Goal: Task Accomplishment & Management: Use online tool/utility

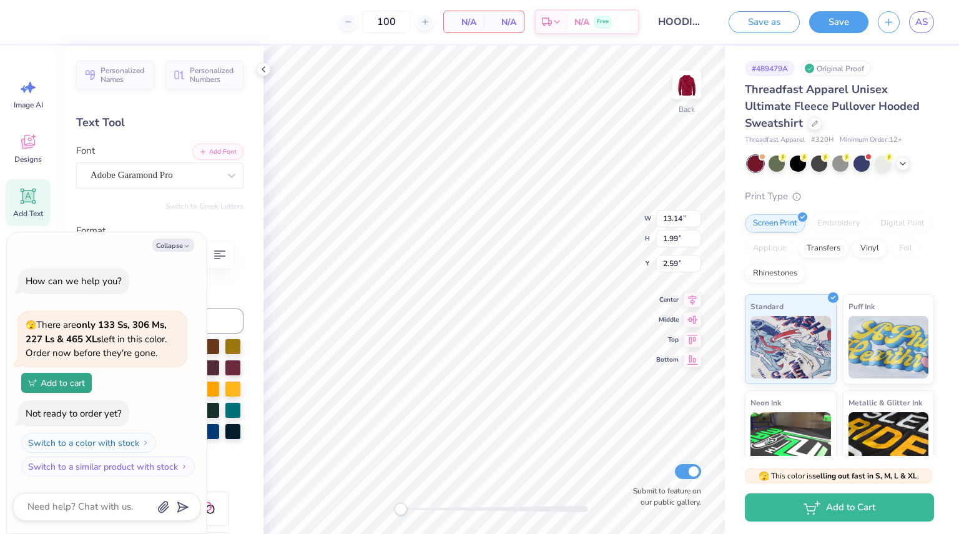
type textarea "x"
type input "4.22"
click at [814, 121] on icon at bounding box center [815, 122] width 6 height 6
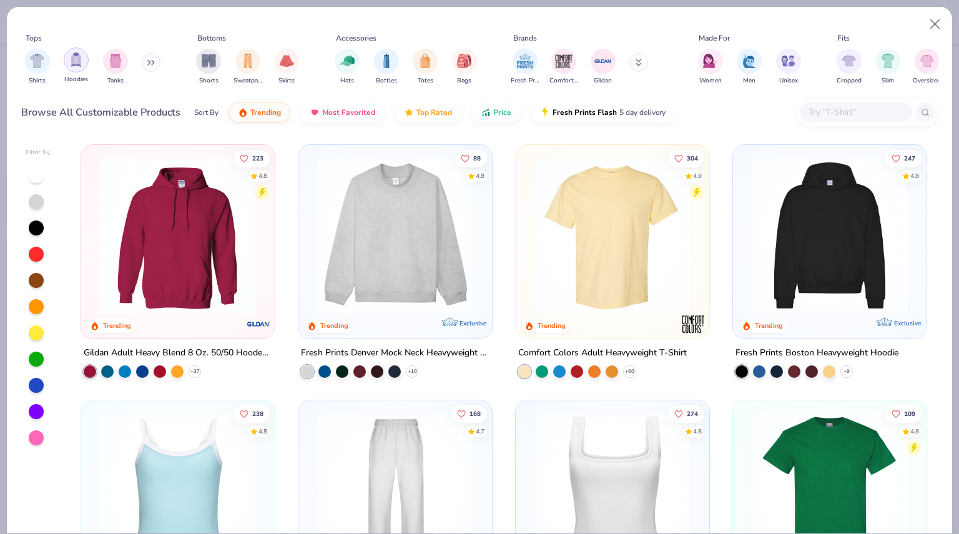
click at [82, 57] on img "filter for Hoodies" at bounding box center [76, 59] width 14 height 14
type textarea "x"
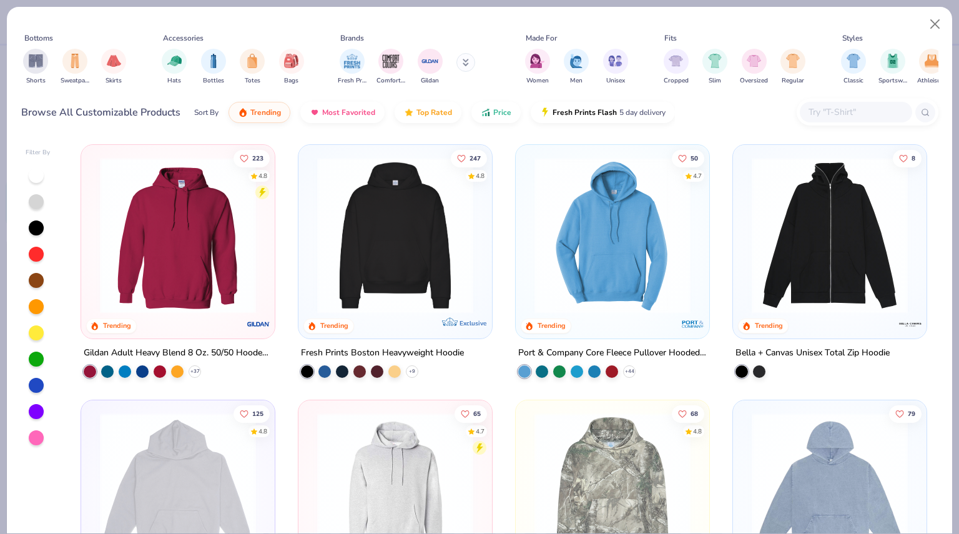
scroll to position [0, 307]
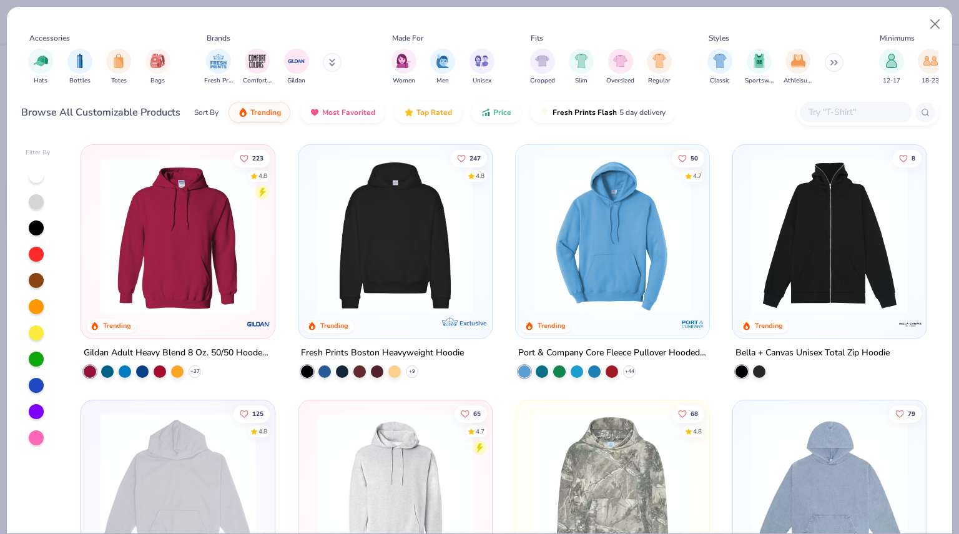
click at [849, 114] on input "text" at bounding box center [855, 112] width 96 height 14
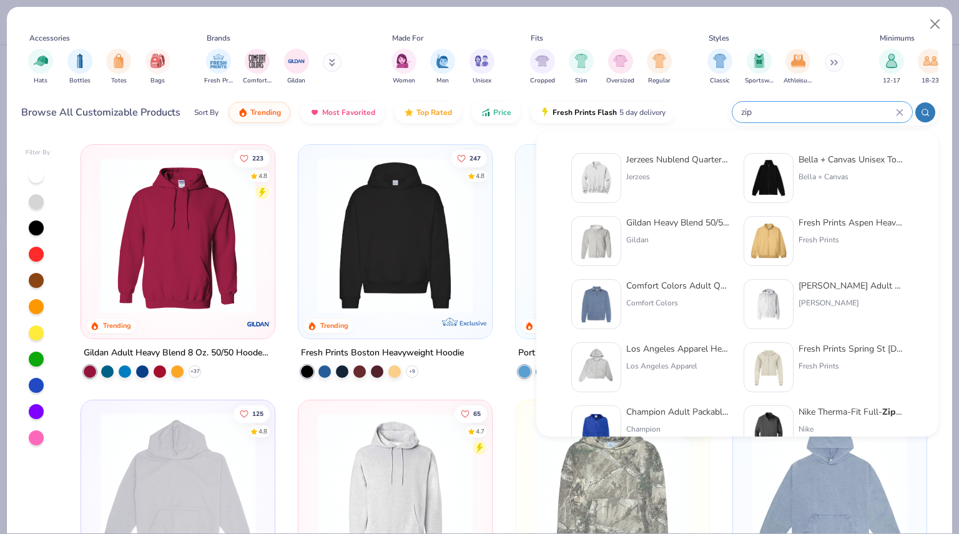
type input "zip"
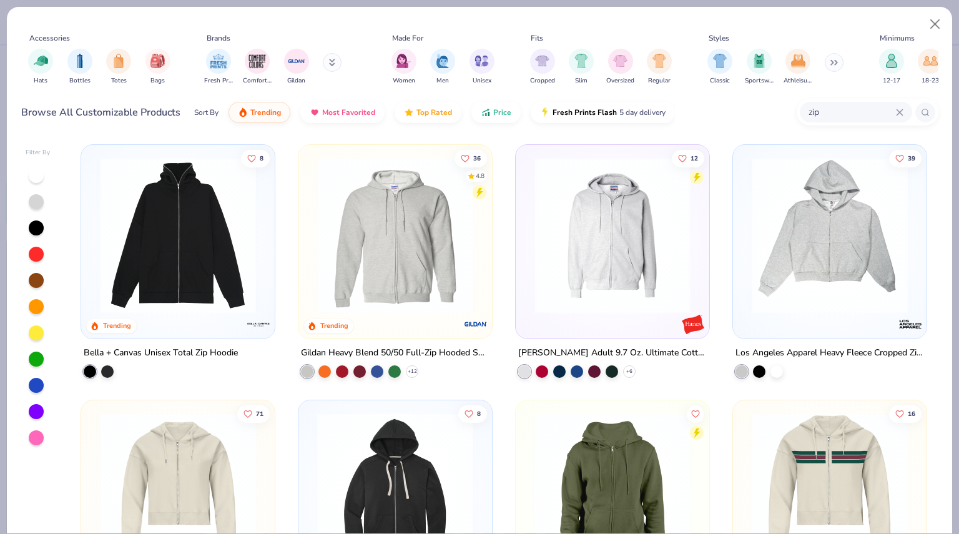
click at [36, 257] on div at bounding box center [36, 254] width 15 height 15
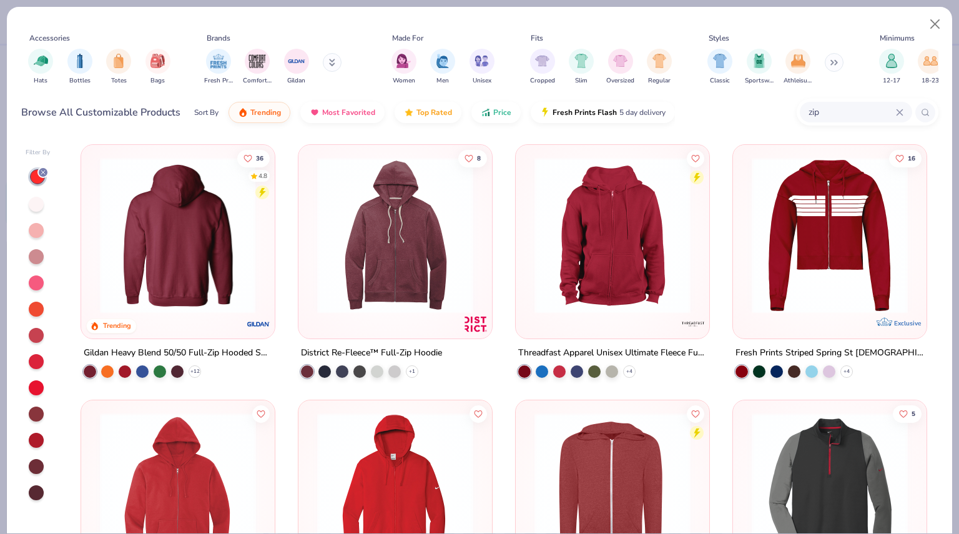
click at [197, 263] on img at bounding box center [178, 235] width 169 height 156
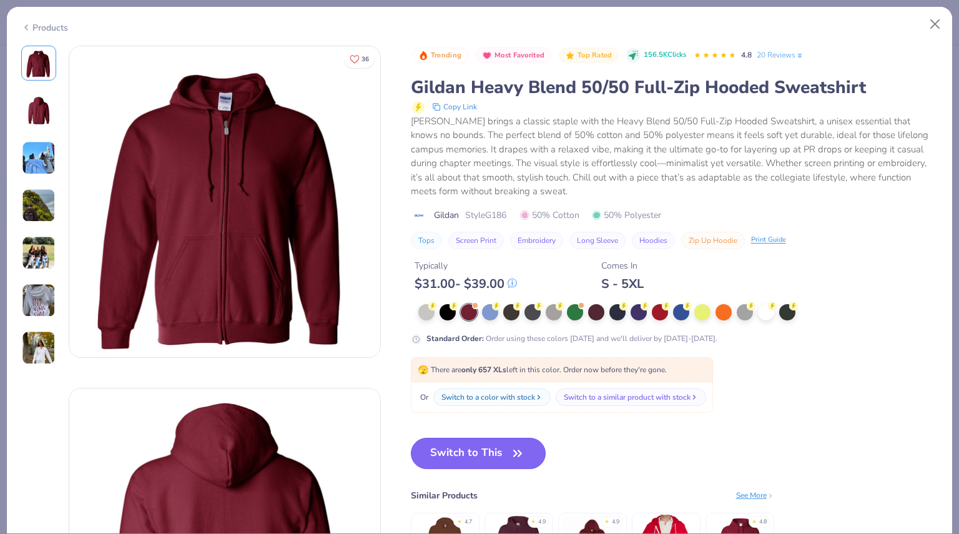
click at [502, 453] on button "Switch to This" at bounding box center [479, 453] width 136 height 31
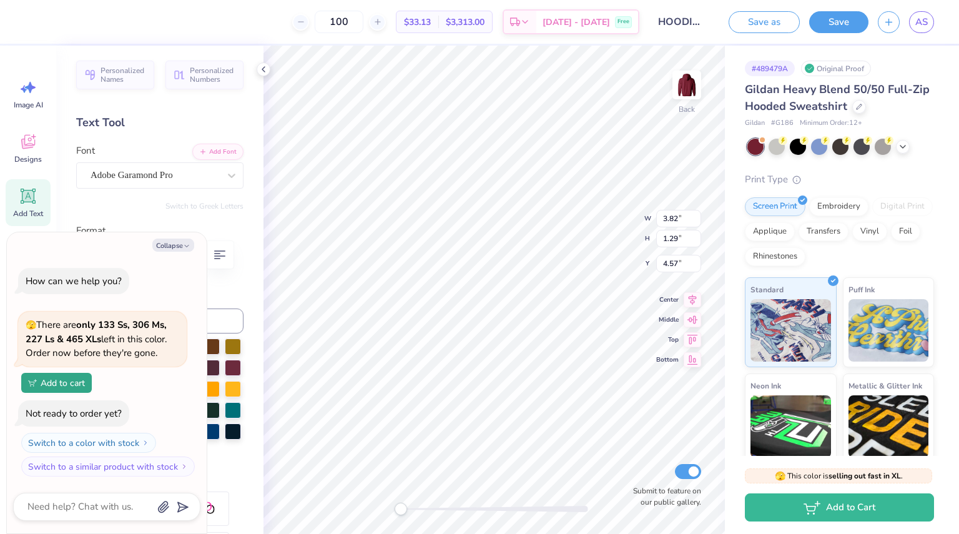
type textarea "x"
type input "8.52"
type input "2.74"
type input "3.12"
type textarea "x"
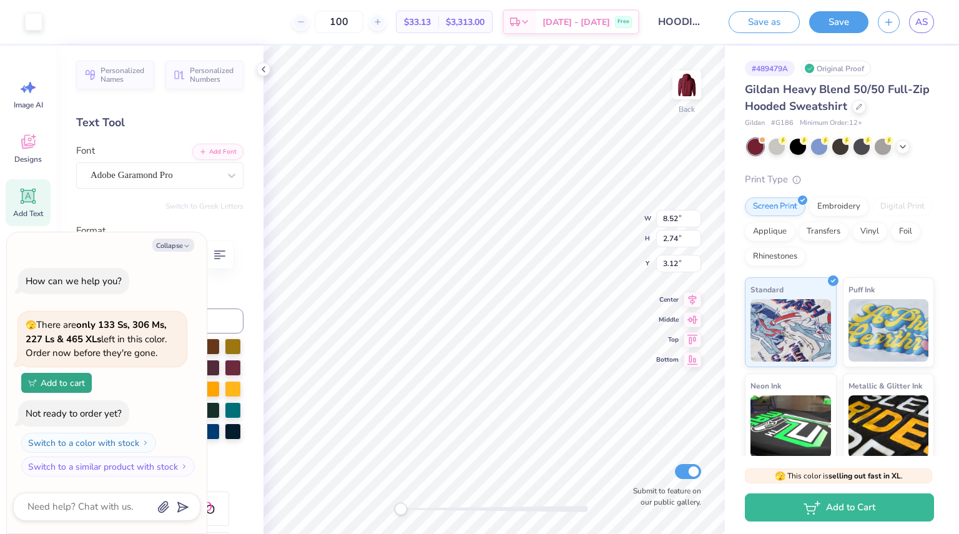
type input "4.64"
type input "1.77"
type input "3.24"
type textarea "x"
type input "3.00"
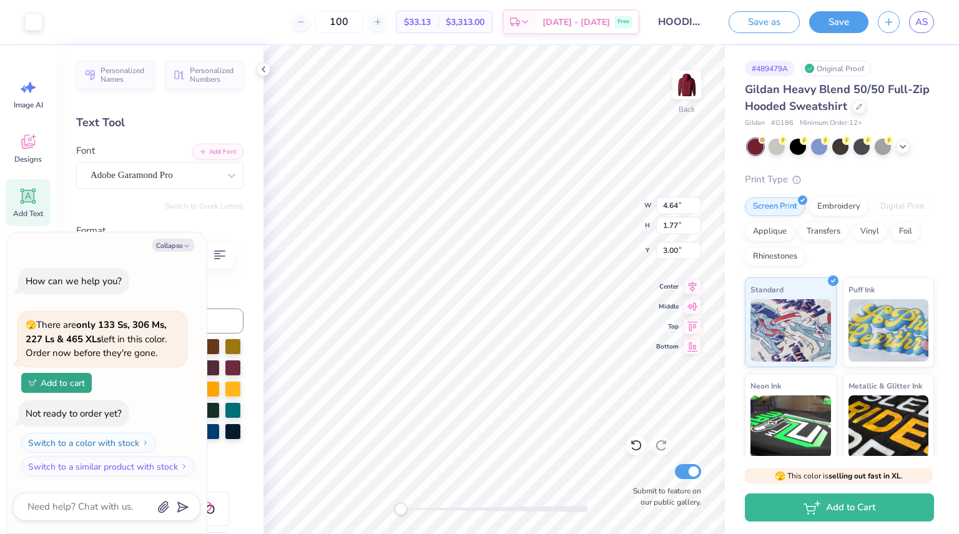
type textarea "x"
type input "3.80"
type input "1.29"
type input "4.28"
type textarea "x"
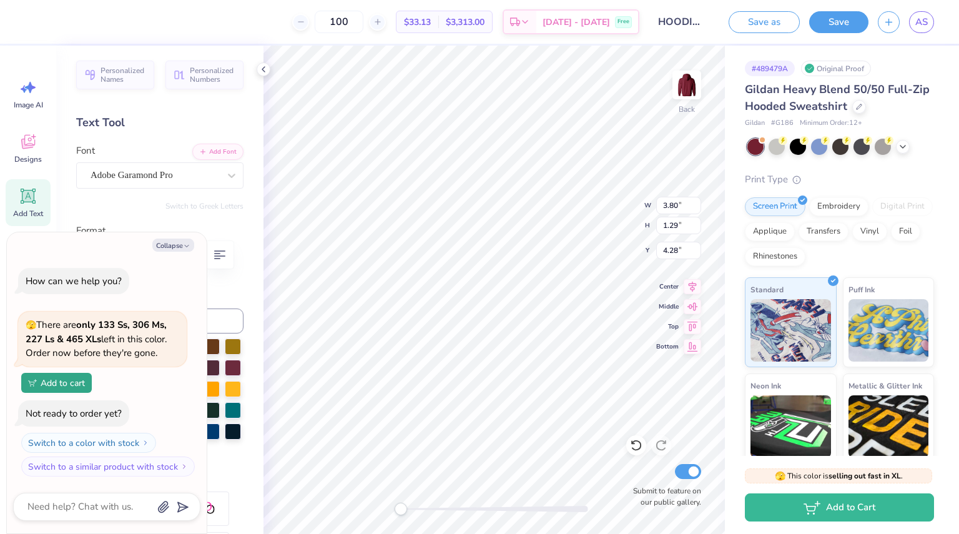
type input "2.81"
type input "0.95"
type input "4.44"
type textarea "x"
type input "6.27"
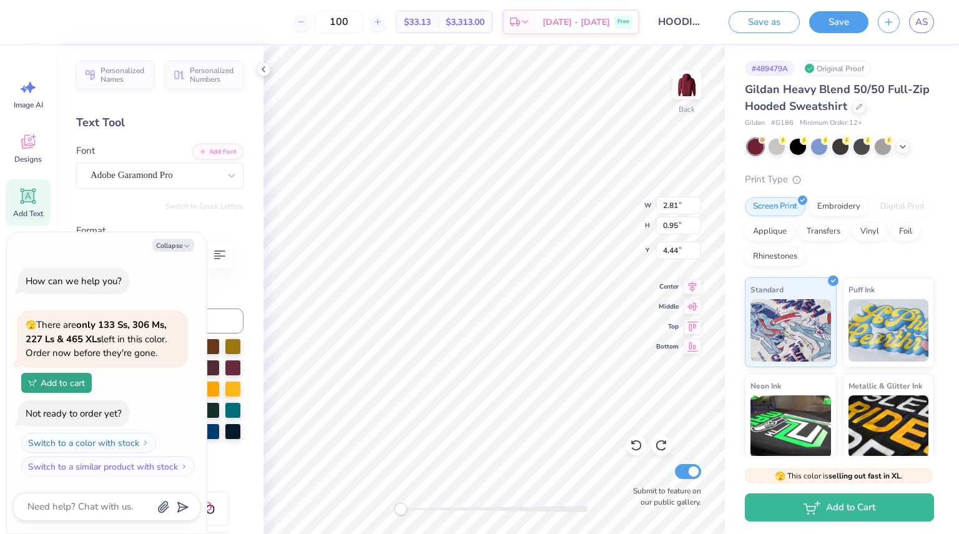
type input "2.39"
type input "3.00"
type textarea "x"
type input "7.42"
type input "2.69"
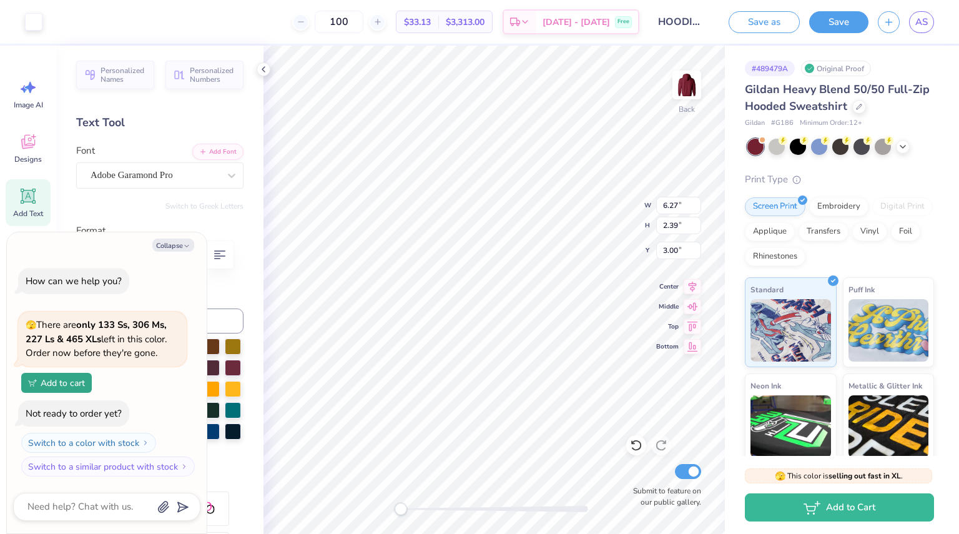
type input "2.95"
type textarea "x"
type input "3.00"
click at [177, 243] on button "Collapse" at bounding box center [173, 245] width 42 height 13
type textarea "x"
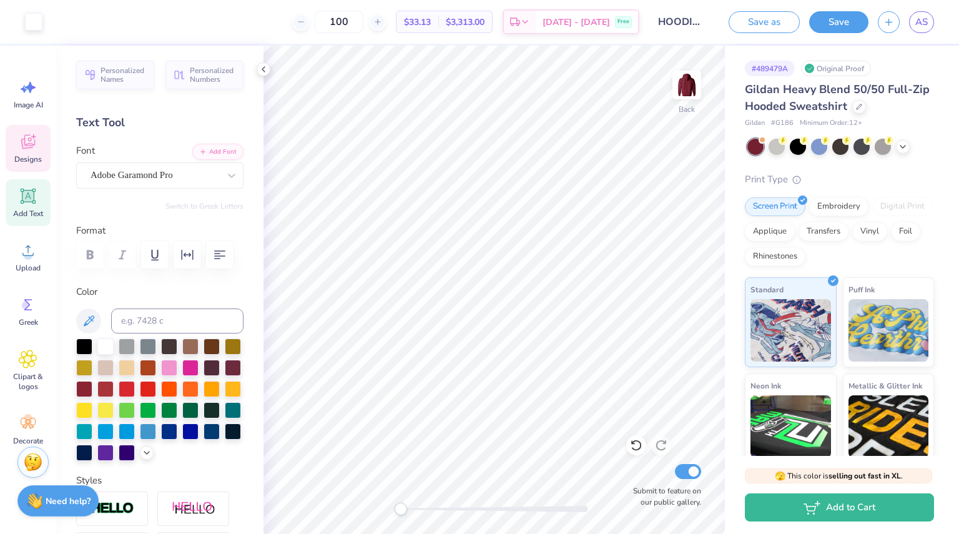
click at [25, 146] on icon at bounding box center [28, 144] width 12 height 10
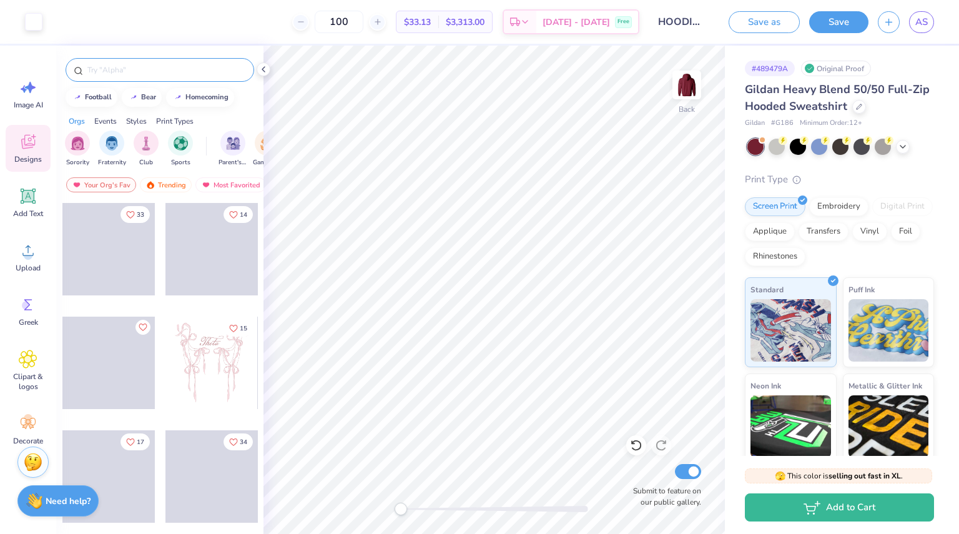
click at [135, 68] on input "text" at bounding box center [166, 70] width 160 height 12
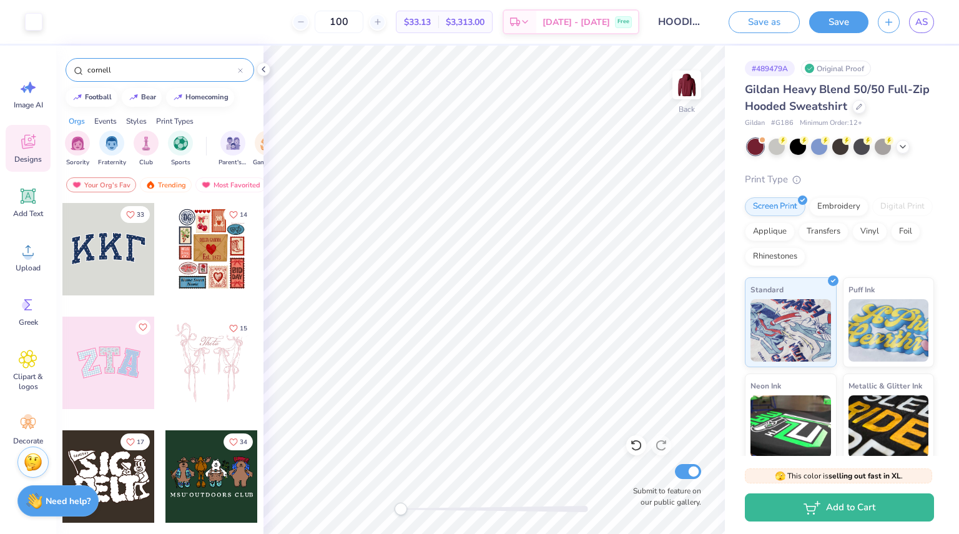
type input "cornell"
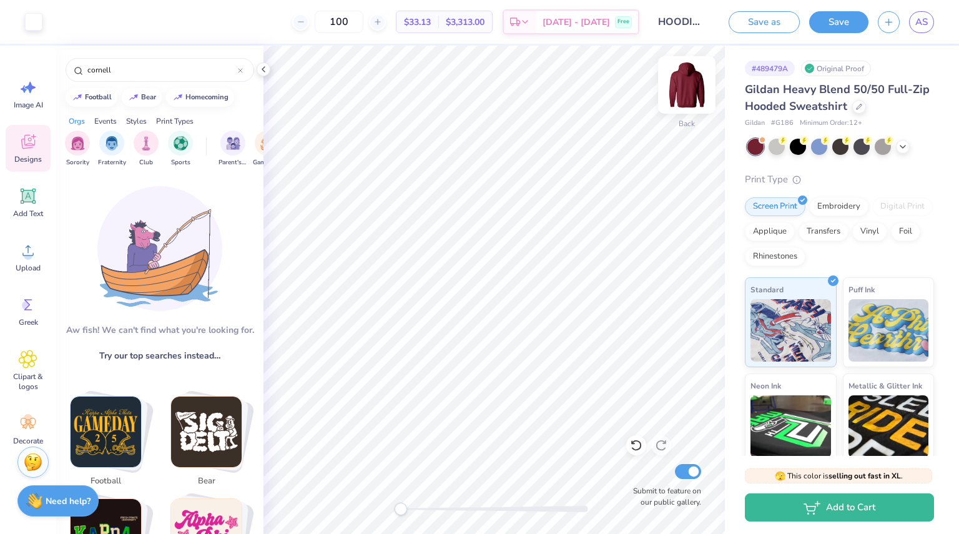
click at [689, 84] on img at bounding box center [687, 85] width 50 height 50
click at [684, 94] on img at bounding box center [687, 85] width 50 height 50
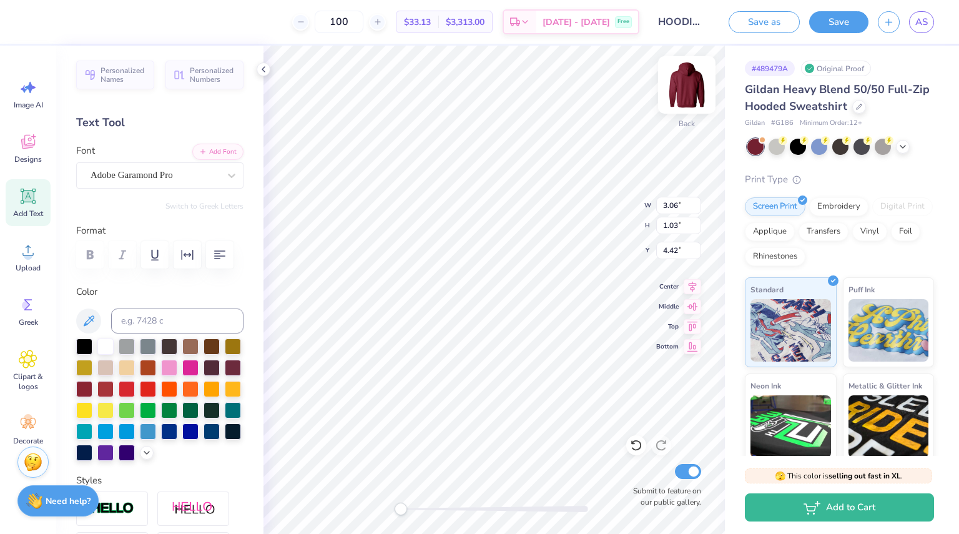
type input "6.82"
type input "2.40"
type input "3.05"
click at [689, 87] on img at bounding box center [687, 85] width 50 height 50
type input "14.00"
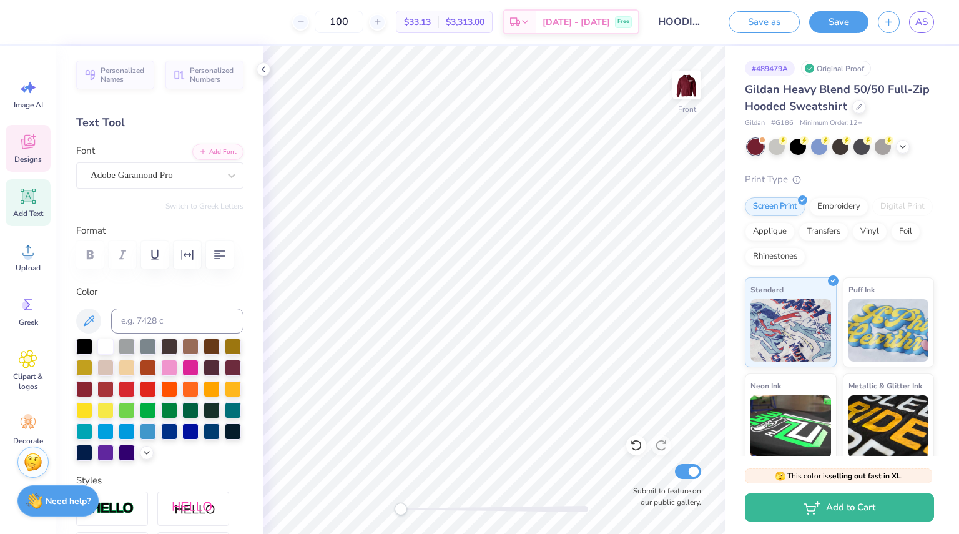
click at [34, 147] on icon at bounding box center [28, 141] width 19 height 19
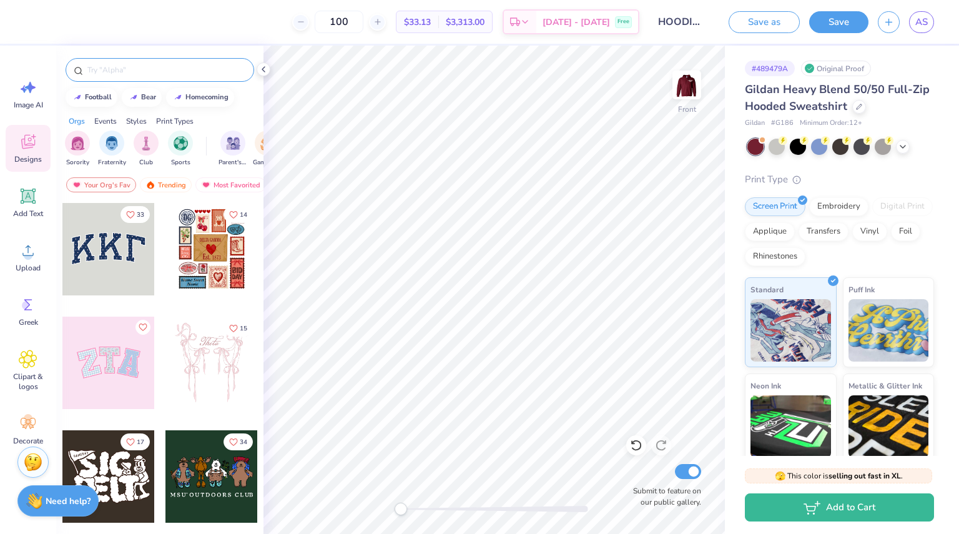
click at [127, 65] on input "text" at bounding box center [166, 70] width 160 height 12
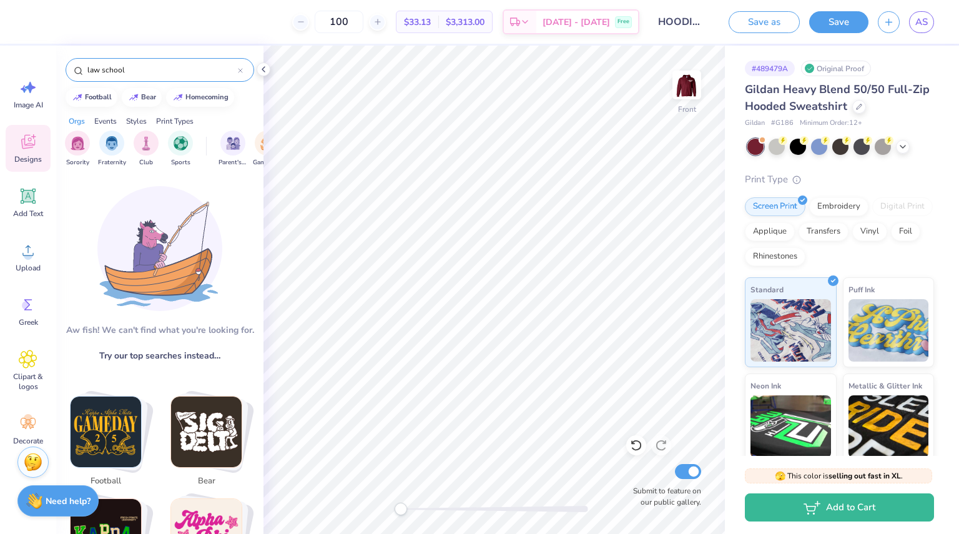
drag, startPoint x: 127, startPoint y: 65, endPoint x: 154, endPoint y: 114, distance: 56.5
click at [154, 114] on div "law school football bear homecoming Orgs Events Styles Print Types Sorority Fra…" at bounding box center [159, 500] width 207 height 909
click at [130, 59] on div "law school" at bounding box center [160, 70] width 189 height 24
click at [124, 63] on div "law school" at bounding box center [160, 70] width 189 height 24
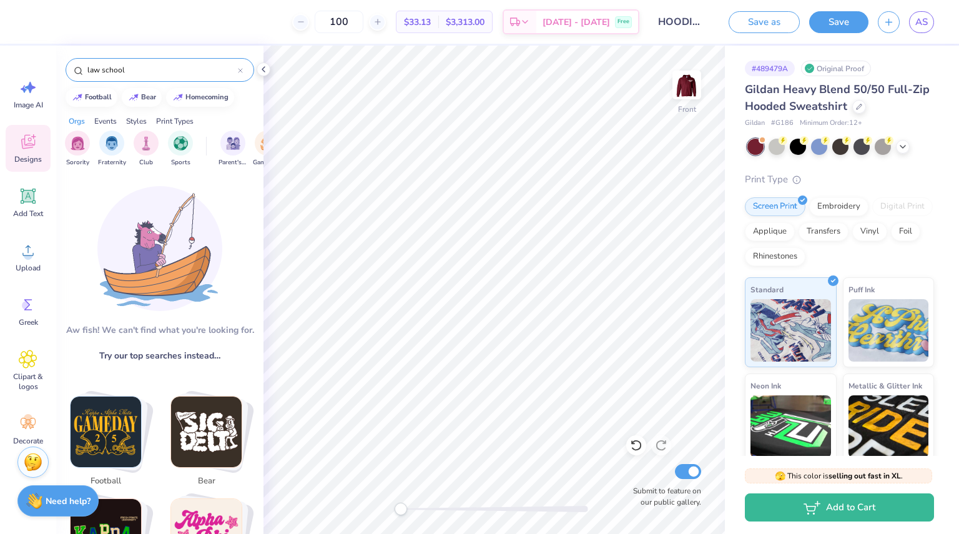
click at [124, 63] on div "law school" at bounding box center [160, 70] width 189 height 24
click at [119, 67] on input "law school" at bounding box center [162, 70] width 152 height 12
type input "law"
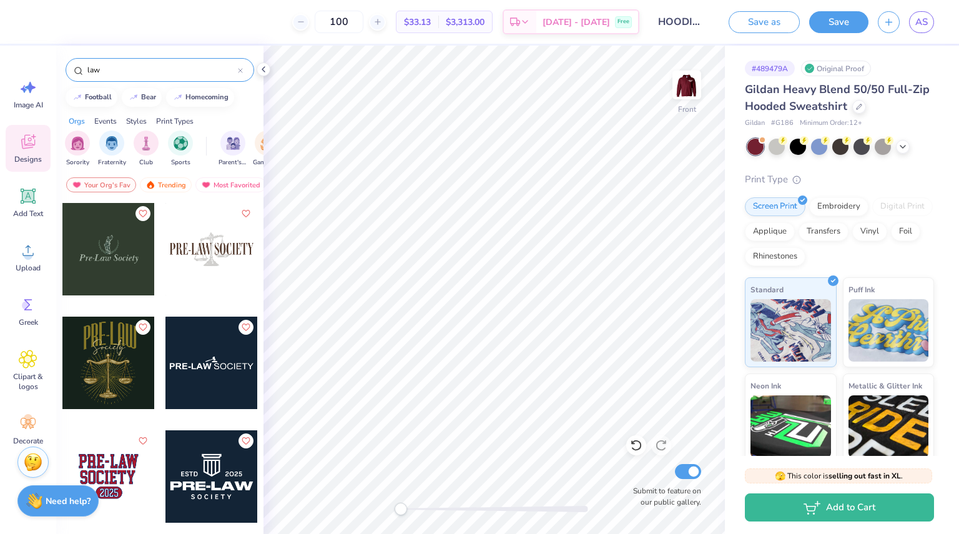
click at [36, 149] on icon at bounding box center [28, 141] width 19 height 19
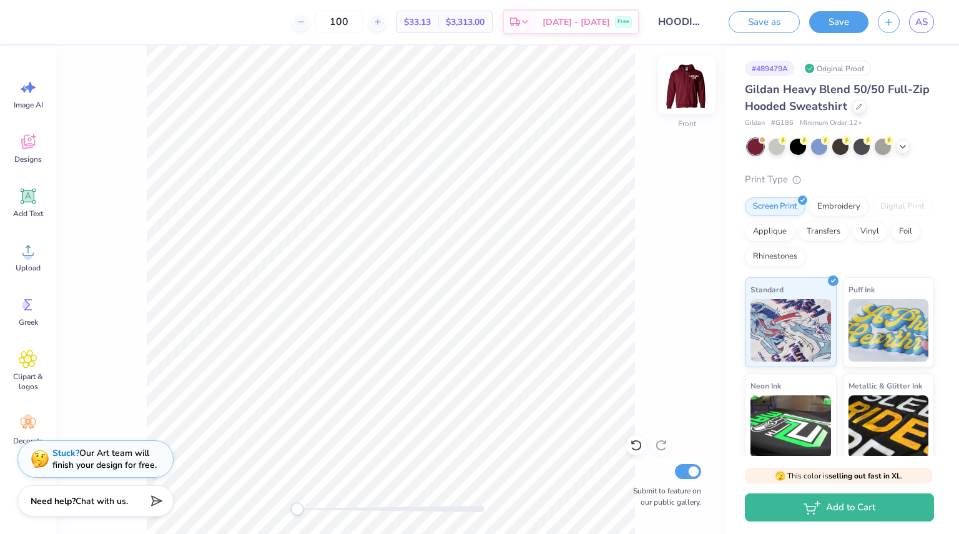
click at [698, 88] on img at bounding box center [687, 85] width 50 height 50
click at [687, 89] on img at bounding box center [687, 85] width 50 height 50
click at [862, 108] on icon at bounding box center [859, 105] width 5 height 5
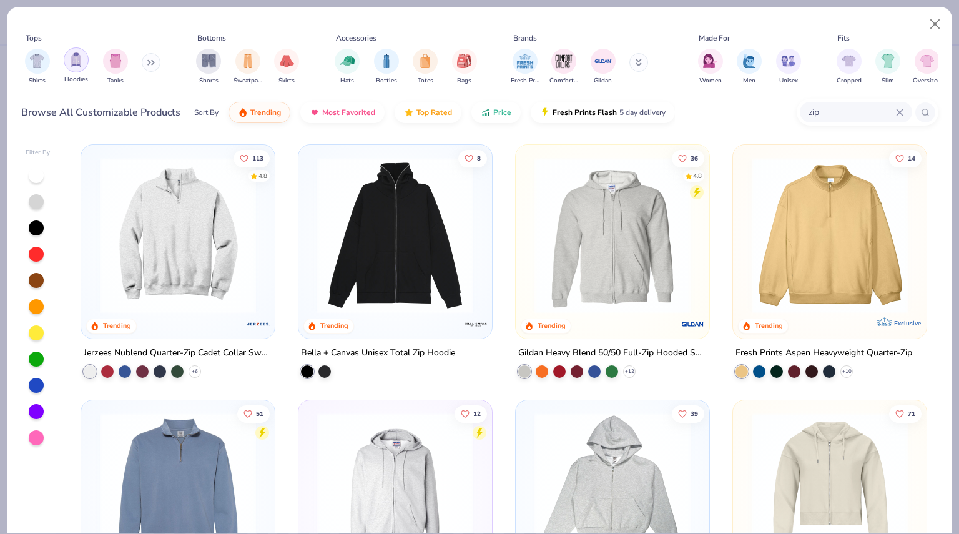
click at [77, 67] on img "filter for Hoodies" at bounding box center [76, 59] width 14 height 14
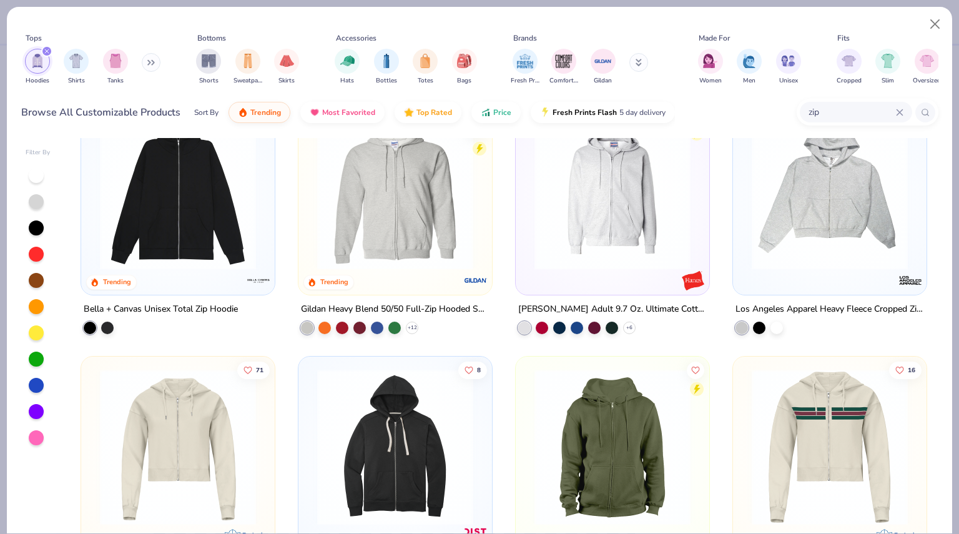
scroll to position [44, 0]
click at [899, 111] on icon at bounding box center [899, 112] width 7 height 7
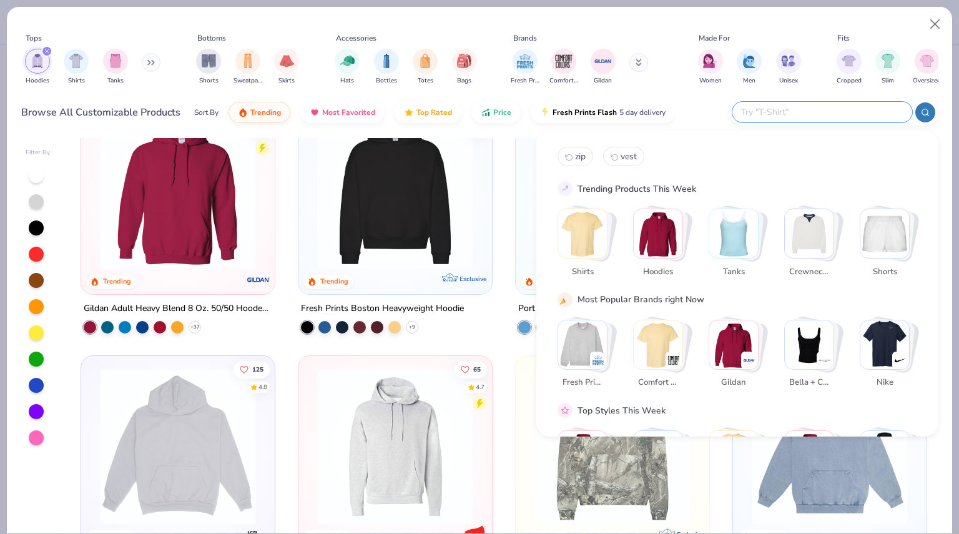
scroll to position [0, 0]
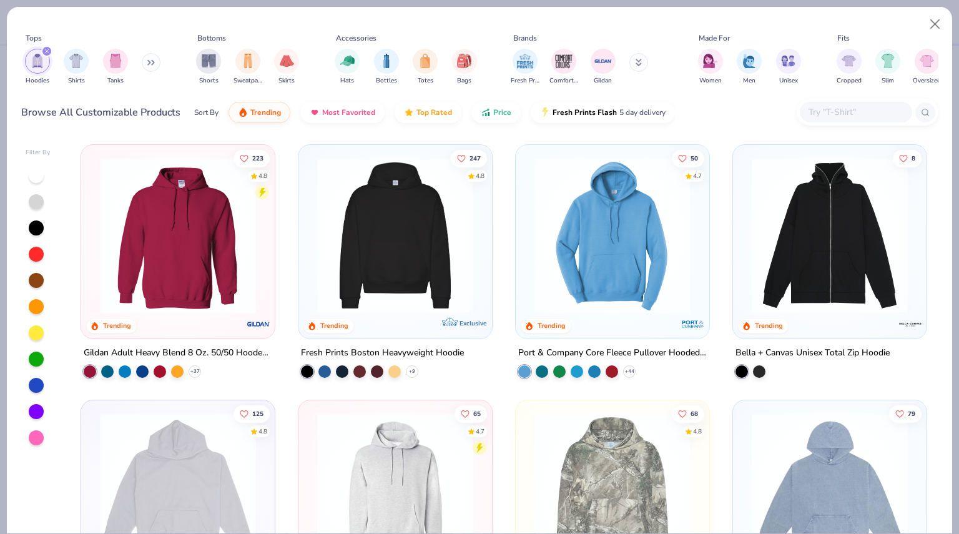
click at [157, 66] on button at bounding box center [151, 62] width 19 height 19
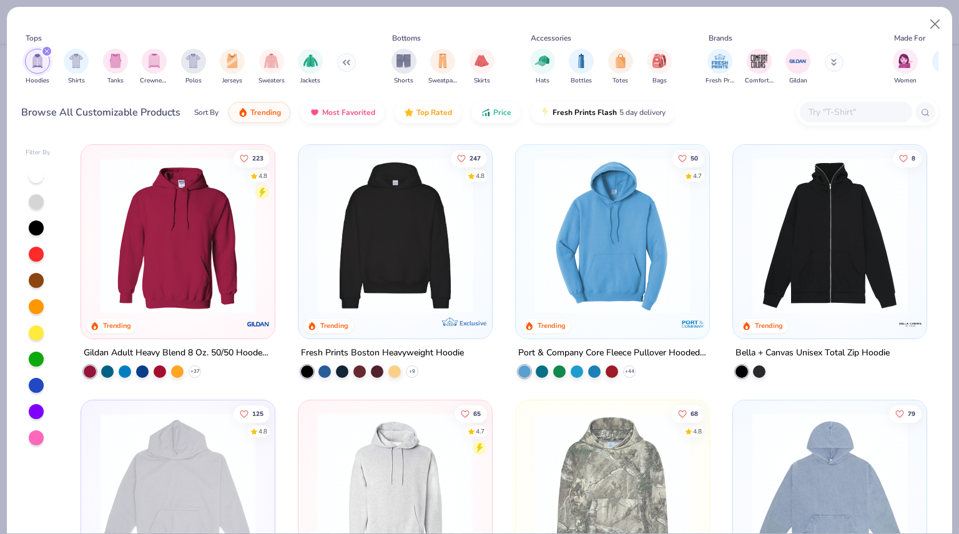
click at [157, 66] on img "filter for Crewnecks" at bounding box center [154, 61] width 14 height 14
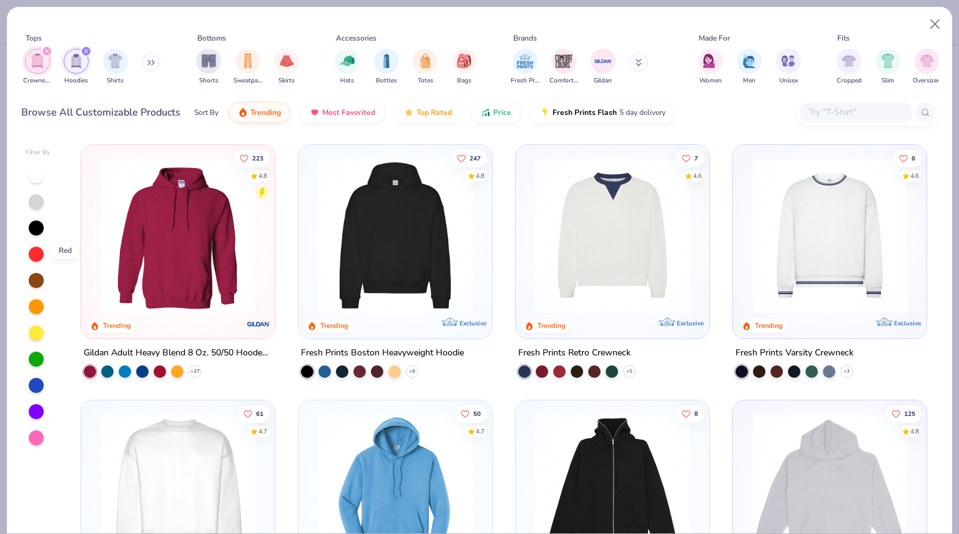
click at [32, 256] on div at bounding box center [36, 254] width 15 height 15
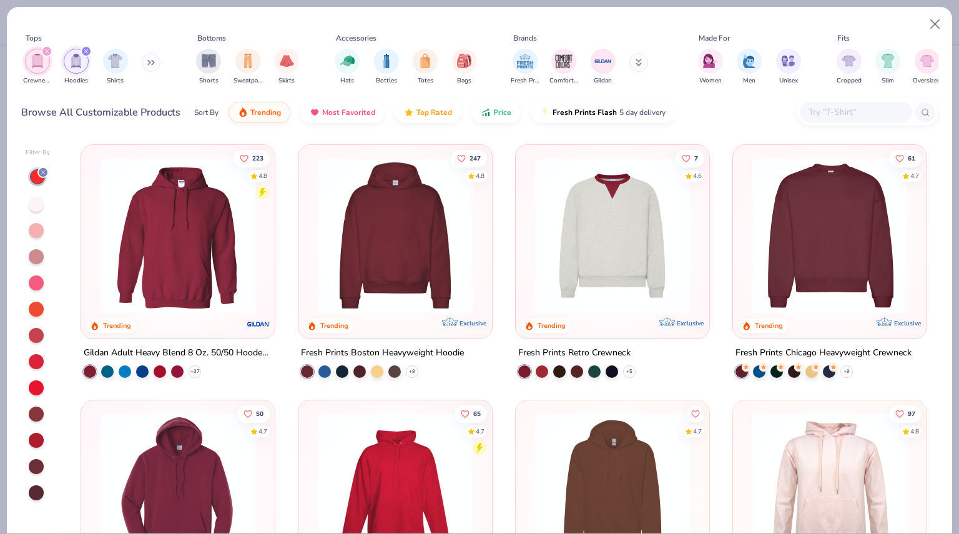
click at [855, 251] on img at bounding box center [830, 235] width 169 height 156
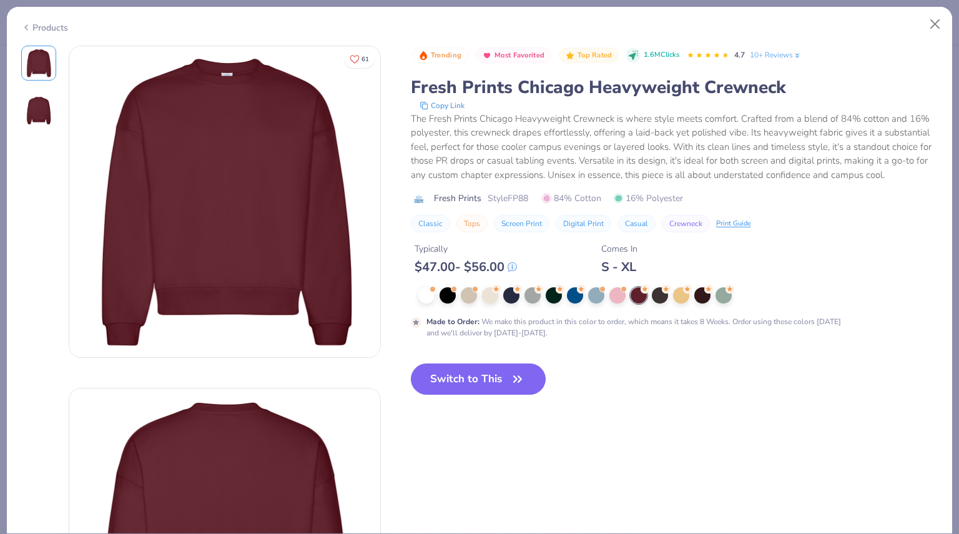
click at [267, 190] on img at bounding box center [224, 201] width 311 height 311
click at [444, 382] on button "Switch to This" at bounding box center [479, 378] width 136 height 31
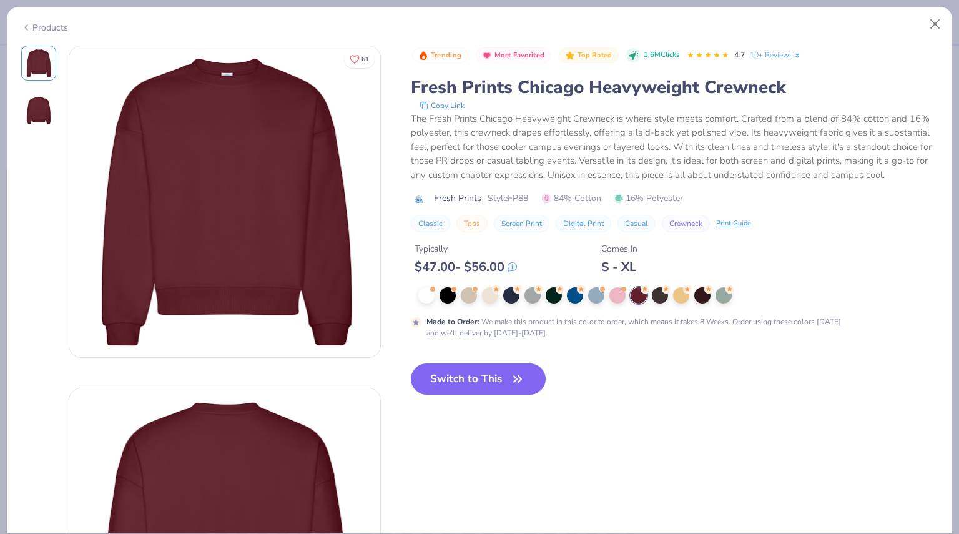
scroll to position [44, 0]
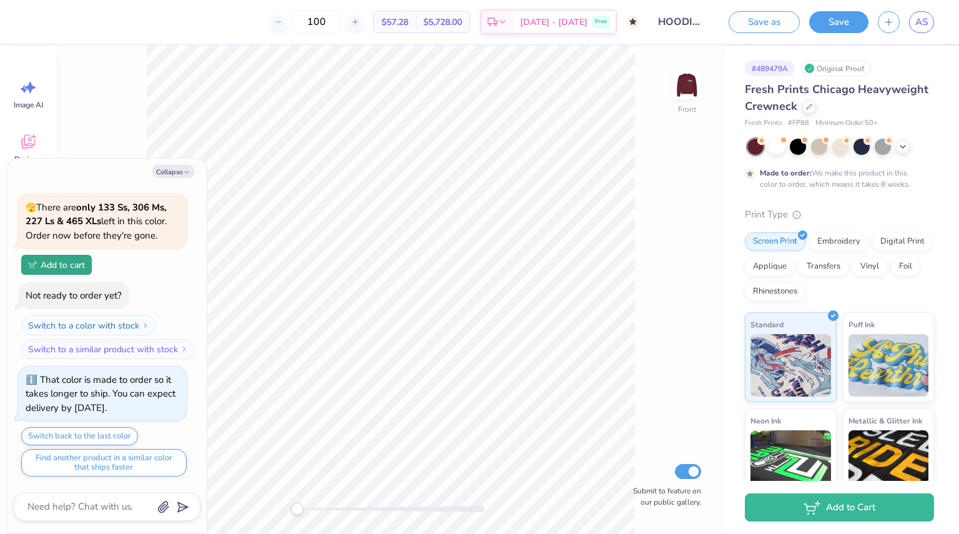
click at [702, 91] on div "Front Submit to feature on our public gallery." at bounding box center [390, 290] width 669 height 488
click at [686, 89] on img at bounding box center [687, 85] width 50 height 50
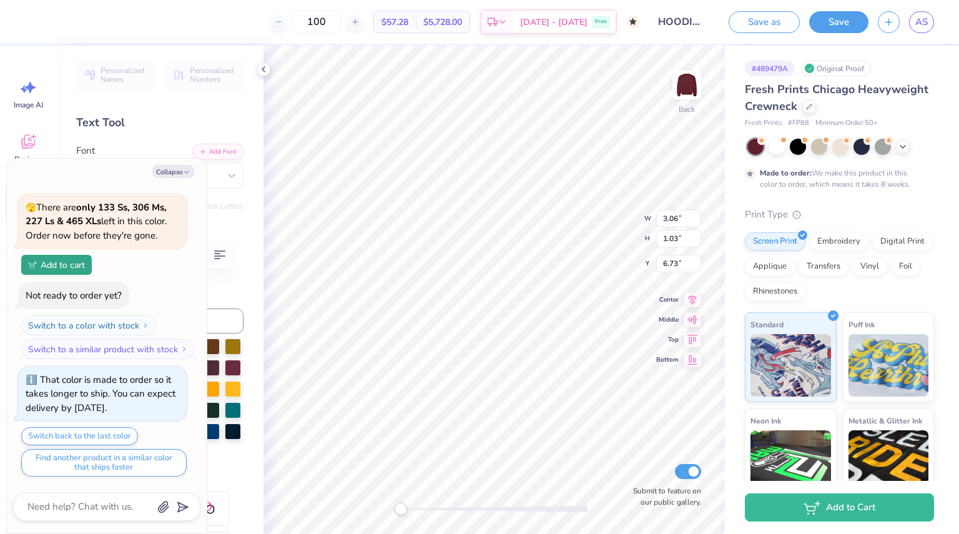
type textarea "x"
type input "6.82"
type input "2.40"
type input "5.36"
type textarea "x"
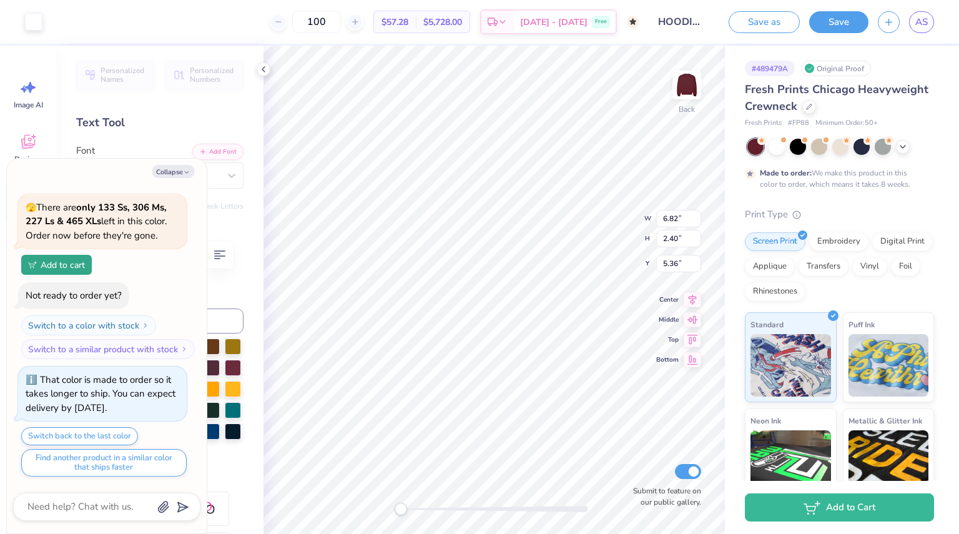
type input "3.00"
type textarea "x"
type input "2.40"
type textarea "x"
type input "2.63"
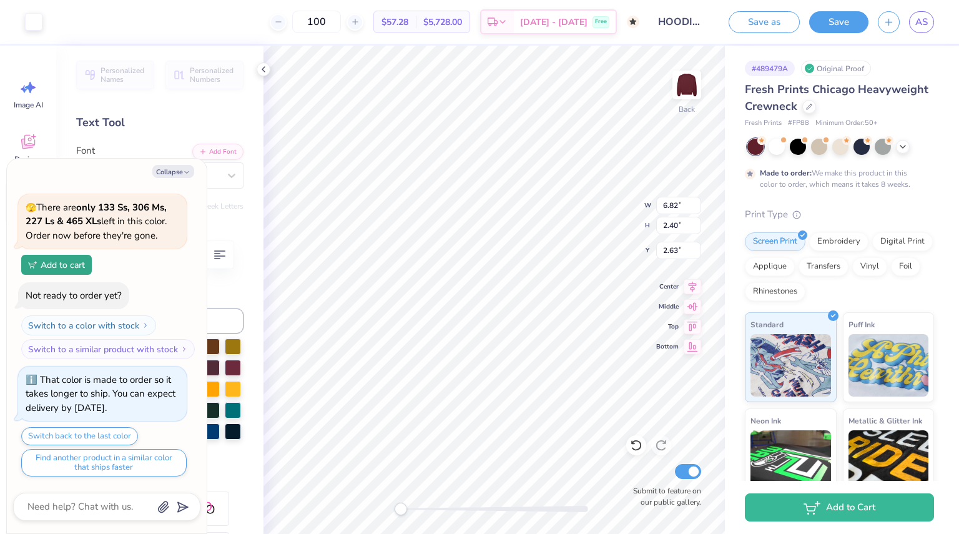
type textarea "x"
type input "9.89"
type input "3.34"
type input "4.35"
type textarea "x"
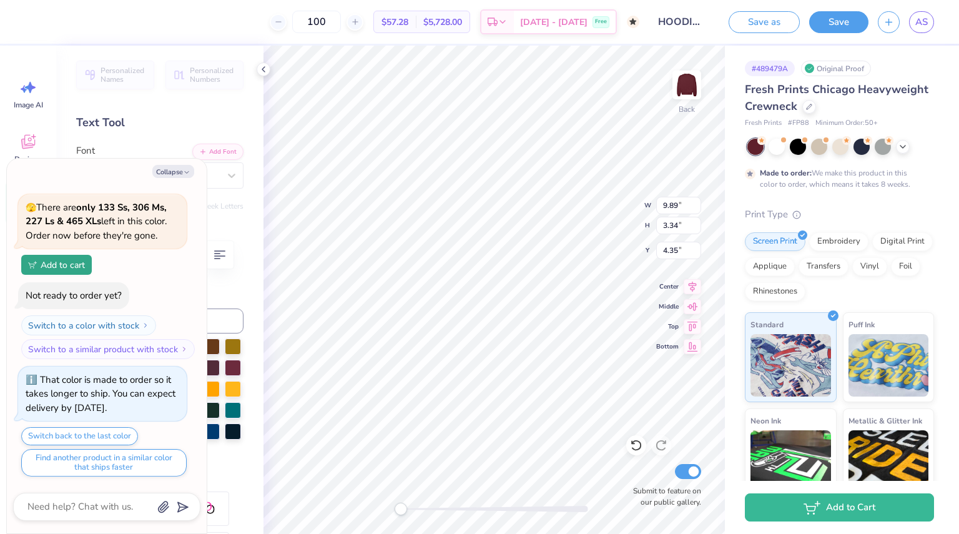
type input "3.06"
type input "1.03"
type input "4.00"
type textarea "x"
type input "6.82"
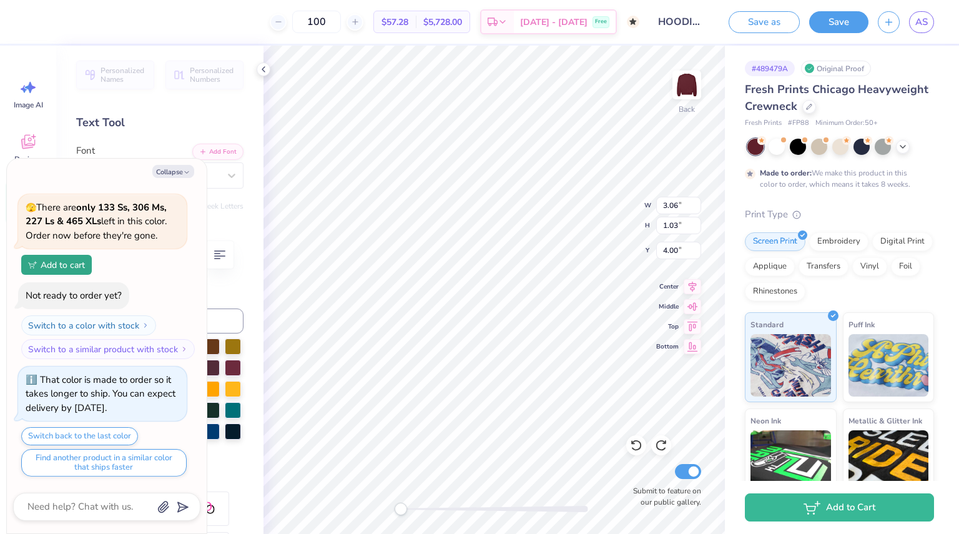
type input "2.40"
type input "2.63"
type textarea "x"
type input "12.23"
type input "4.14"
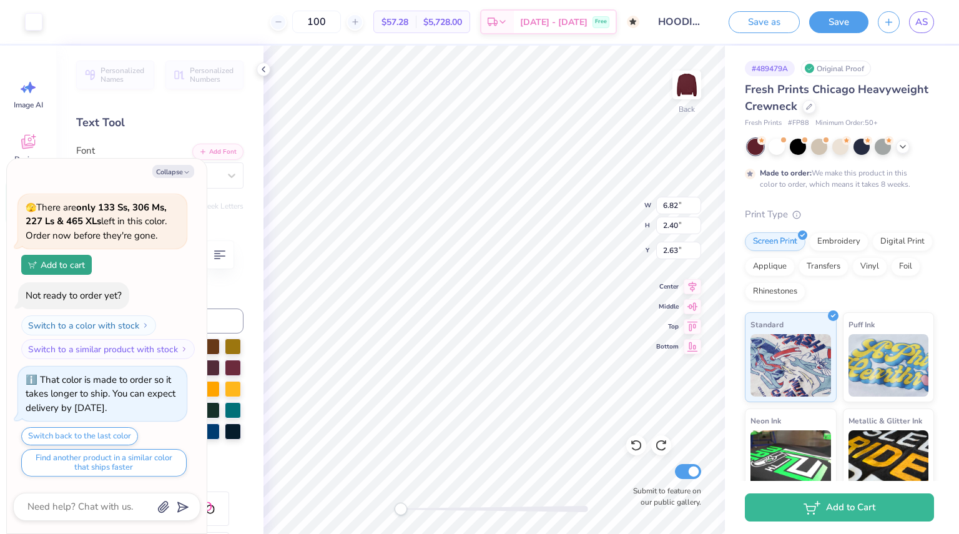
type input "4.33"
type textarea "x"
type input "2.40"
click at [481, 367] on li "Group" at bounding box center [493, 370] width 98 height 24
click at [679, 83] on img at bounding box center [687, 85] width 50 height 50
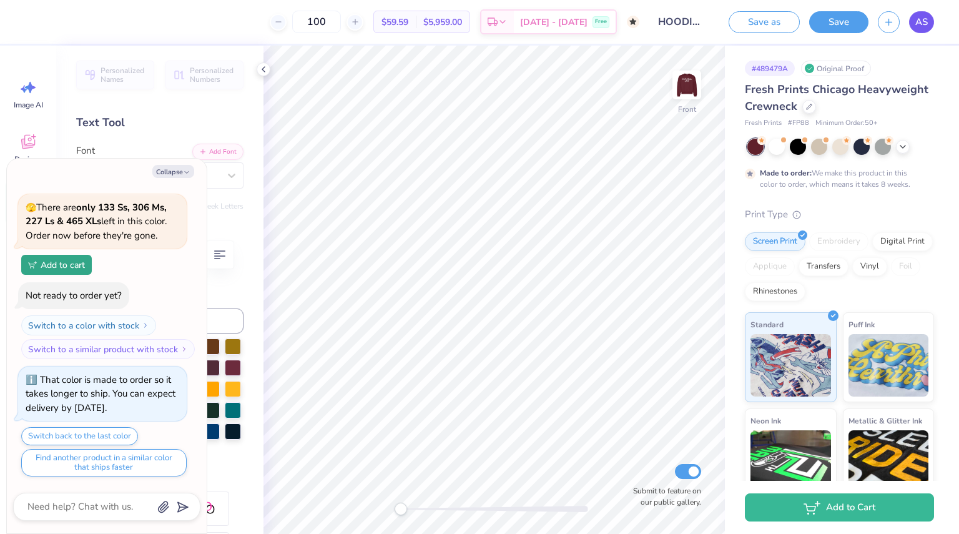
click at [924, 26] on span "AS" at bounding box center [921, 22] width 12 height 14
type textarea "x"
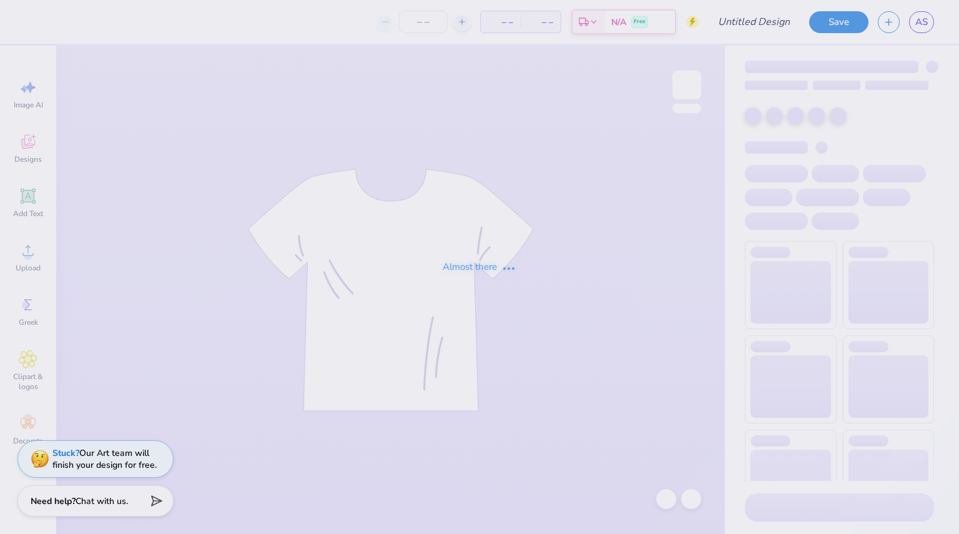
type input "Sweatshirt idea 1"
type input "100"
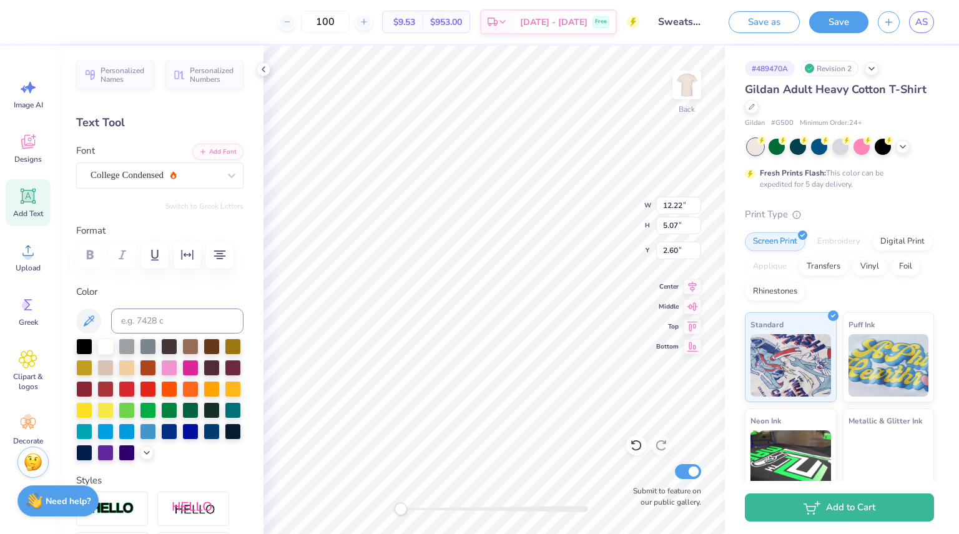
type input "6.70"
type input "6.15"
type input "4.54"
type input "6.03"
click at [106, 345] on div at bounding box center [105, 345] width 16 height 16
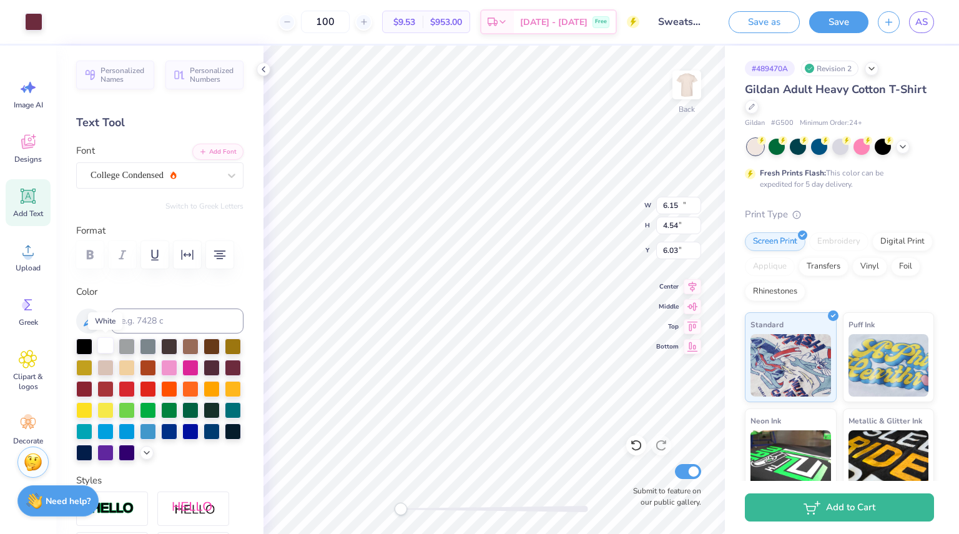
type input "12.22"
type input "6.70"
type input "2.60"
click at [106, 346] on div at bounding box center [105, 345] width 16 height 16
type input "6.15"
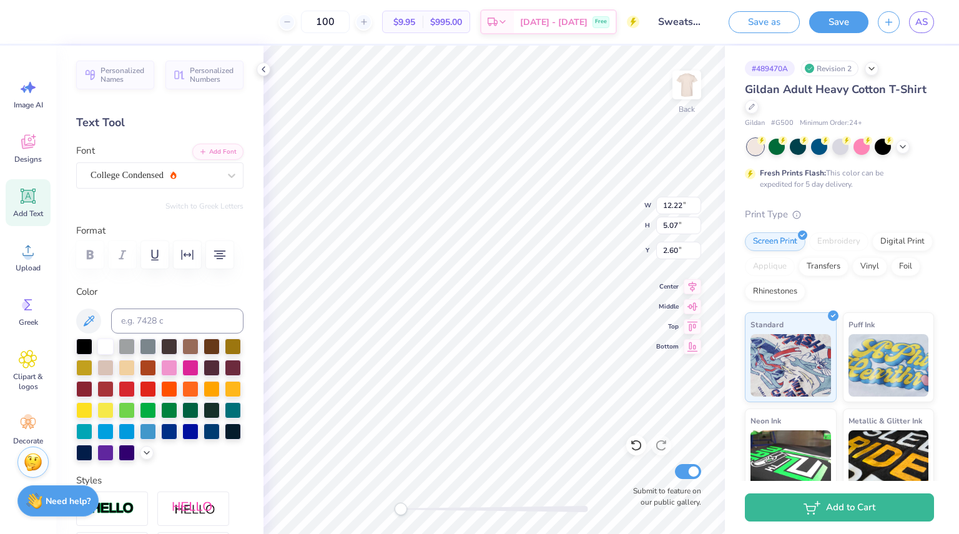
type input "3.26"
type input "6.03"
click at [109, 346] on div at bounding box center [105, 345] width 16 height 16
type input "4.44"
type input "0.97"
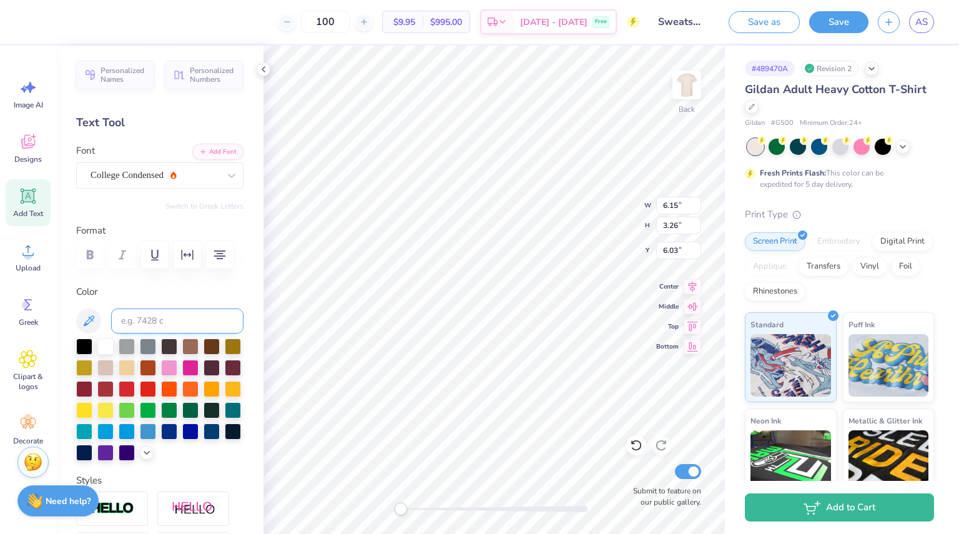
type input "9.60"
click at [106, 347] on div at bounding box center [105, 345] width 16 height 16
click at [900, 147] on icon at bounding box center [903, 146] width 10 height 10
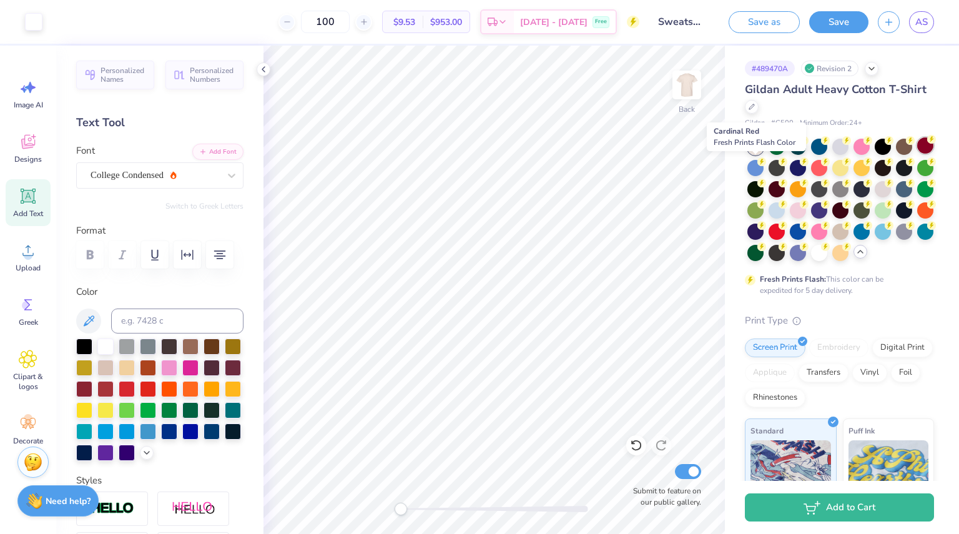
click at [917, 154] on div at bounding box center [925, 145] width 16 height 16
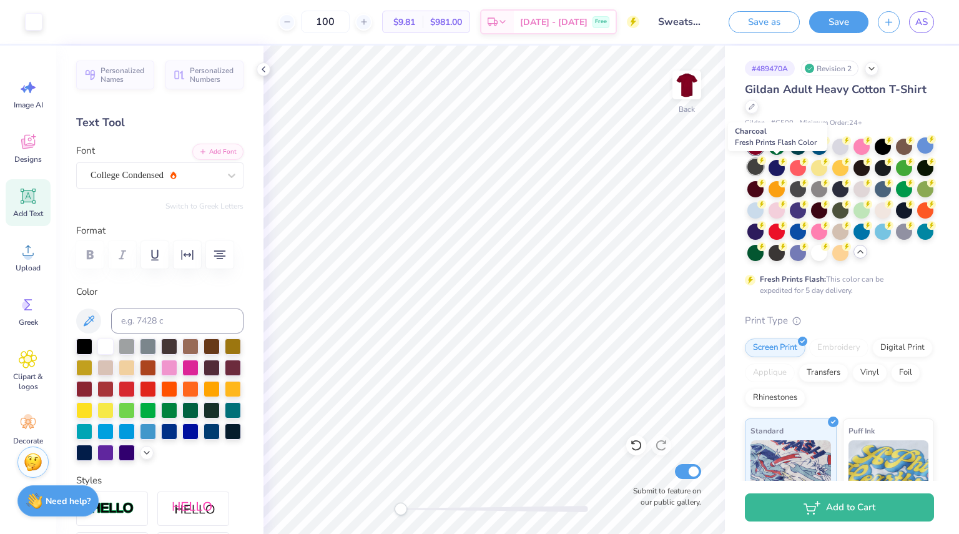
click at [764, 169] on div at bounding box center [755, 167] width 16 height 16
click at [849, 212] on div at bounding box center [840, 209] width 16 height 16
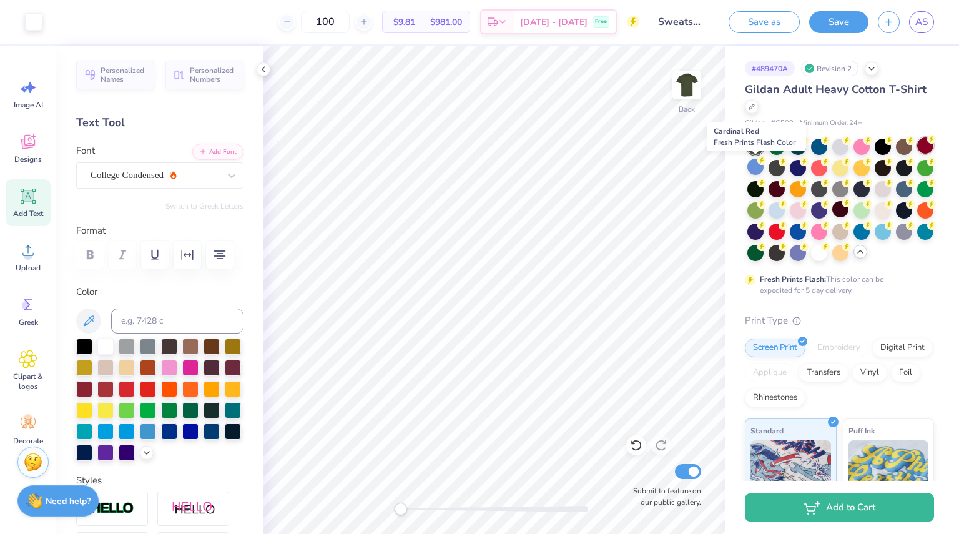
click at [927, 144] on icon at bounding box center [931, 139] width 9 height 9
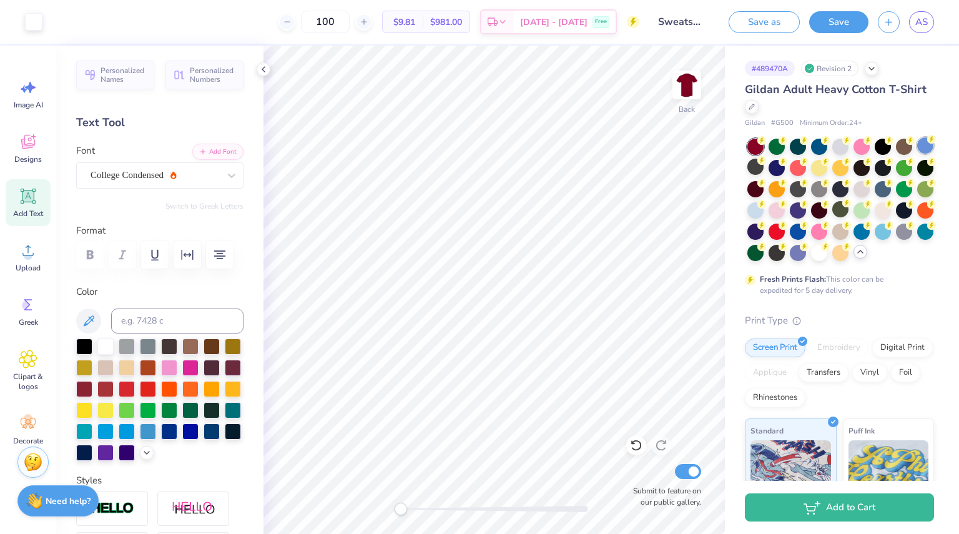
click at [917, 154] on div at bounding box center [925, 145] width 16 height 16
click at [917, 239] on div at bounding box center [925, 230] width 16 height 16
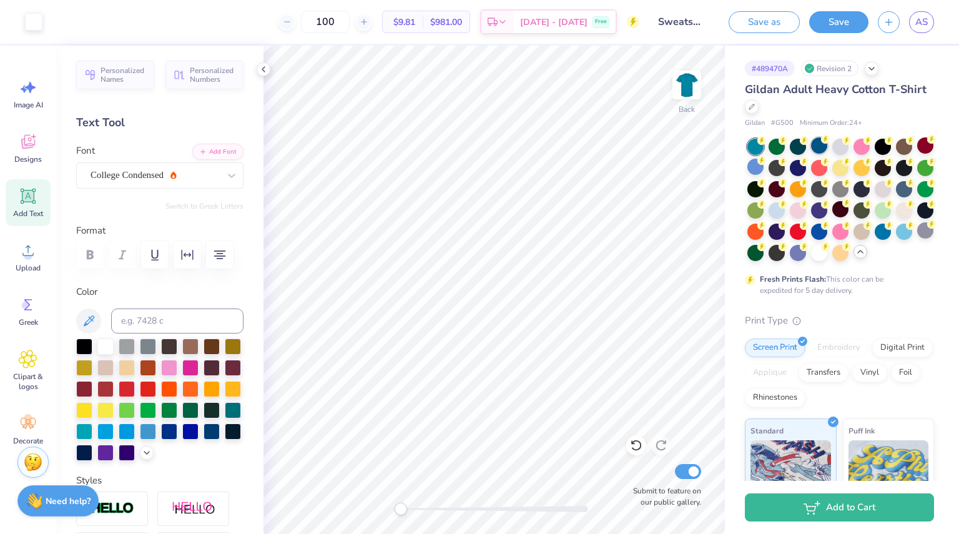
click at [816, 145] on div at bounding box center [819, 145] width 16 height 16
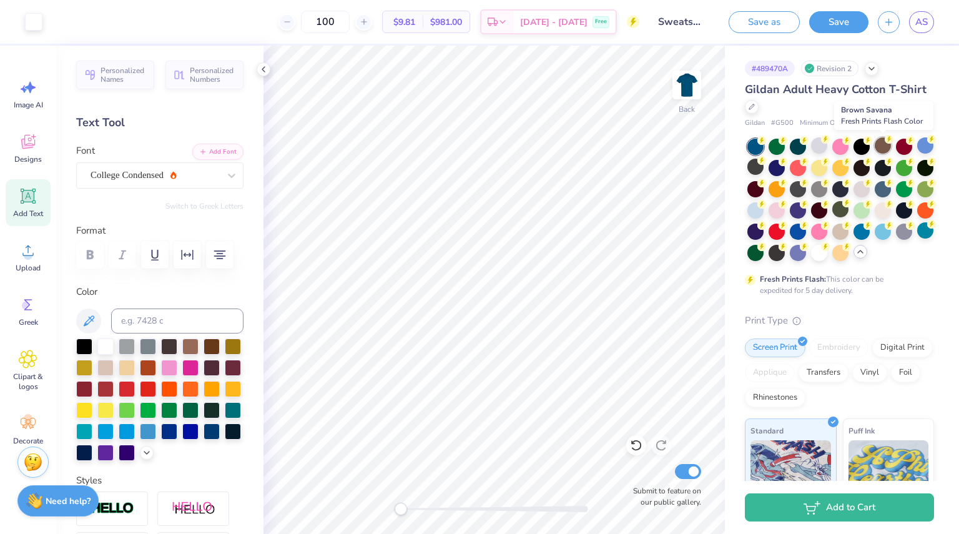
click at [875, 144] on div at bounding box center [883, 145] width 16 height 16
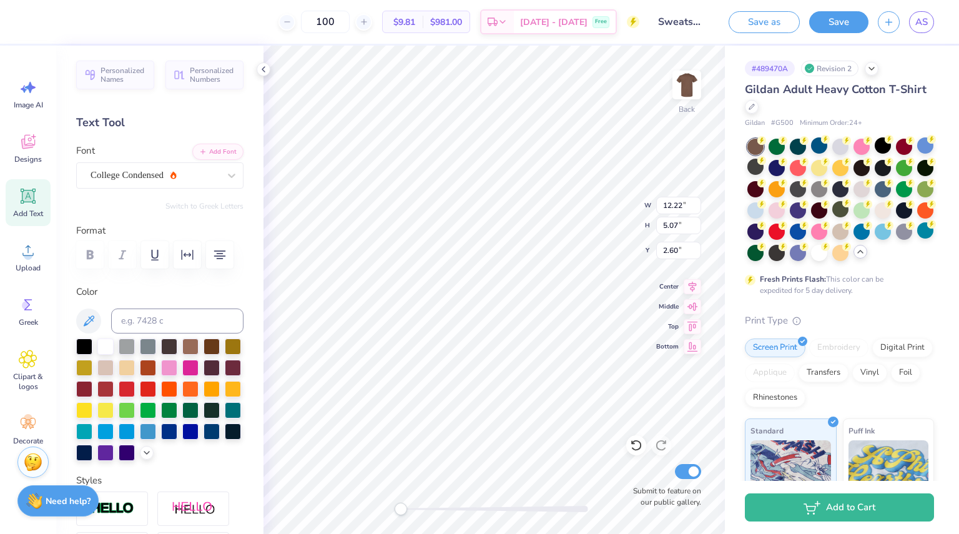
type input "6.70"
click at [209, 348] on div at bounding box center [212, 345] width 16 height 16
type input "6.15"
type input "4.54"
type input "6.03"
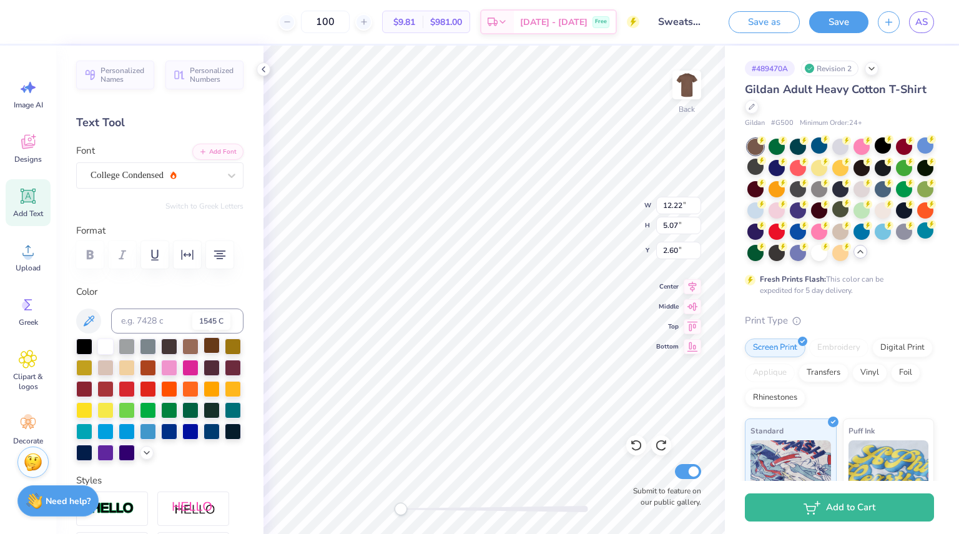
click at [215, 344] on div at bounding box center [212, 345] width 16 height 16
type input "6.15"
type input "3.26"
type input "6.03"
click at [211, 346] on div at bounding box center [212, 345] width 16 height 16
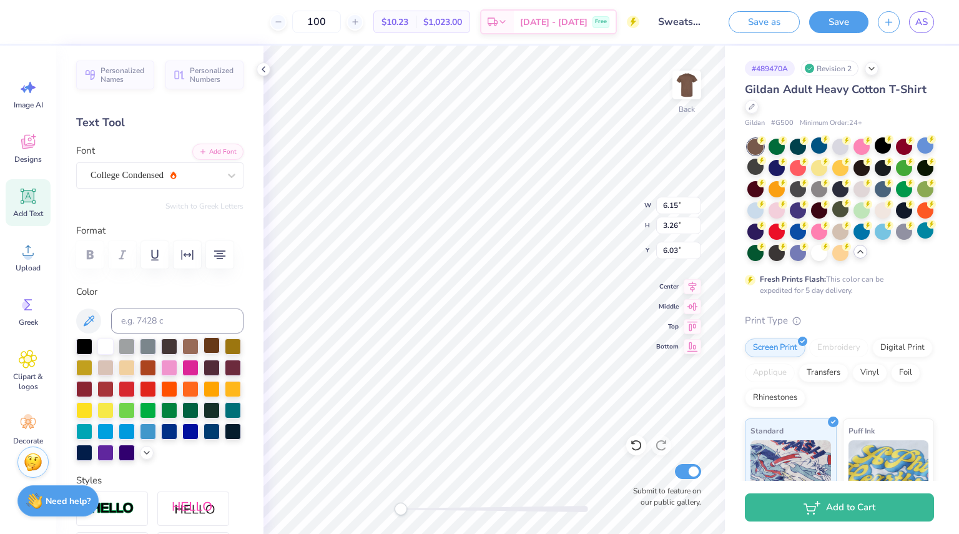
type input "4.44"
type input "0.97"
type input "9.60"
click at [212, 342] on div at bounding box center [212, 345] width 16 height 16
click at [204, 375] on div at bounding box center [212, 366] width 16 height 16
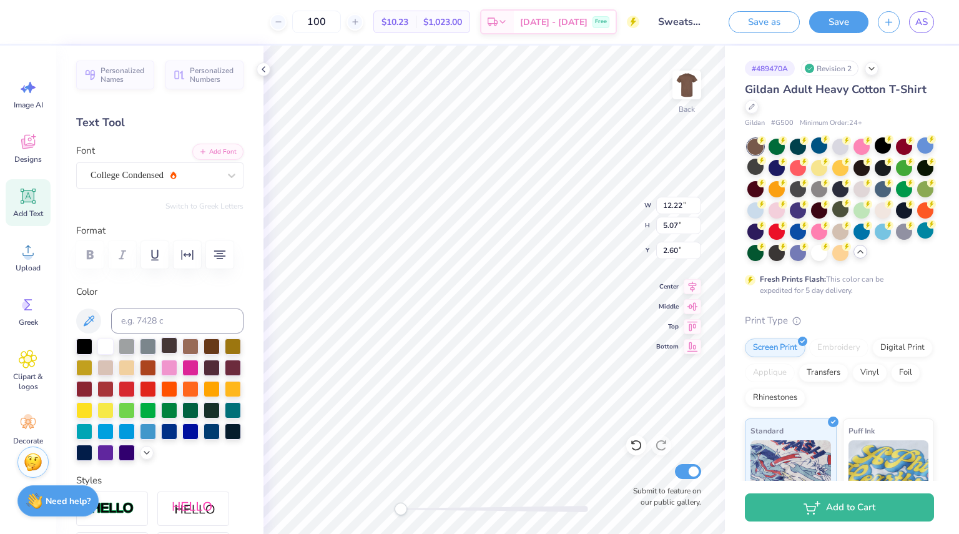
click at [168, 348] on div at bounding box center [169, 345] width 16 height 16
type input "6.15"
type input "3.26"
type input "6.03"
click at [174, 345] on div at bounding box center [169, 345] width 16 height 16
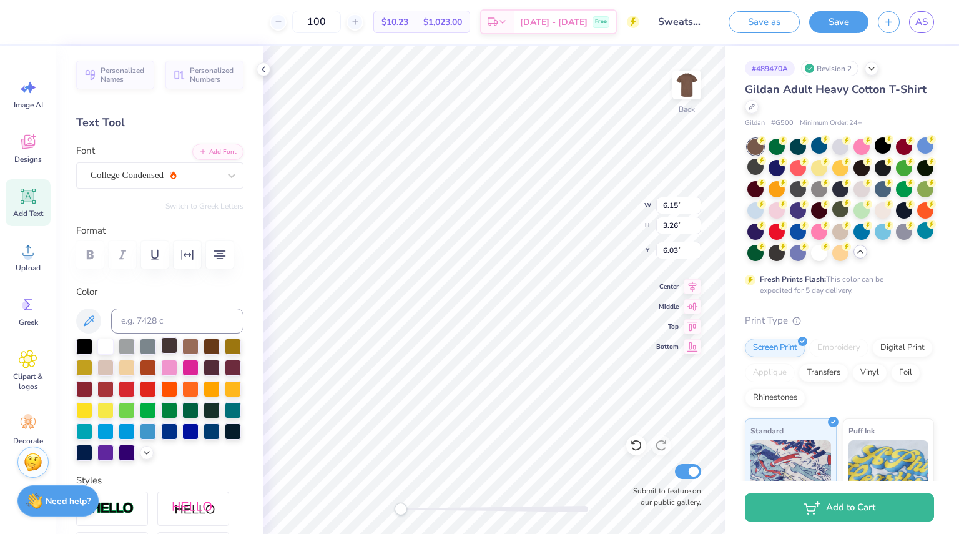
type input "4.44"
type input "0.97"
type input "9.60"
click at [172, 345] on div at bounding box center [169, 345] width 16 height 16
click at [928, 23] on link "AS" at bounding box center [921, 22] width 25 height 22
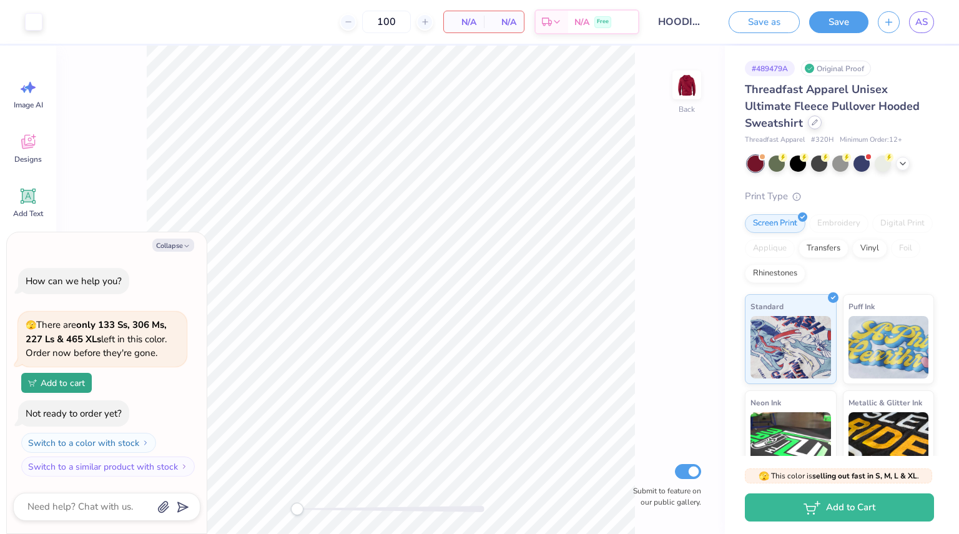
click at [812, 121] on icon at bounding box center [815, 122] width 6 height 6
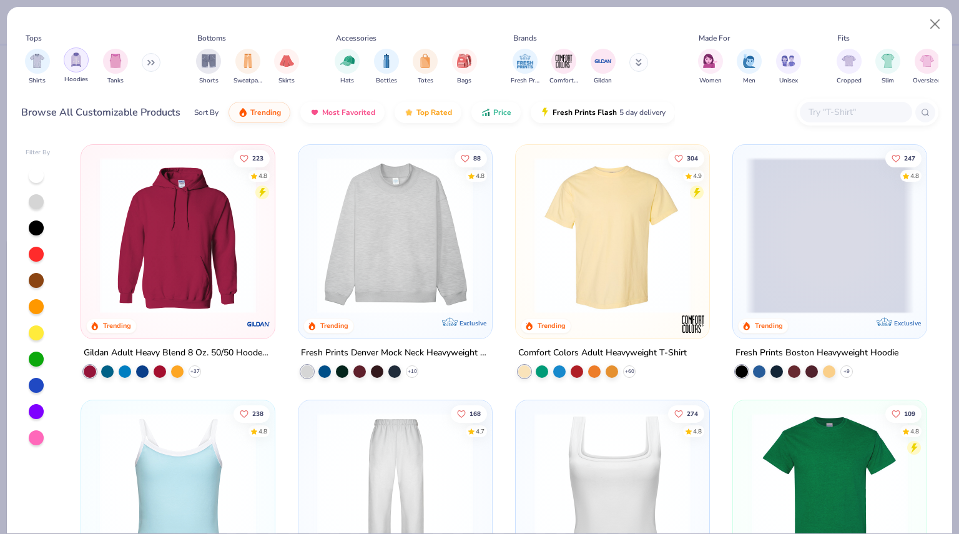
click at [76, 67] on img "filter for Hoodies" at bounding box center [76, 59] width 14 height 14
type textarea "x"
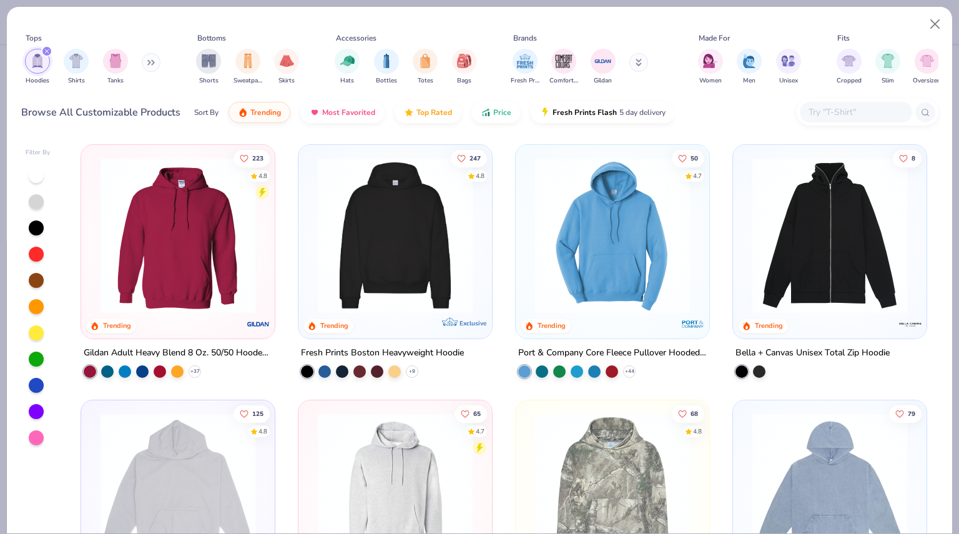
click at [864, 114] on input "text" at bounding box center [855, 112] width 96 height 14
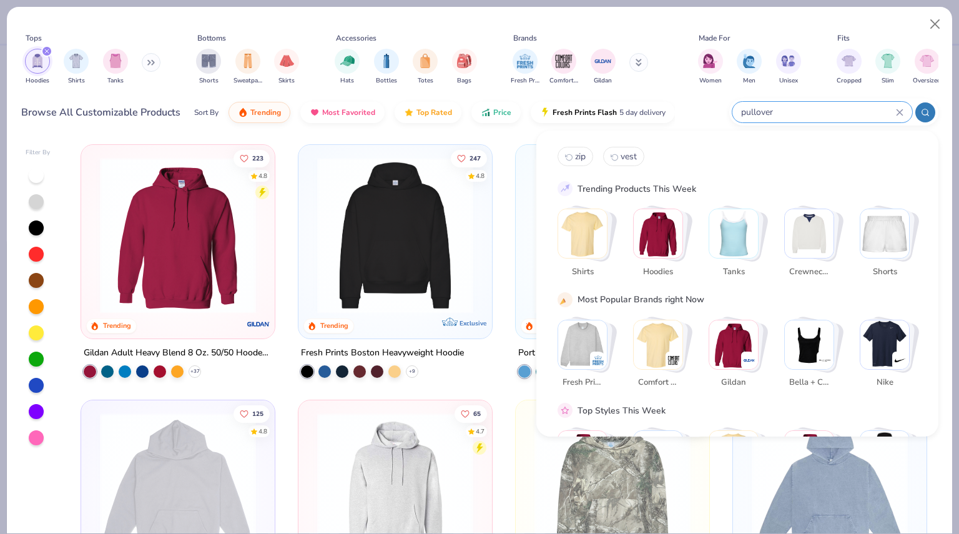
type input "pullover"
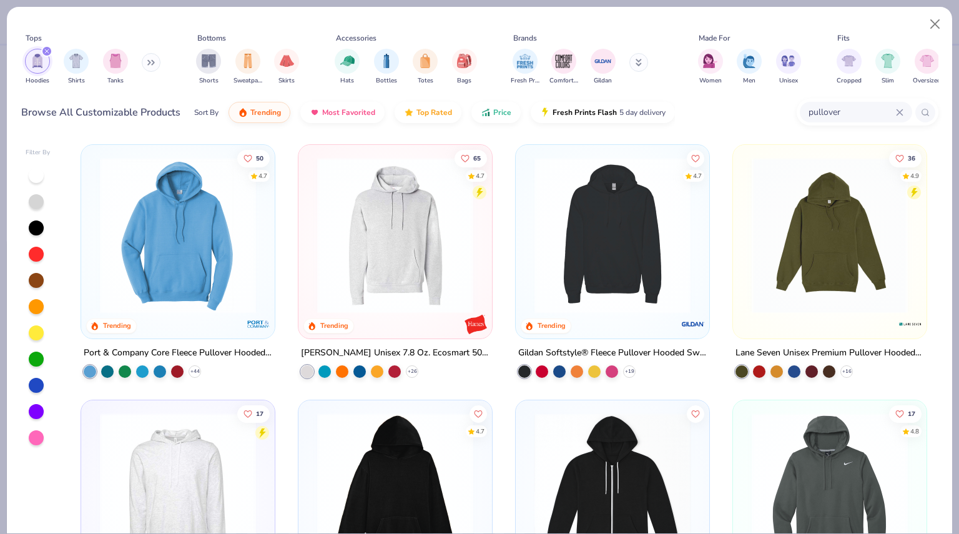
click at [149, 51] on div "Hoodies Shirts Tanks" at bounding box center [93, 67] width 144 height 46
click at [149, 57] on button at bounding box center [151, 62] width 19 height 19
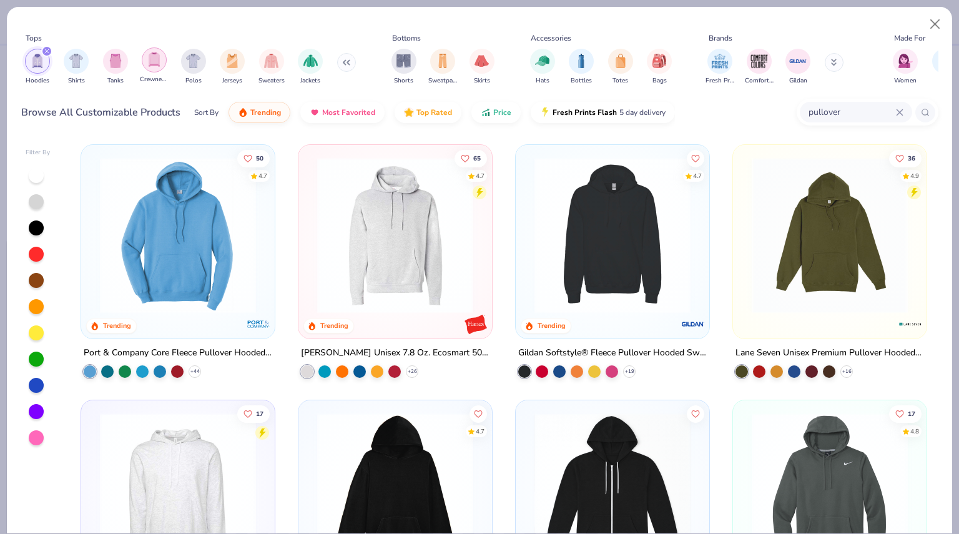
click at [156, 62] on img "filter for Crewnecks" at bounding box center [154, 59] width 14 height 14
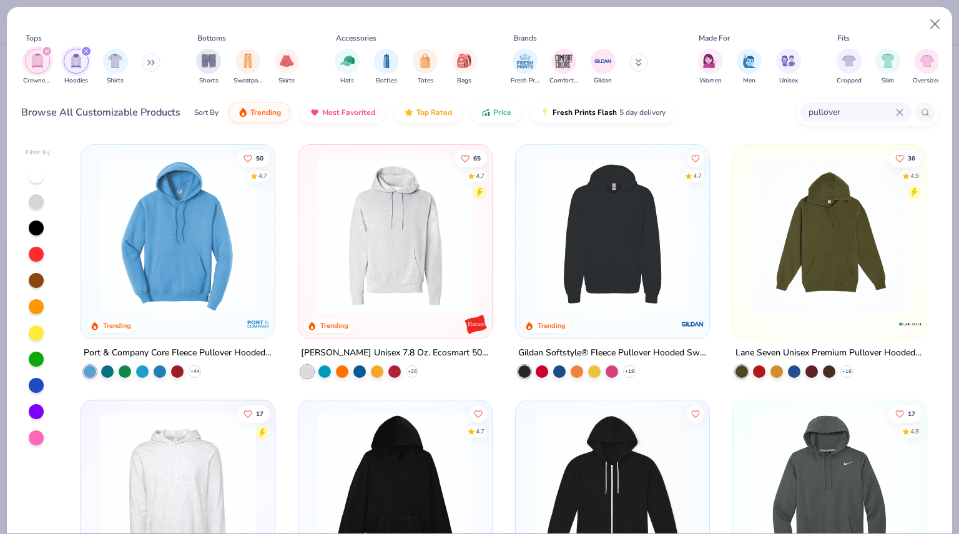
click at [84, 53] on icon "filter for Hoodies" at bounding box center [86, 51] width 5 height 5
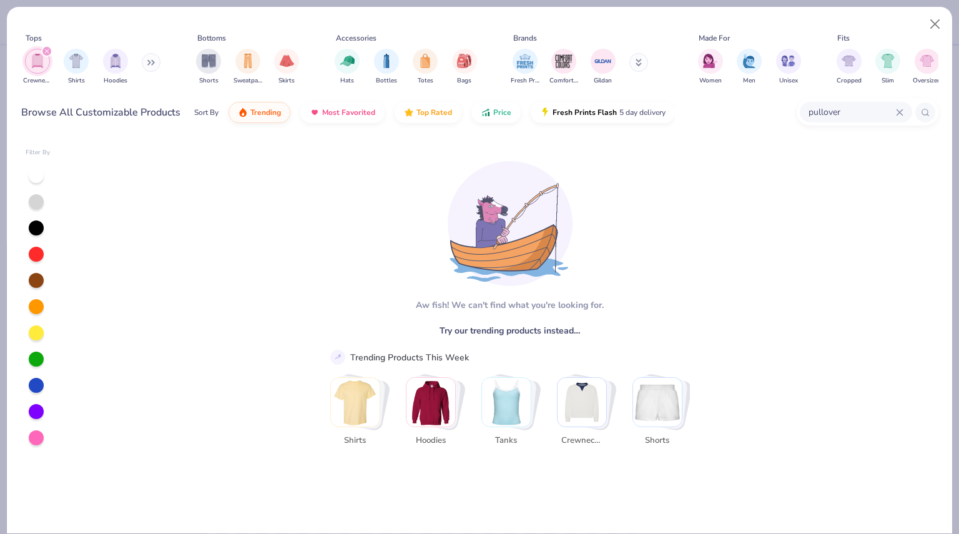
click at [904, 112] on div "pullover" at bounding box center [856, 112] width 112 height 21
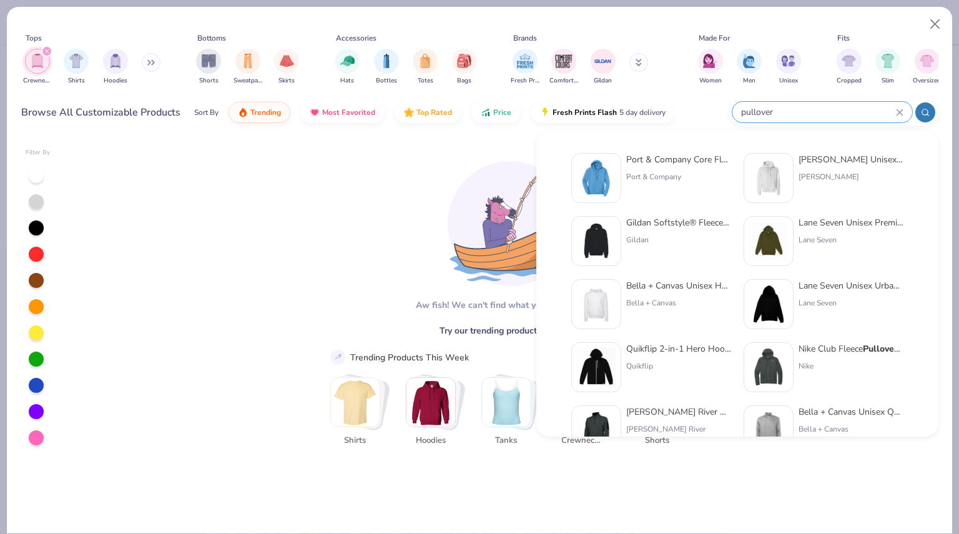
click at [897, 111] on icon at bounding box center [899, 112] width 7 height 7
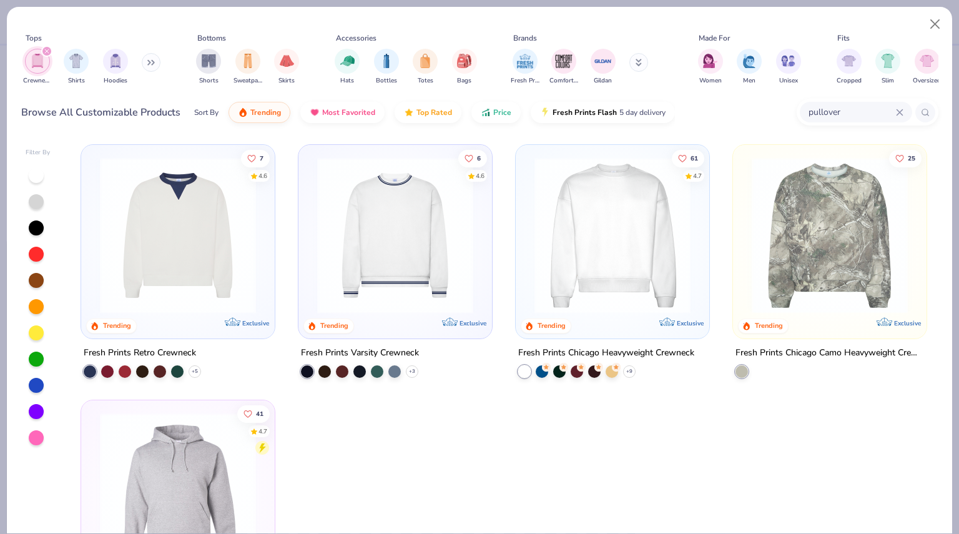
click at [584, 281] on img at bounding box center [612, 235] width 169 height 156
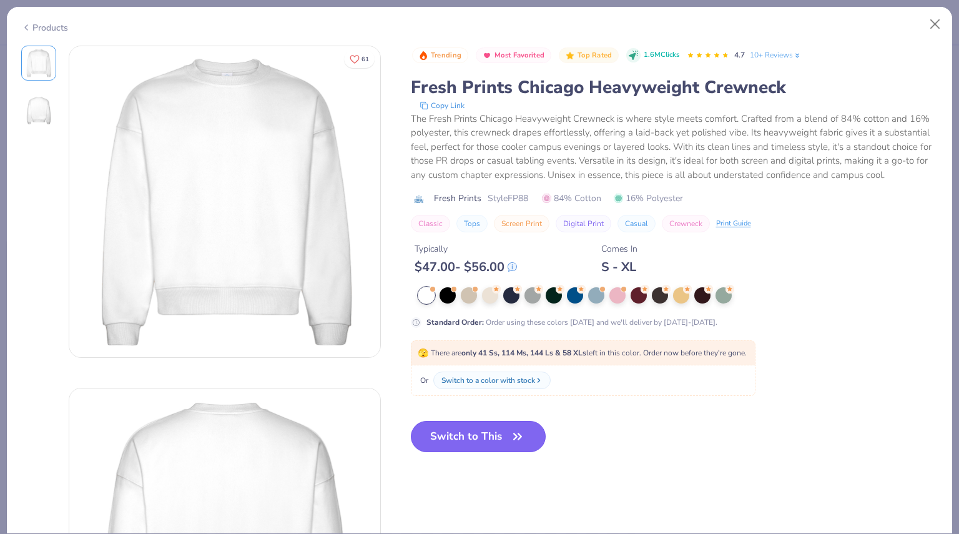
click at [485, 428] on button "Switch to This" at bounding box center [479, 436] width 136 height 31
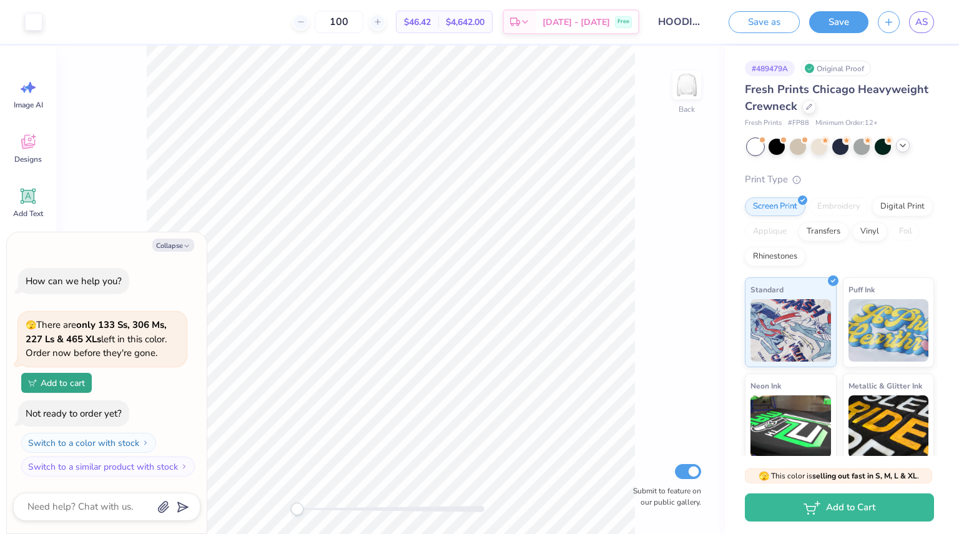
click at [898, 149] on icon at bounding box center [903, 146] width 10 height 10
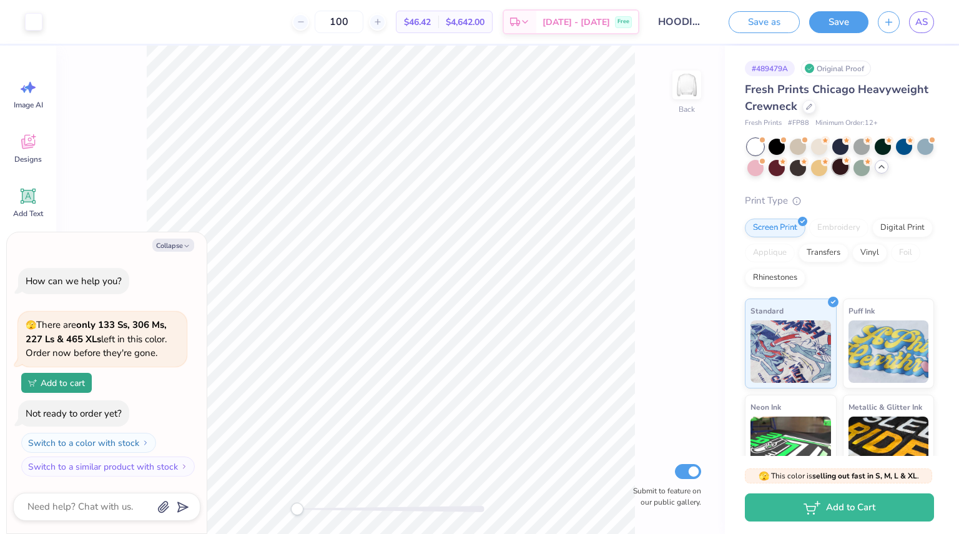
click at [849, 167] on div at bounding box center [840, 167] width 16 height 16
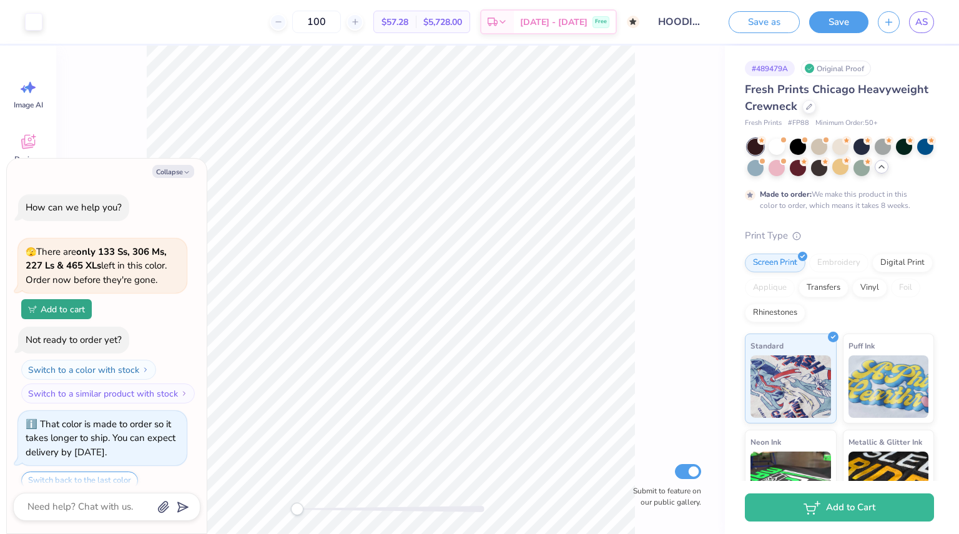
scroll to position [44, 0]
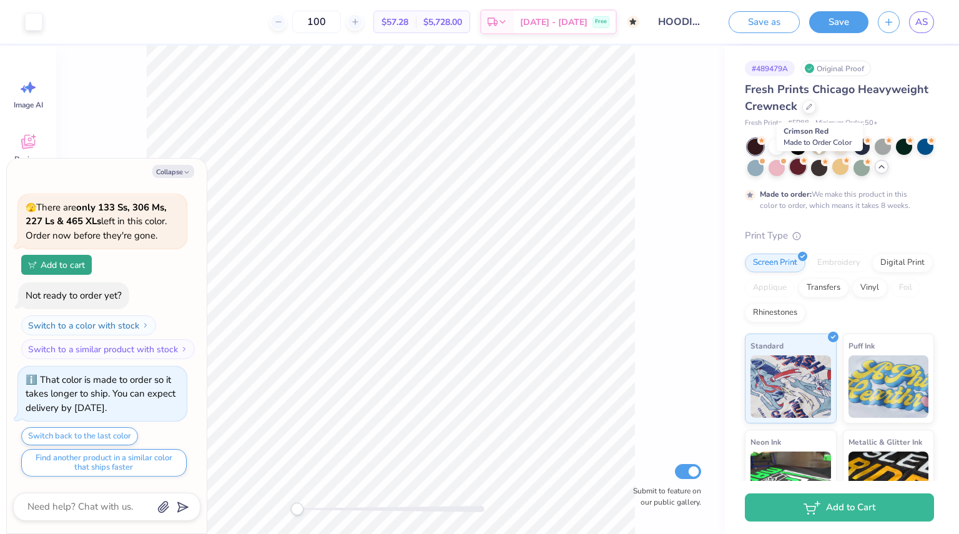
click at [806, 174] on div at bounding box center [798, 167] width 16 height 16
click at [764, 167] on div at bounding box center [755, 167] width 16 height 16
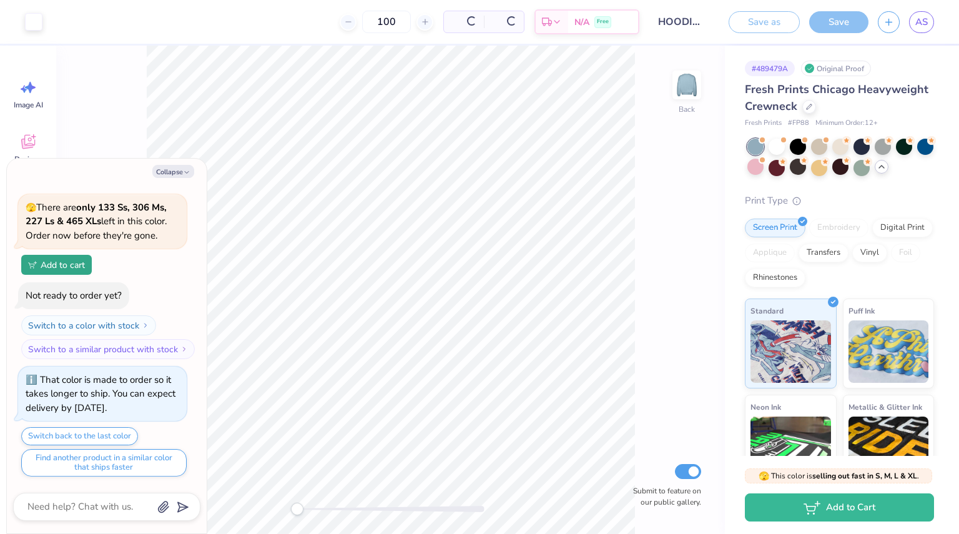
scroll to position [279, 0]
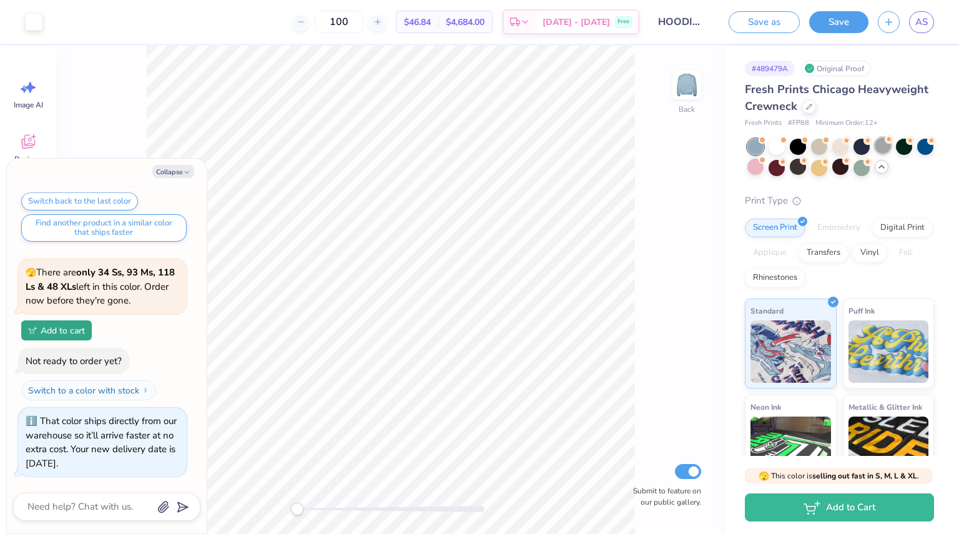
click at [884, 144] on div at bounding box center [883, 145] width 16 height 16
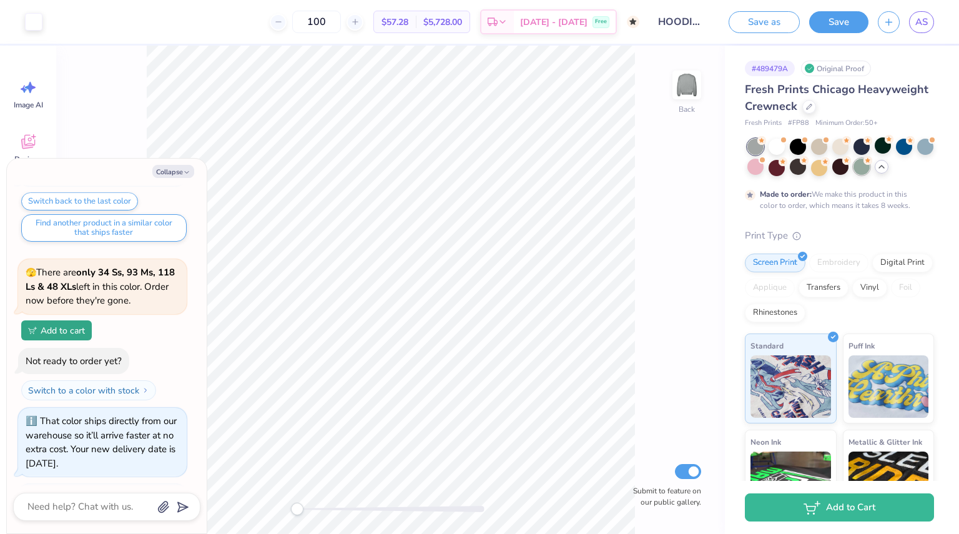
scroll to position [397, 0]
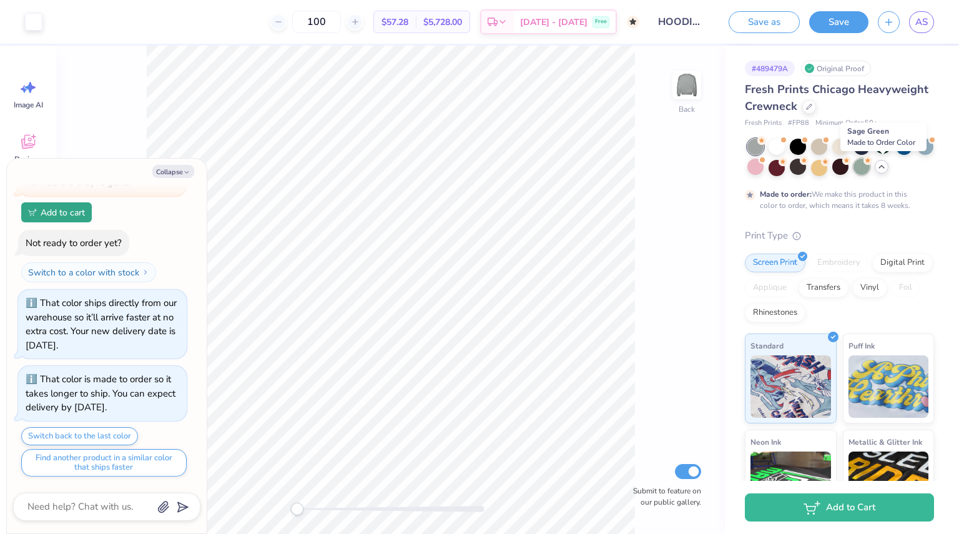
click at [870, 168] on div at bounding box center [862, 167] width 16 height 16
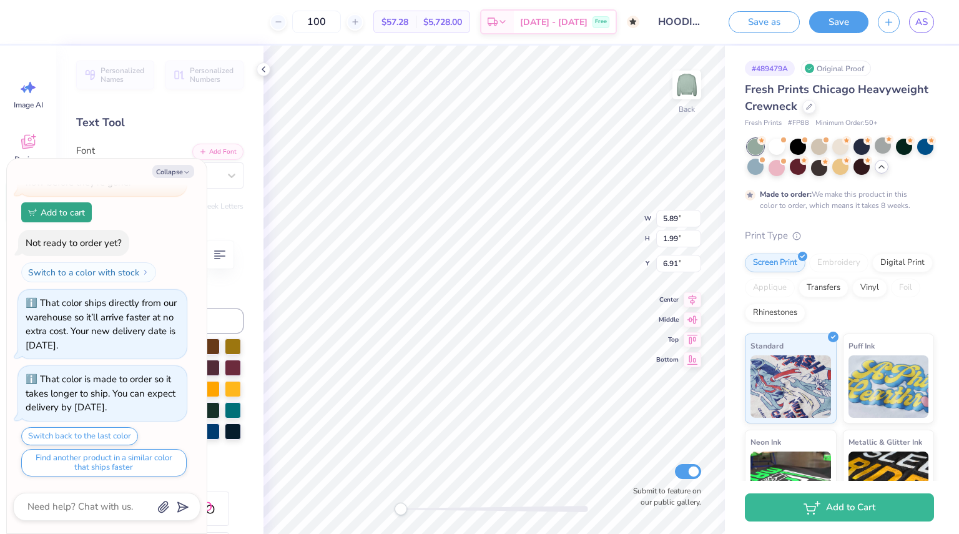
type textarea "x"
type input "13.14"
type input "4.22"
type input "4.67"
click at [178, 170] on button "Collapse" at bounding box center [173, 171] width 42 height 13
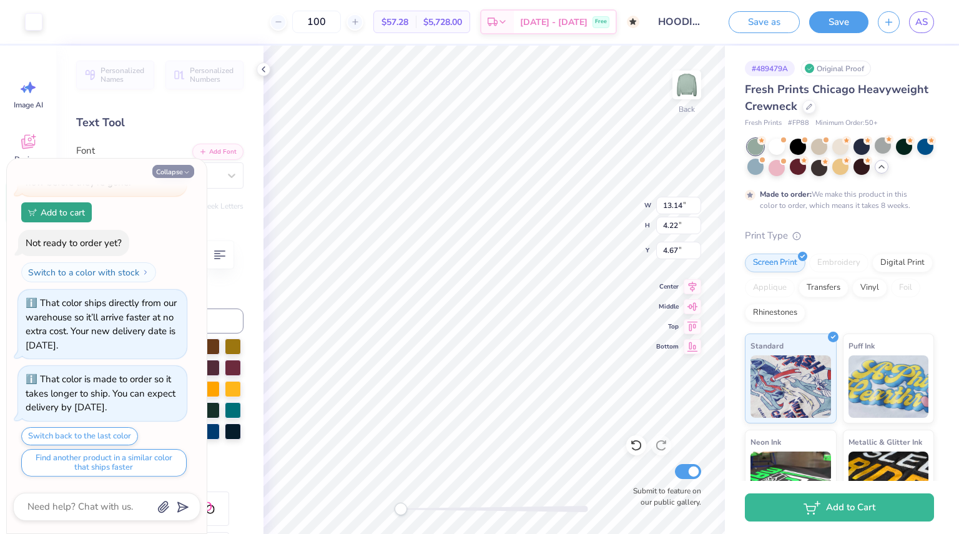
type textarea "x"
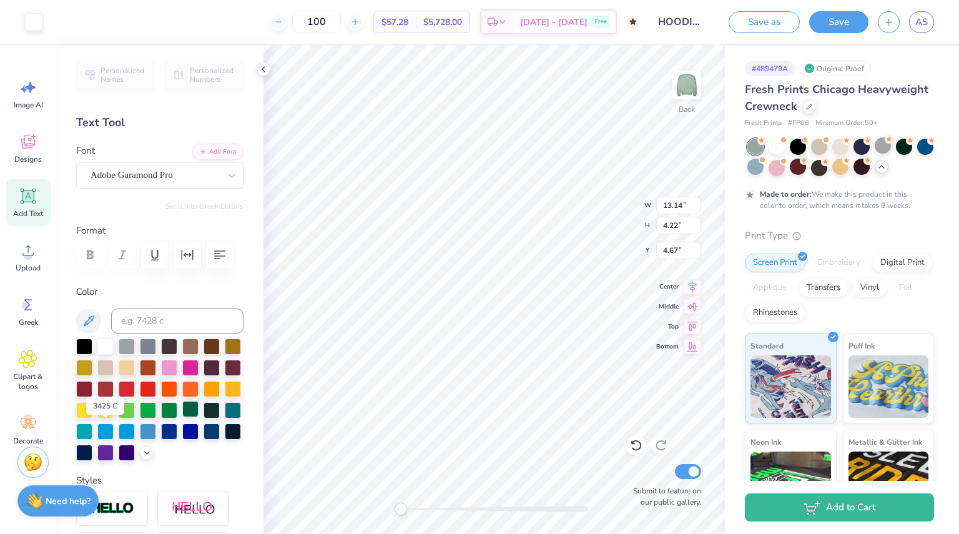
click at [182, 417] on div at bounding box center [190, 409] width 16 height 16
type input "1.99"
type input "4.07"
type input "4.22"
click at [505, 367] on li "Group" at bounding box center [528, 375] width 98 height 24
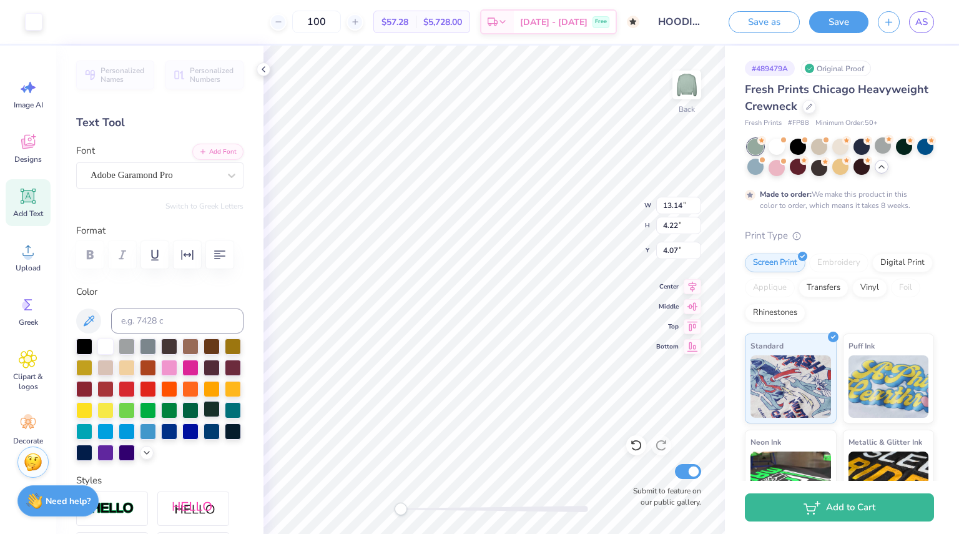
click at [204, 417] on div at bounding box center [212, 409] width 16 height 16
click at [182, 417] on div at bounding box center [190, 409] width 16 height 16
type input "5.89"
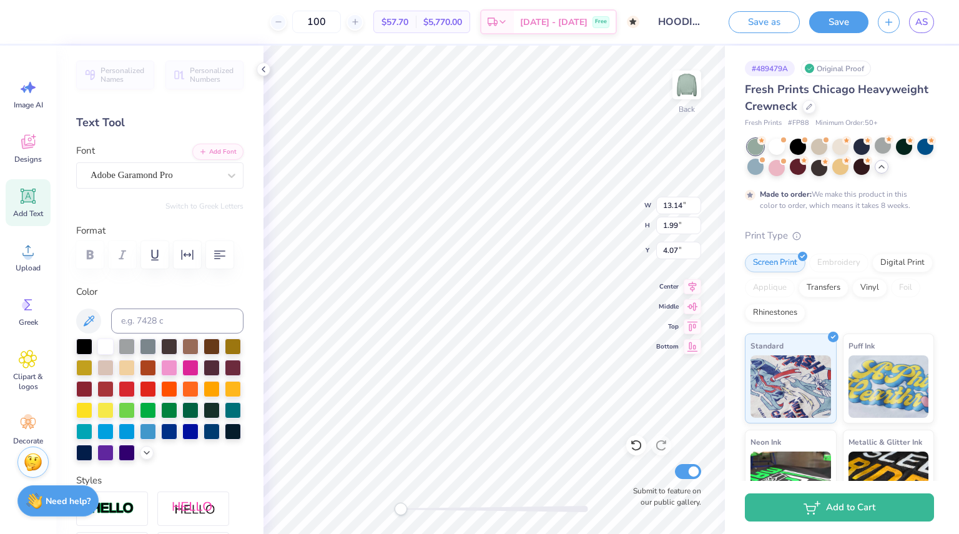
type input "6.31"
click at [182, 417] on div at bounding box center [190, 409] width 16 height 16
click at [764, 166] on div at bounding box center [755, 167] width 16 height 16
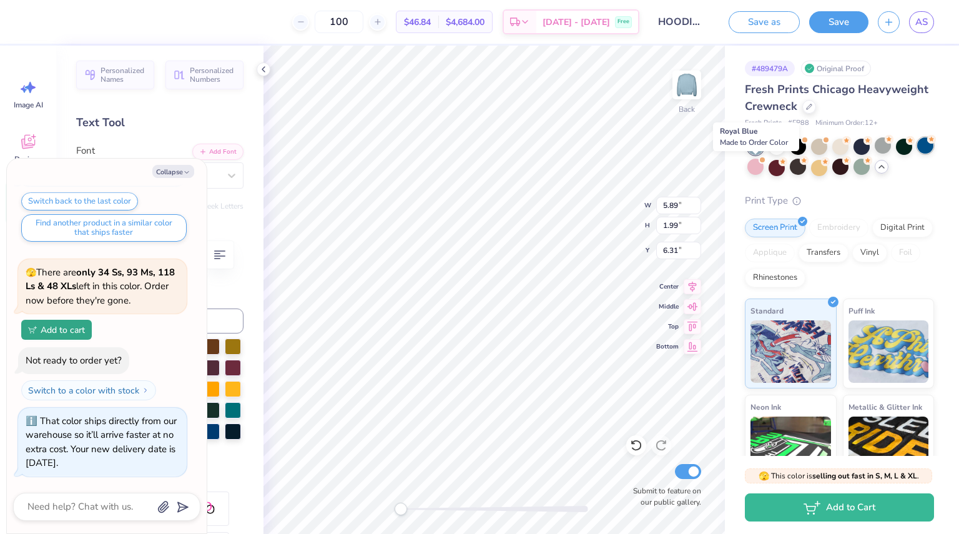
click at [917, 154] on div at bounding box center [925, 145] width 16 height 16
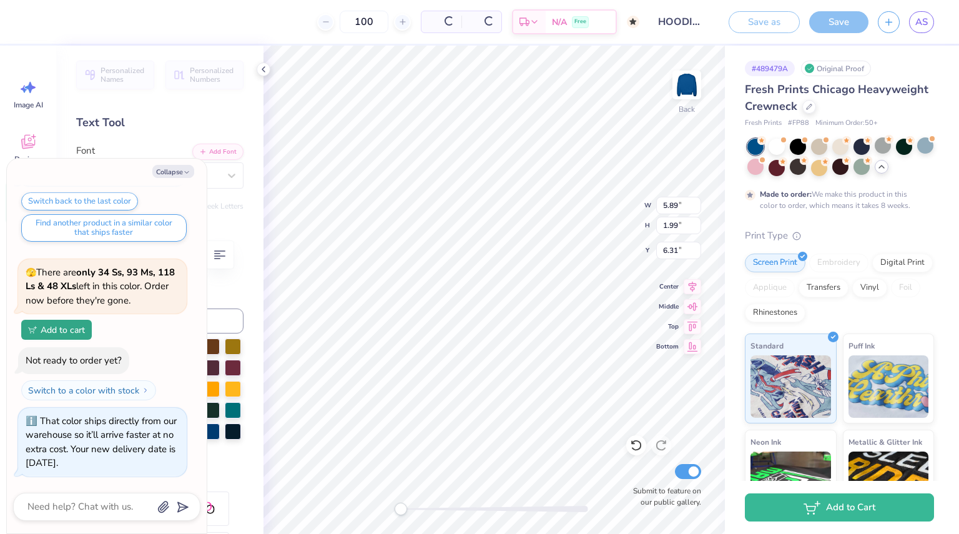
scroll to position [749, 0]
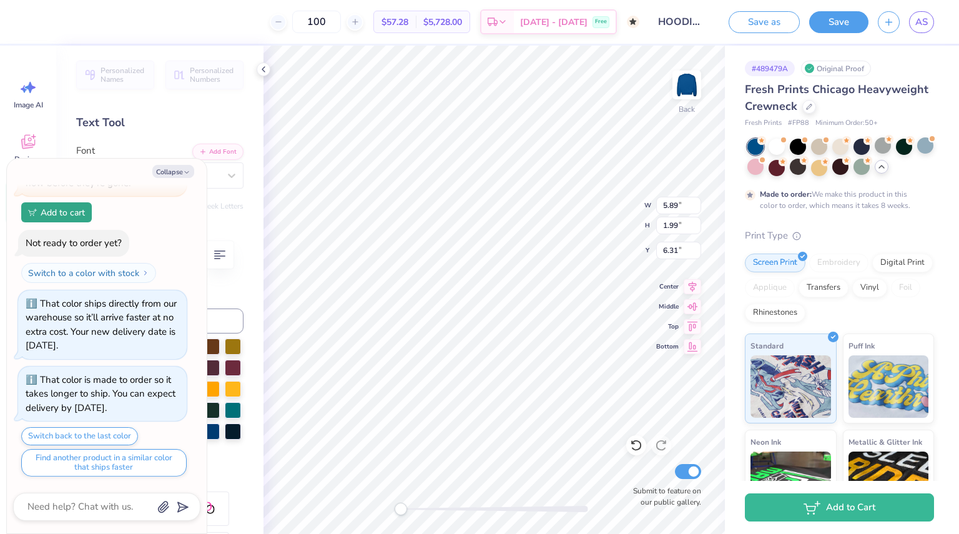
type textarea "x"
type input "13.14"
type input "4.07"
click at [854, 147] on div at bounding box center [862, 145] width 16 height 16
click at [878, 151] on div at bounding box center [883, 145] width 16 height 16
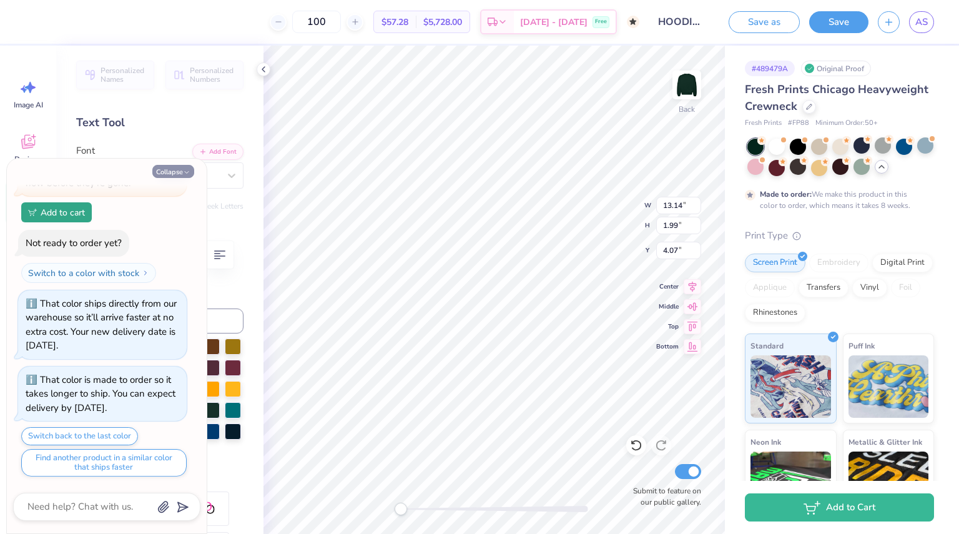
click at [181, 173] on button "Collapse" at bounding box center [173, 171] width 42 height 13
type textarea "x"
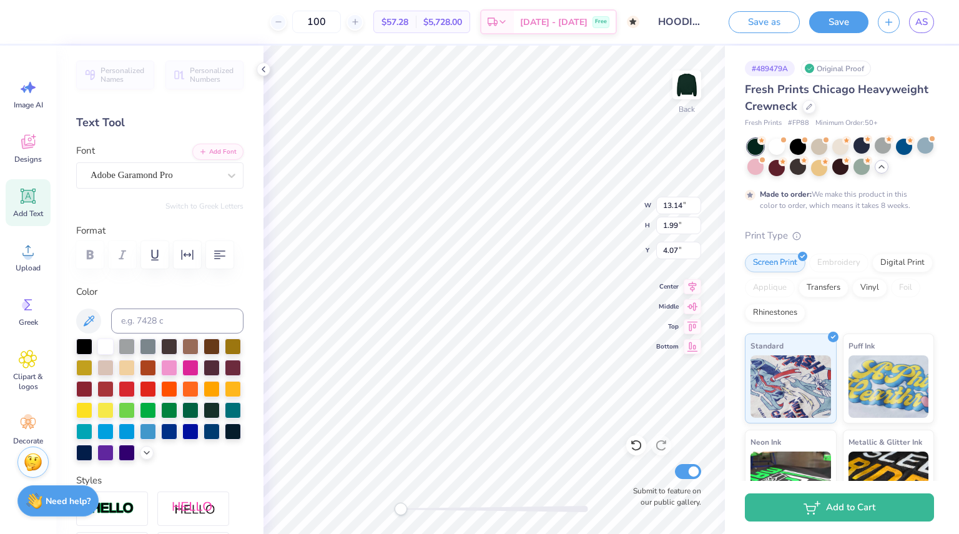
click at [212, 348] on div at bounding box center [212, 346] width 16 height 16
click at [114, 370] on div at bounding box center [105, 366] width 16 height 16
type input "5.89"
type input "6.31"
click at [114, 367] on div at bounding box center [105, 366] width 16 height 16
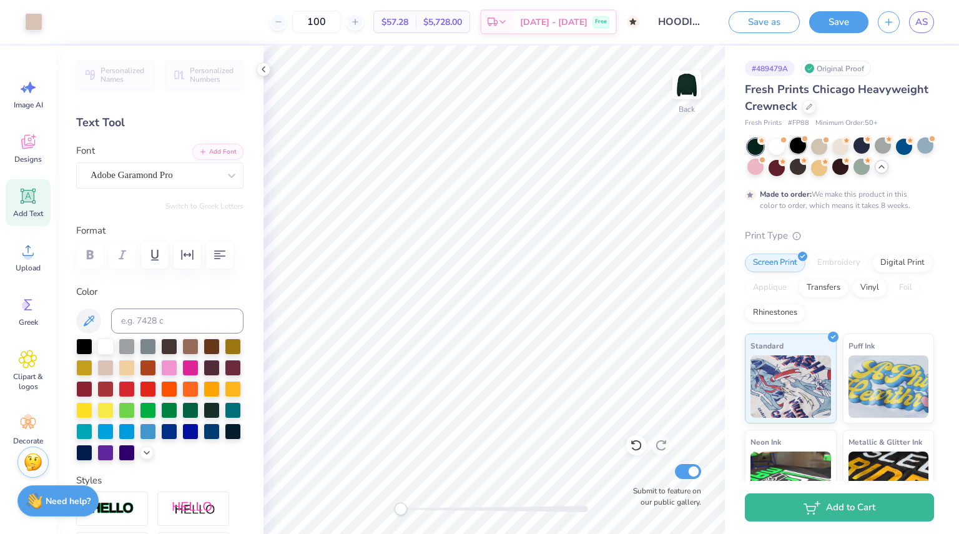
click at [794, 149] on div at bounding box center [798, 145] width 16 height 16
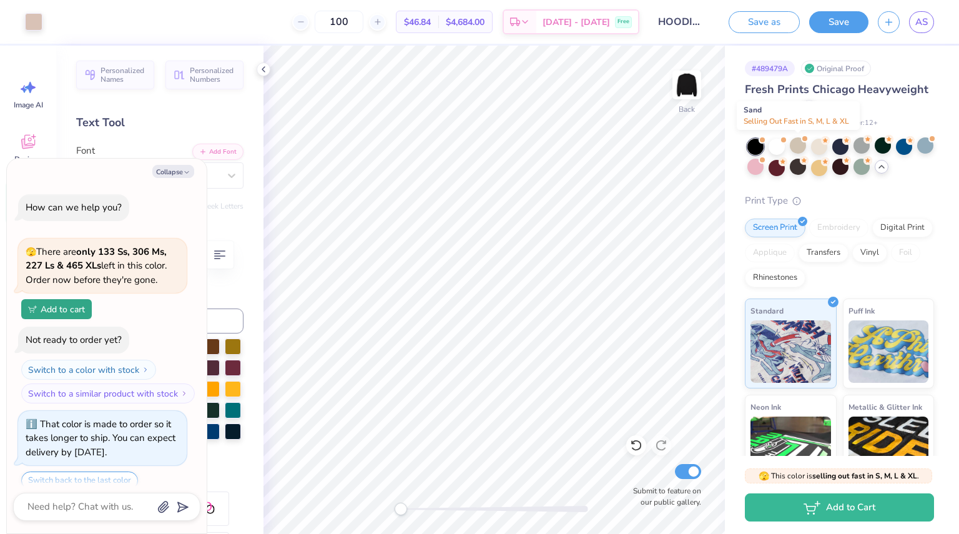
scroll to position [984, 0]
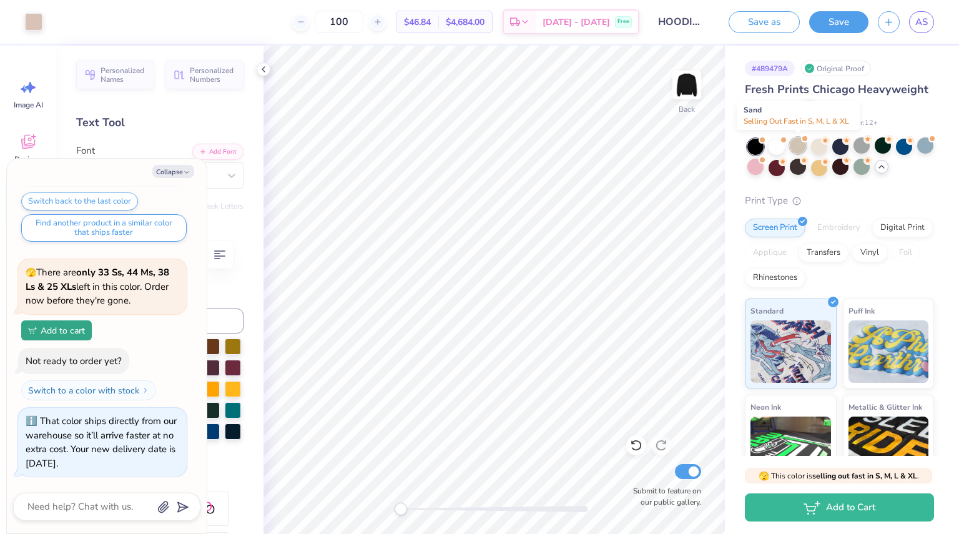
click at [801, 142] on div at bounding box center [798, 145] width 16 height 16
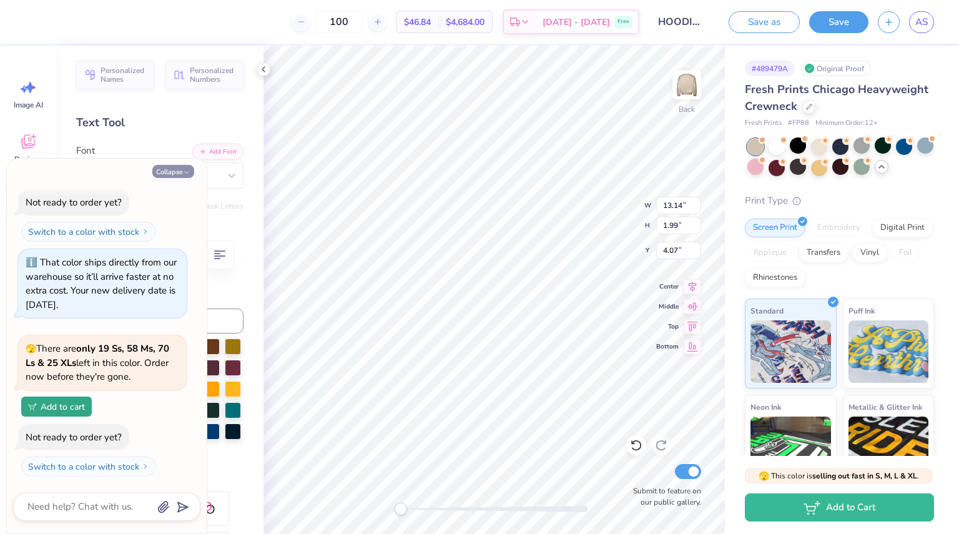
click at [183, 170] on icon "button" at bounding box center [186, 172] width 7 height 7
type textarea "x"
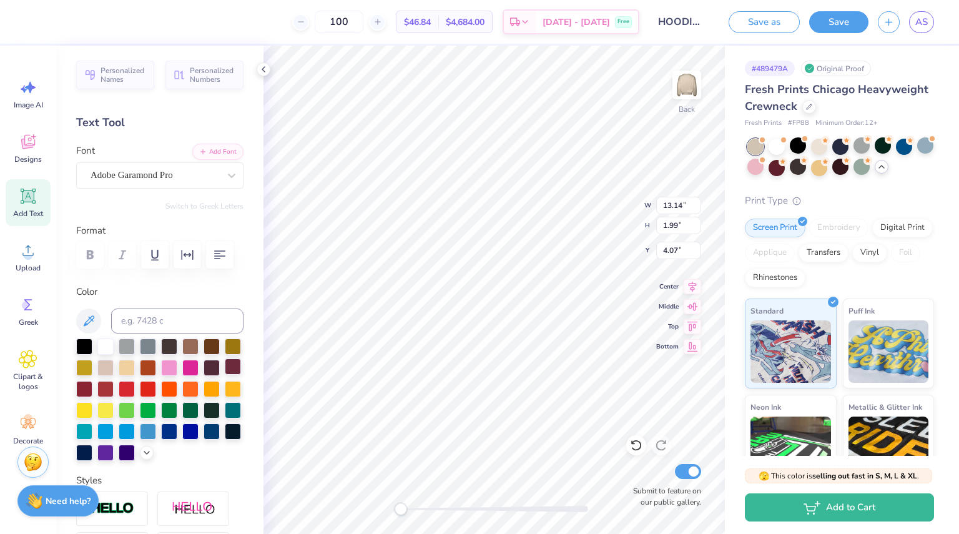
click at [225, 375] on div at bounding box center [233, 366] width 16 height 16
type input "5.89"
type input "6.31"
click at [225, 375] on div at bounding box center [233, 366] width 16 height 16
click at [820, 149] on div at bounding box center [819, 145] width 16 height 16
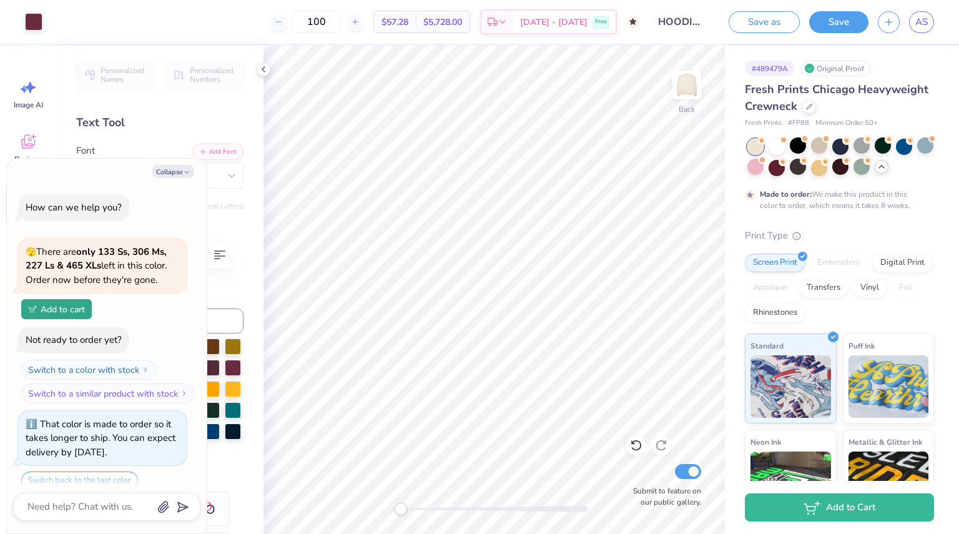
scroll to position [1261, 0]
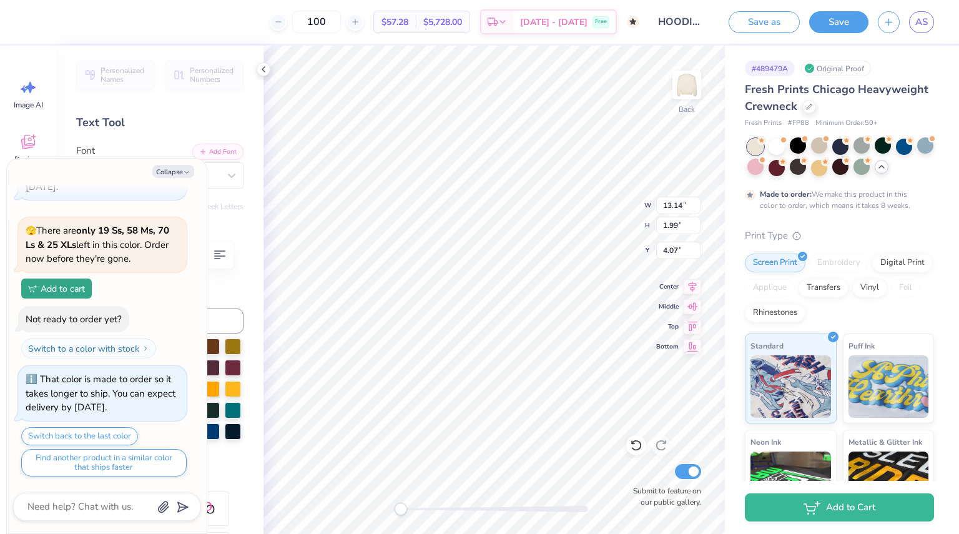
type textarea "x"
type input "4.22"
type textarea "x"
type input "4.22"
click at [820, 146] on div at bounding box center [819, 145] width 16 height 16
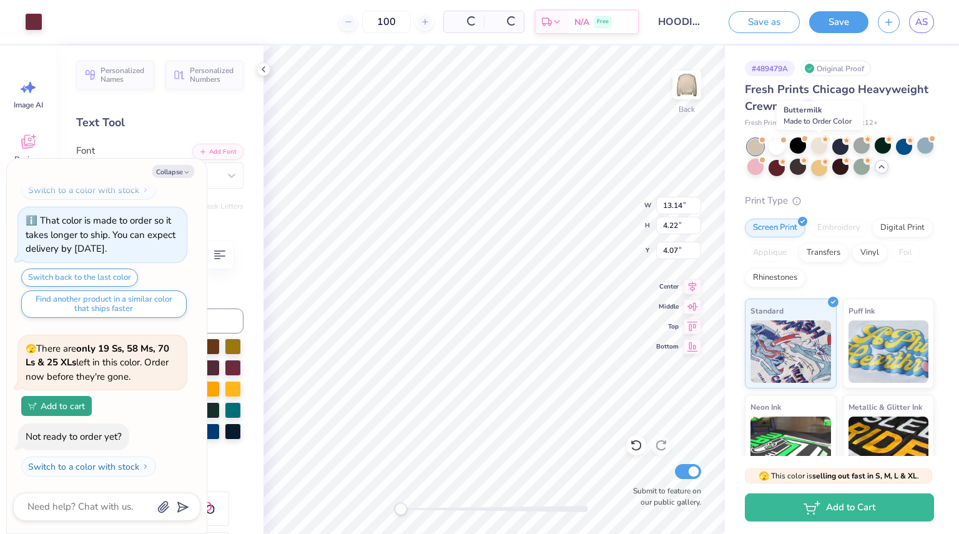
scroll to position [1496, 0]
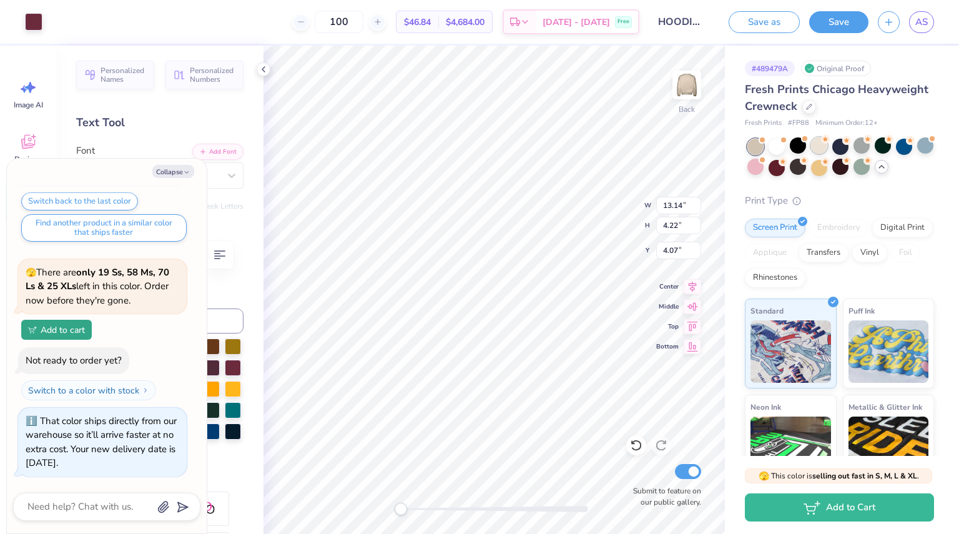
click at [820, 148] on div at bounding box center [819, 145] width 16 height 16
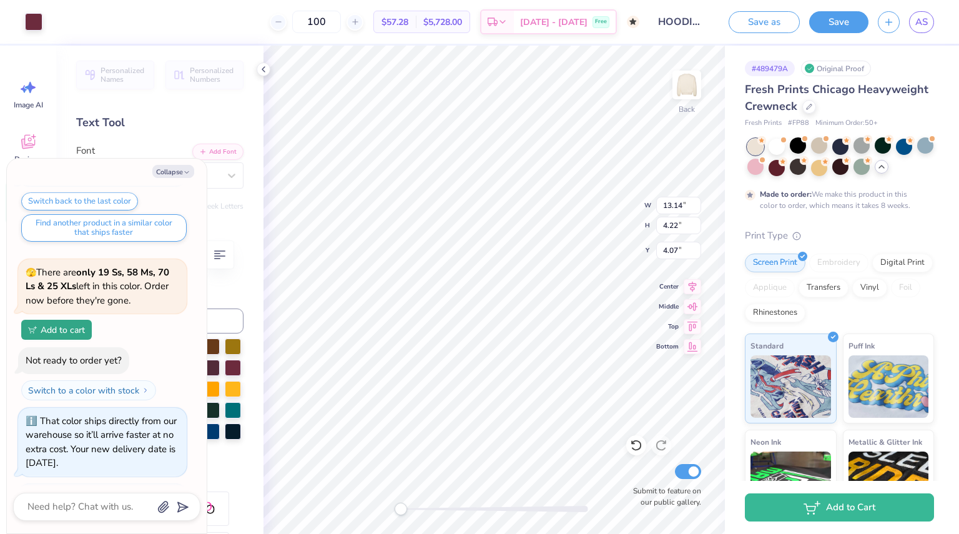
scroll to position [1613, 0]
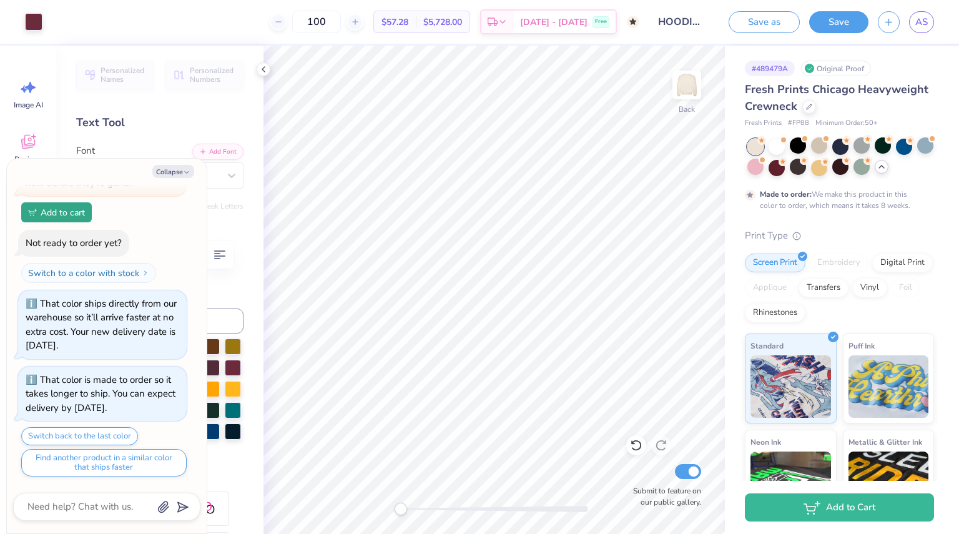
click at [686, 0] on div "Design Title HOODIE IDEA" at bounding box center [679, 22] width 61 height 44
click at [683, 101] on img at bounding box center [687, 85] width 50 height 50
click at [911, 37] on div "Save as Save AS" at bounding box center [839, 22] width 240 height 44
click at [922, 19] on span "AS" at bounding box center [921, 22] width 12 height 14
type textarea "x"
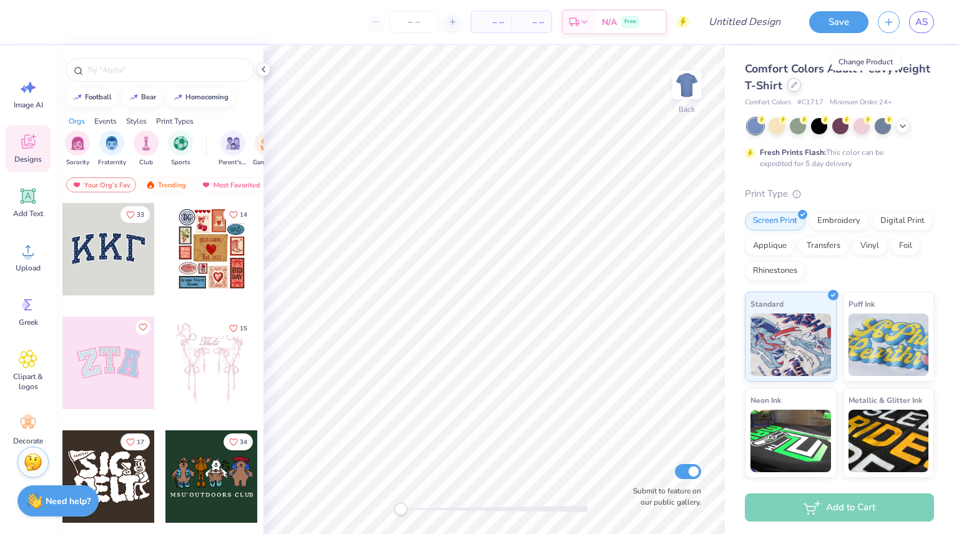
click at [801, 90] on div at bounding box center [794, 85] width 14 height 14
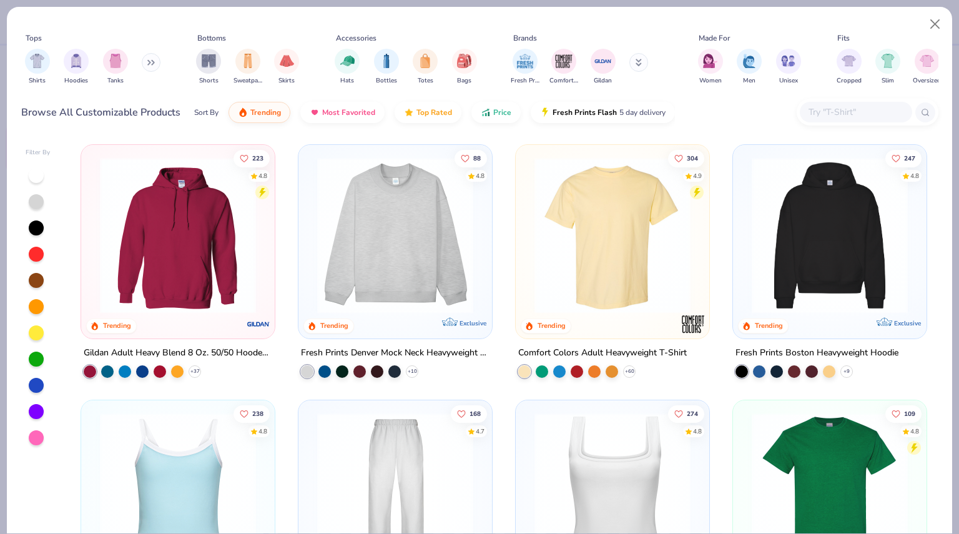
click at [146, 65] on button at bounding box center [151, 62] width 19 height 19
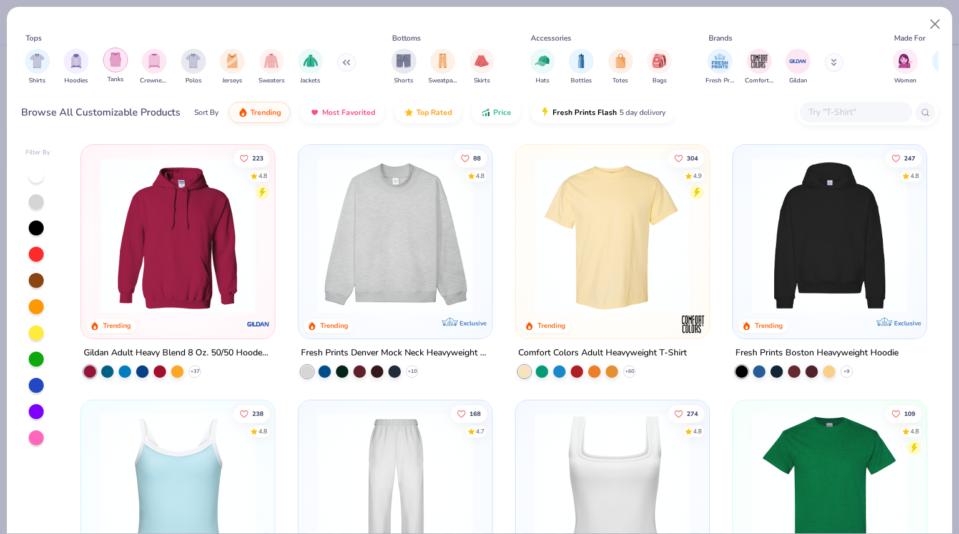
click at [124, 63] on div "filter for Tanks" at bounding box center [115, 59] width 25 height 25
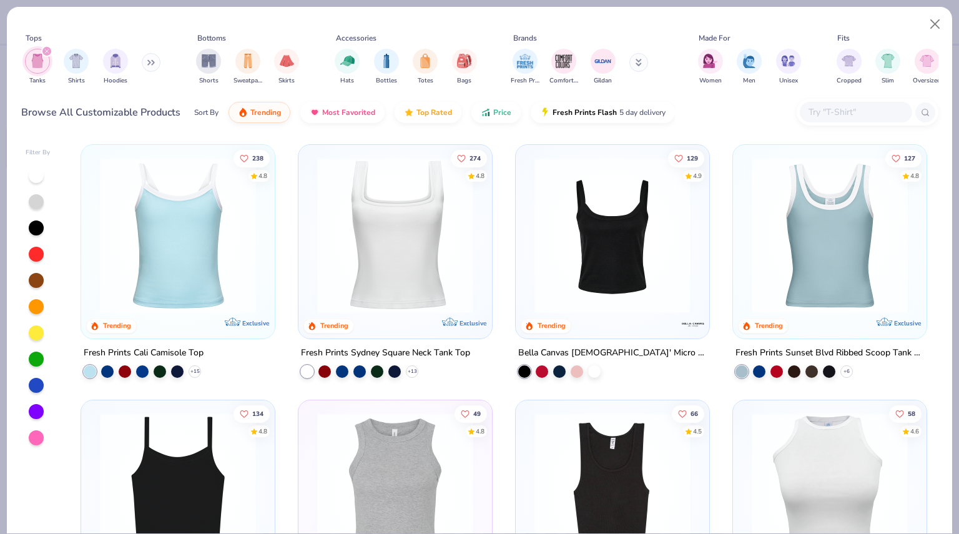
click at [152, 60] on icon at bounding box center [150, 62] width 7 height 6
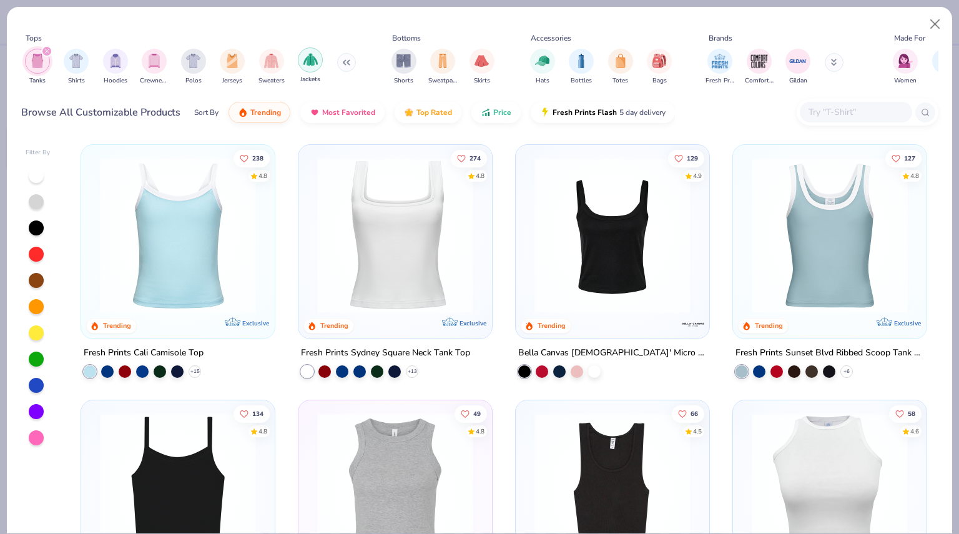
click at [305, 61] on img "filter for Jackets" at bounding box center [310, 59] width 14 height 14
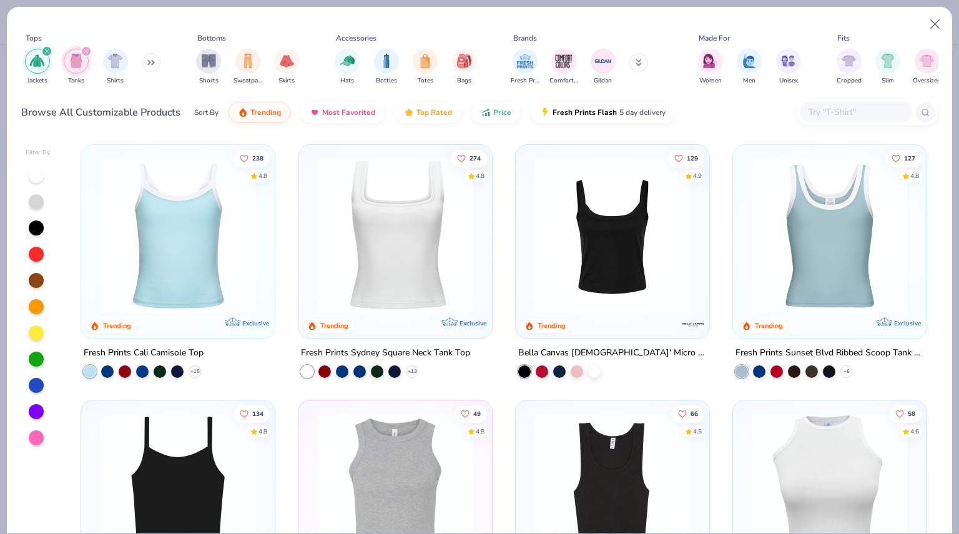
click at [87, 59] on div "filter for Tanks" at bounding box center [76, 61] width 25 height 25
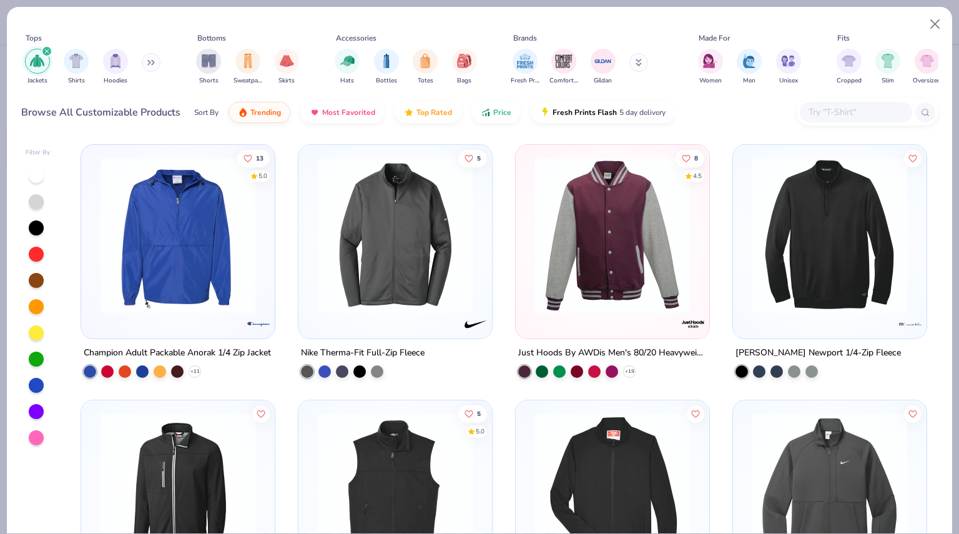
click at [47, 52] on icon "filter for Jackets" at bounding box center [47, 51] width 4 height 4
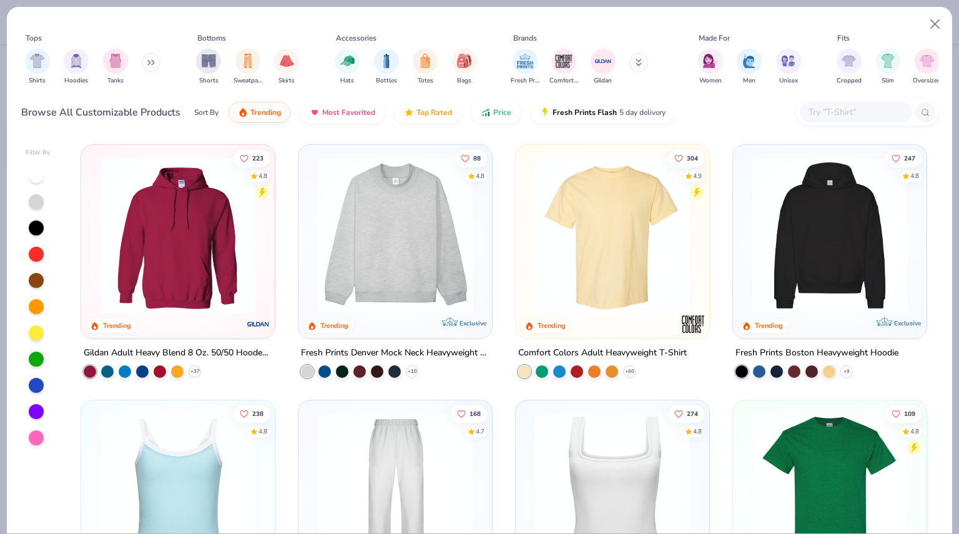
click at [150, 62] on icon at bounding box center [150, 62] width 7 height 6
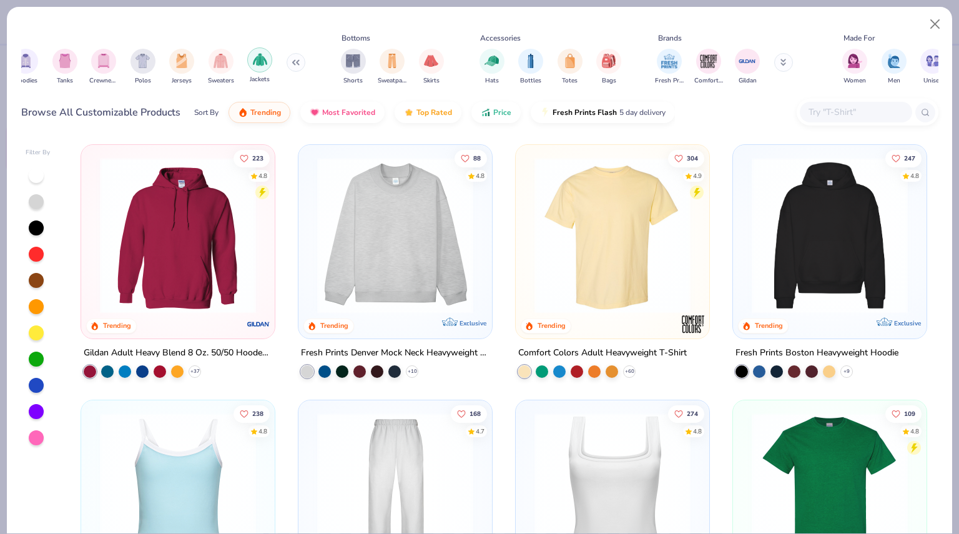
scroll to position [0, 51]
click at [215, 60] on img "filter for Sweaters" at bounding box center [220, 59] width 14 height 14
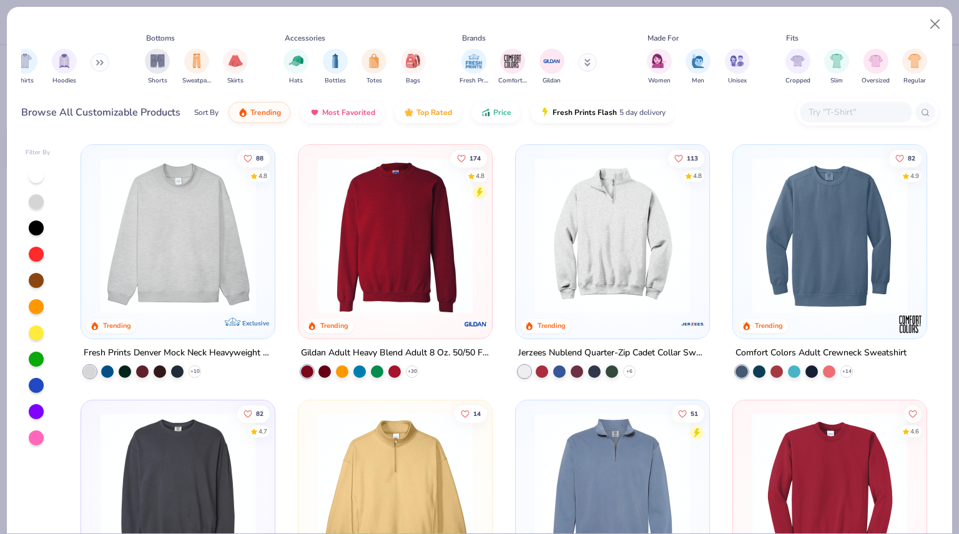
click at [100, 59] on icon at bounding box center [99, 62] width 7 height 6
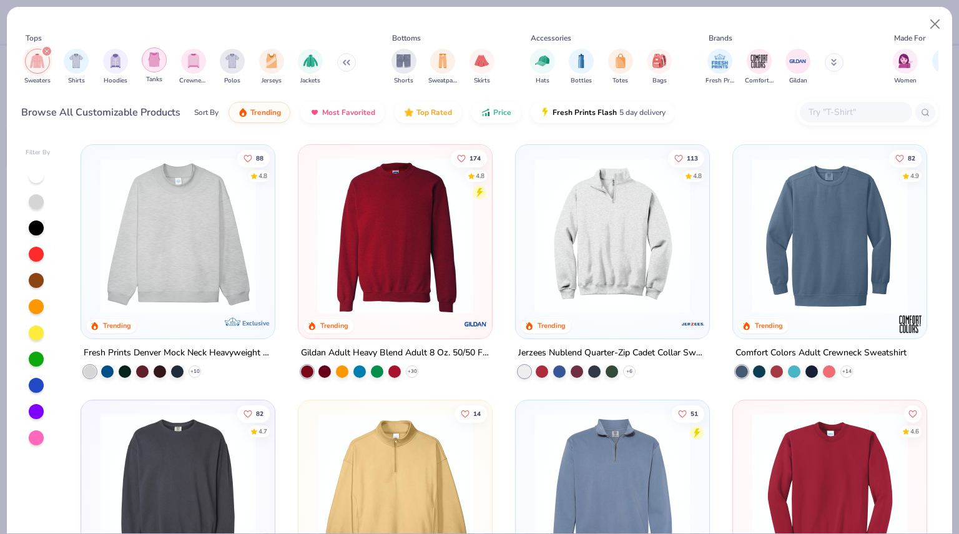
click at [155, 61] on img "filter for Tanks" at bounding box center [154, 59] width 14 height 14
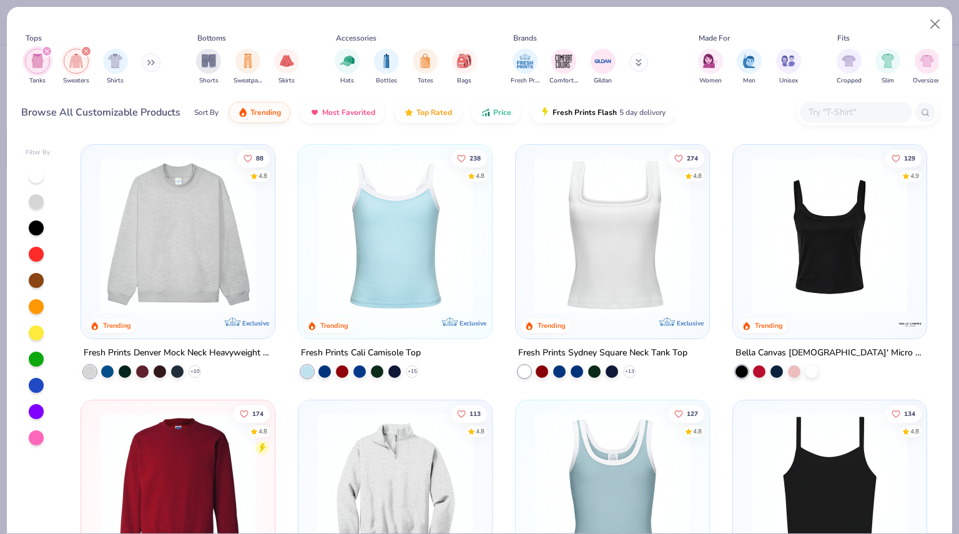
click at [87, 52] on icon "filter for Sweaters" at bounding box center [86, 51] width 5 height 5
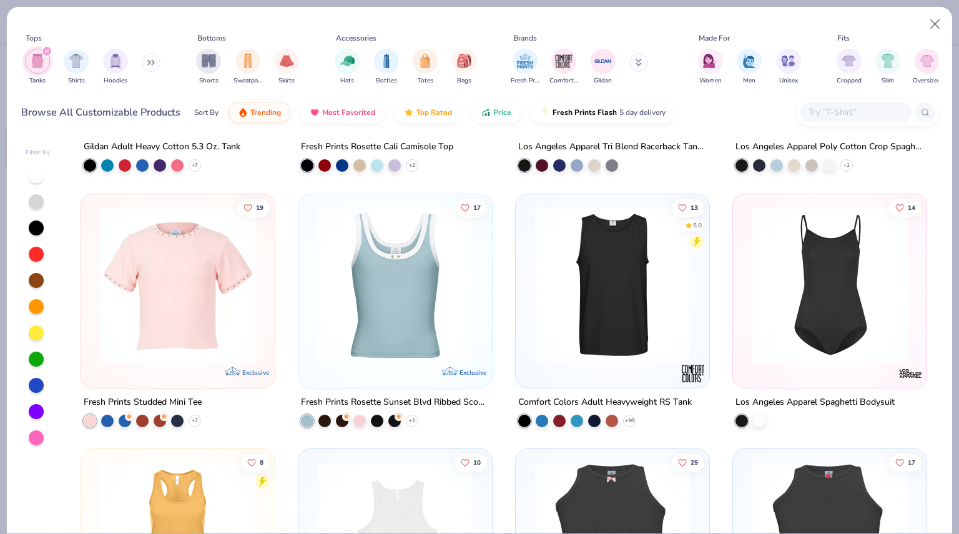
scroll to position [1460, 0]
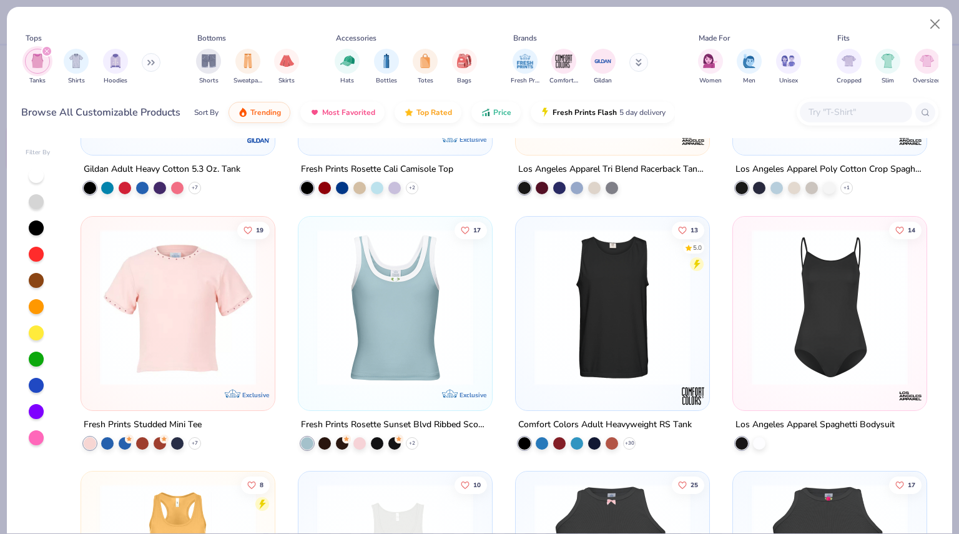
click at [49, 52] on icon "filter for Tanks" at bounding box center [46, 51] width 5 height 5
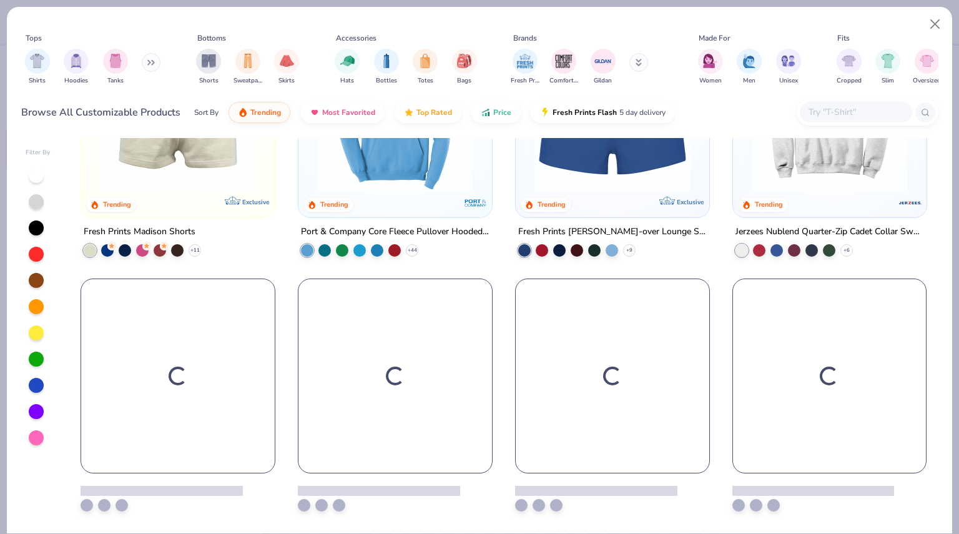
scroll to position [1142, 0]
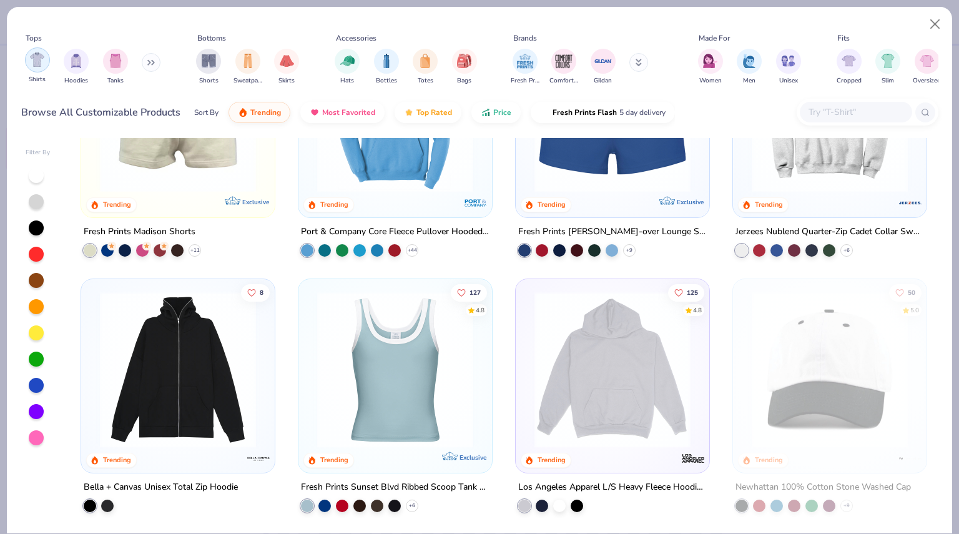
click at [38, 57] on img "filter for Shirts" at bounding box center [37, 59] width 14 height 14
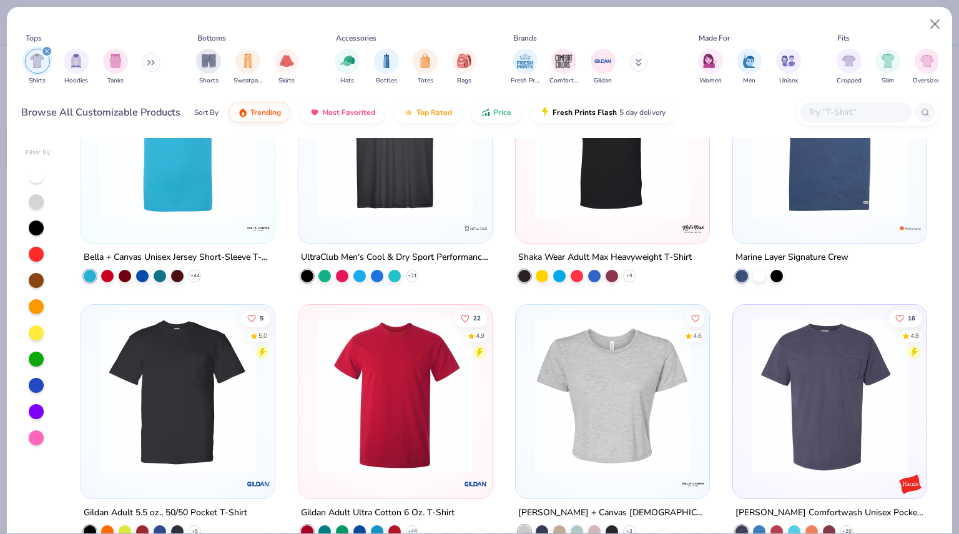
scroll to position [1755, 0]
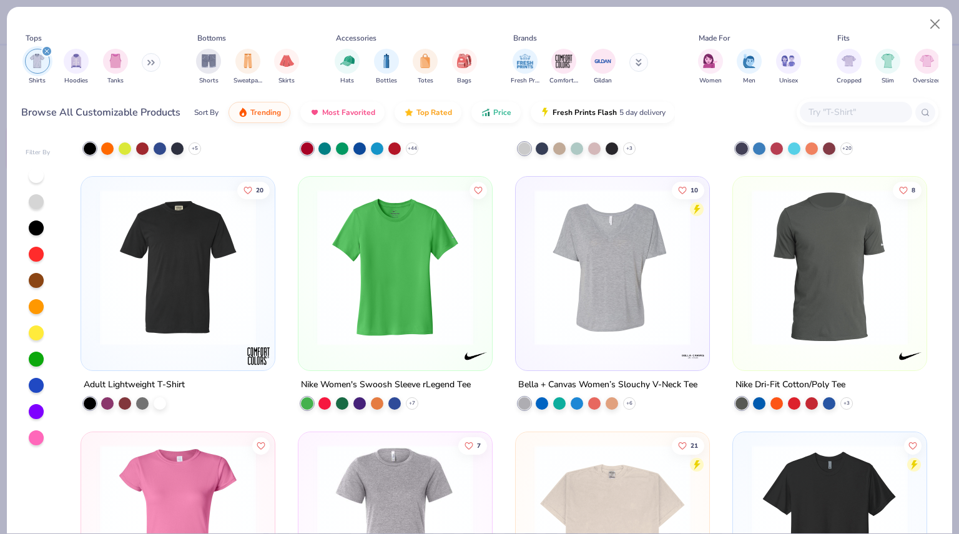
click at [45, 51] on icon "filter for Shirts" at bounding box center [46, 51] width 5 height 5
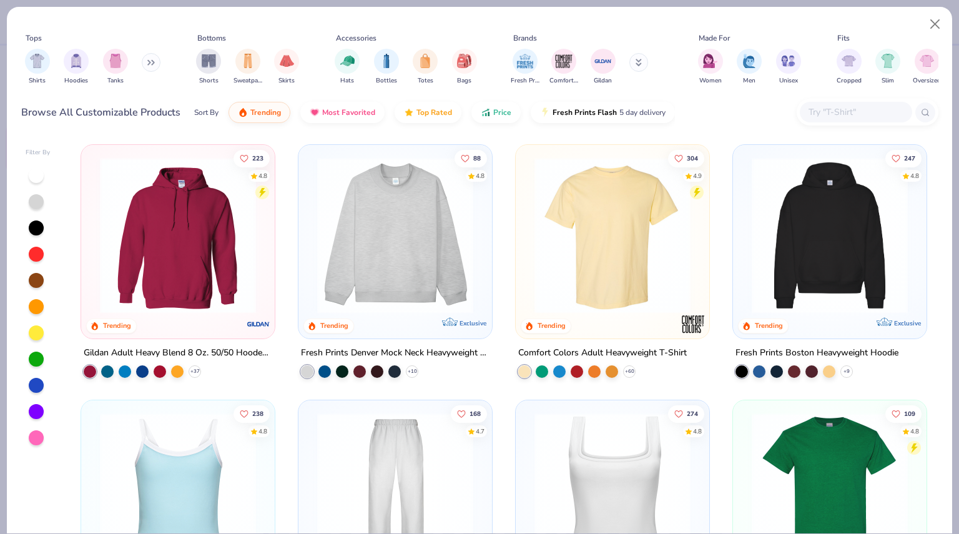
click at [146, 69] on button at bounding box center [151, 62] width 19 height 19
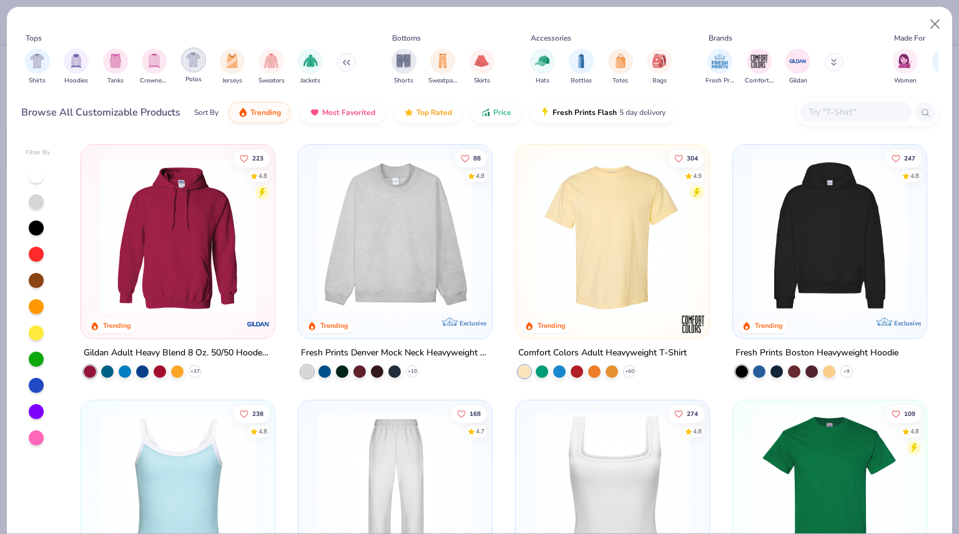
click at [194, 61] on img "filter for Polos" at bounding box center [193, 59] width 14 height 14
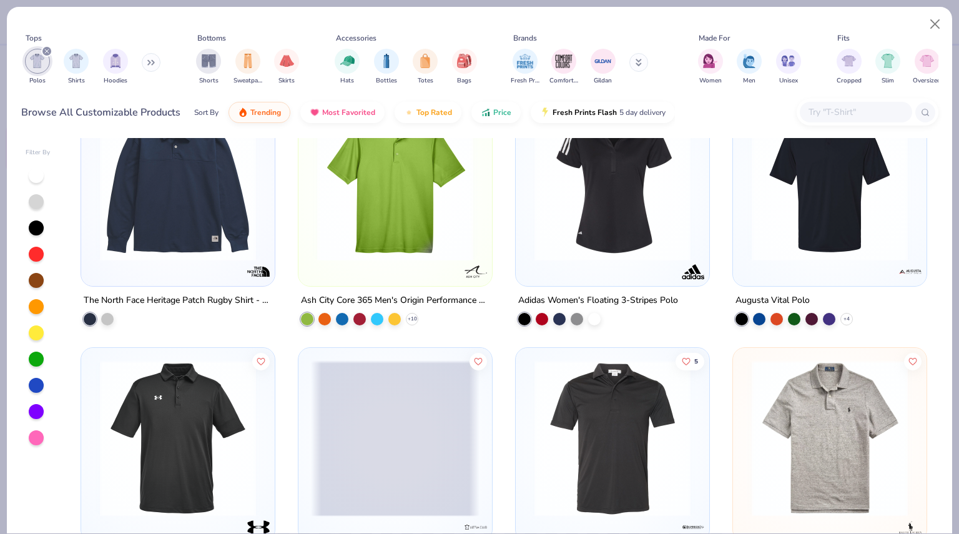
scroll to position [876, 0]
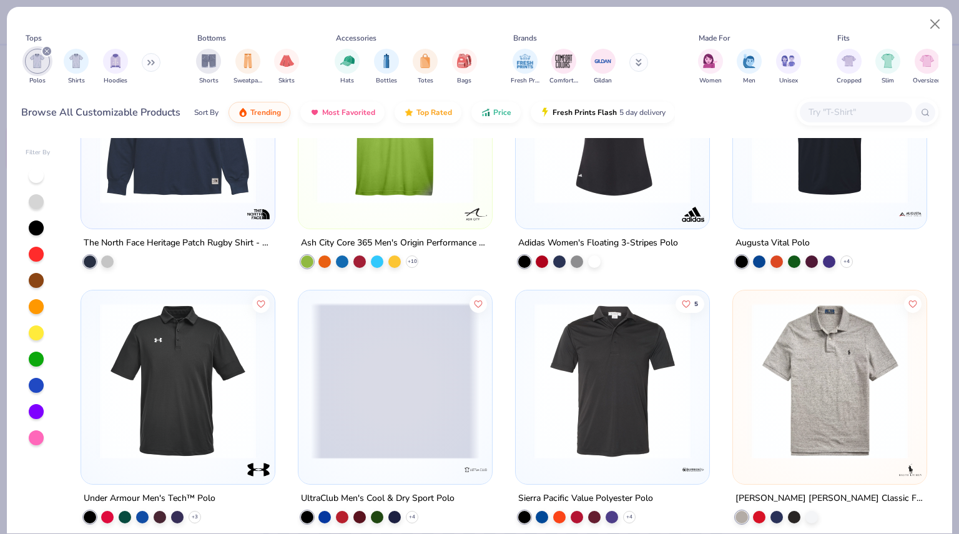
click at [46, 51] on icon "filter for Polos" at bounding box center [46, 51] width 5 height 5
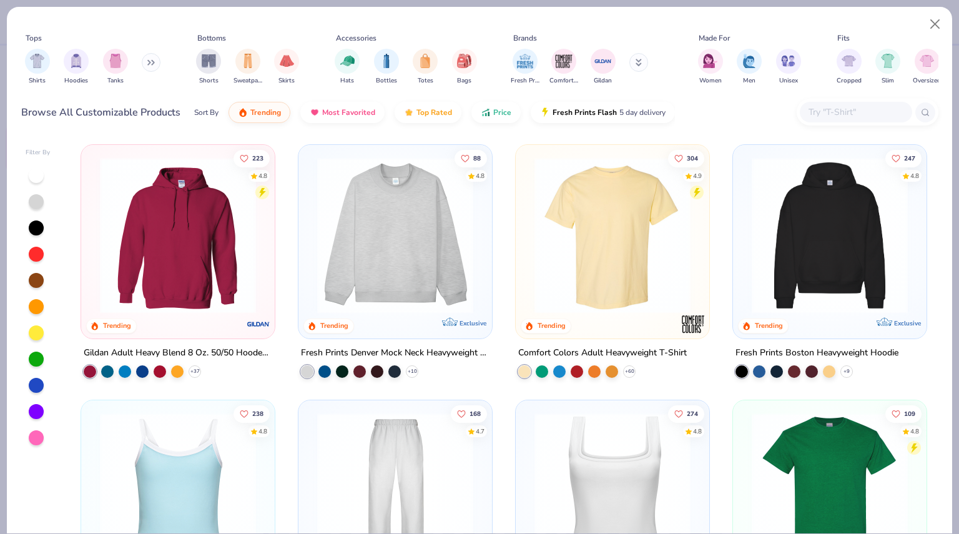
click at [479, 61] on div "Hats Bottles Totes Bags" at bounding box center [406, 67] width 150 height 46
click at [465, 61] on img "filter for Bags" at bounding box center [464, 59] width 14 height 14
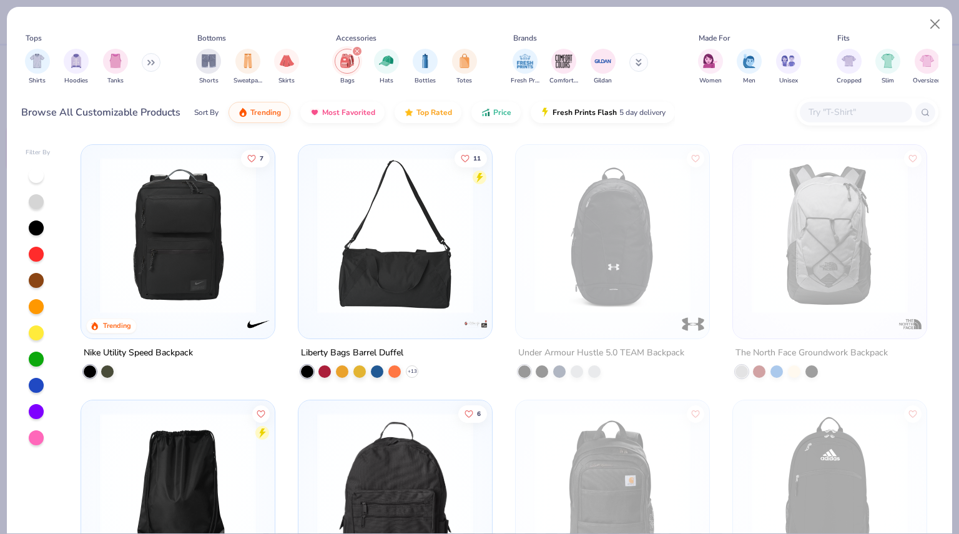
click at [358, 51] on icon "filter for Bags" at bounding box center [357, 51] width 5 height 5
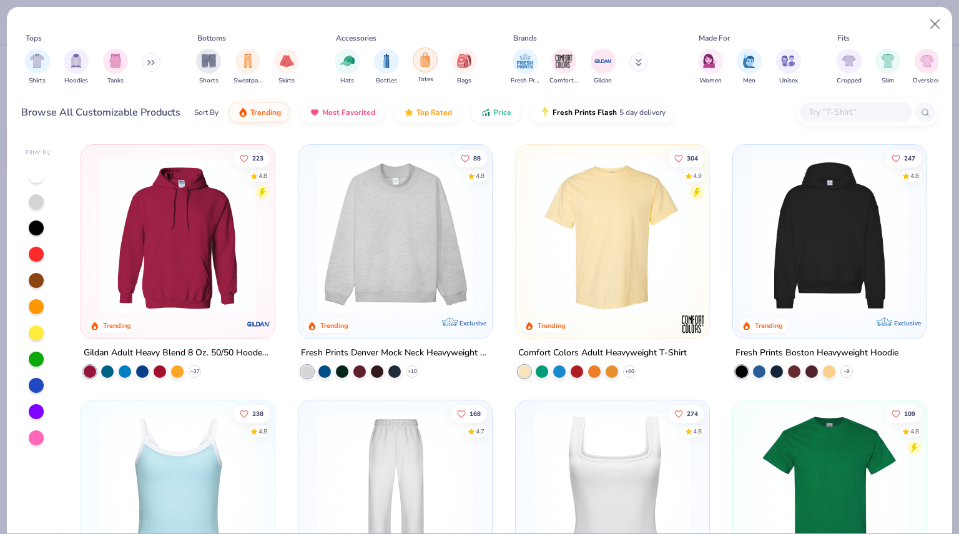
click at [428, 61] on img "filter for Totes" at bounding box center [425, 59] width 14 height 14
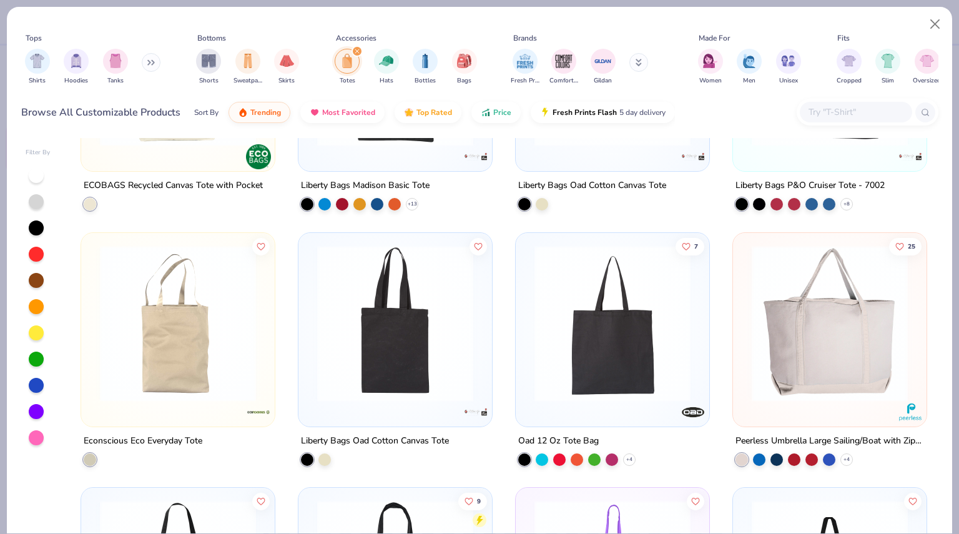
scroll to position [243, 0]
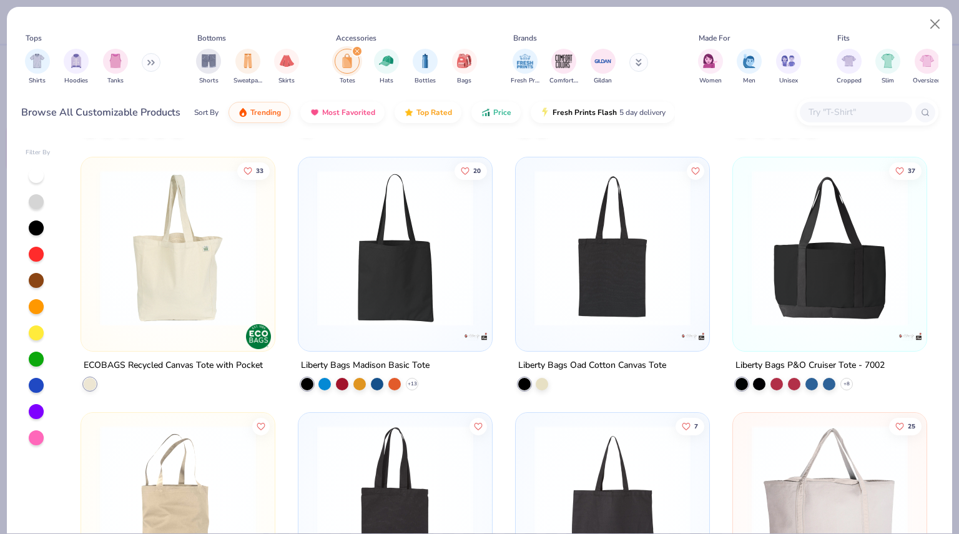
click at [358, 51] on icon "filter for Totes" at bounding box center [357, 51] width 4 height 4
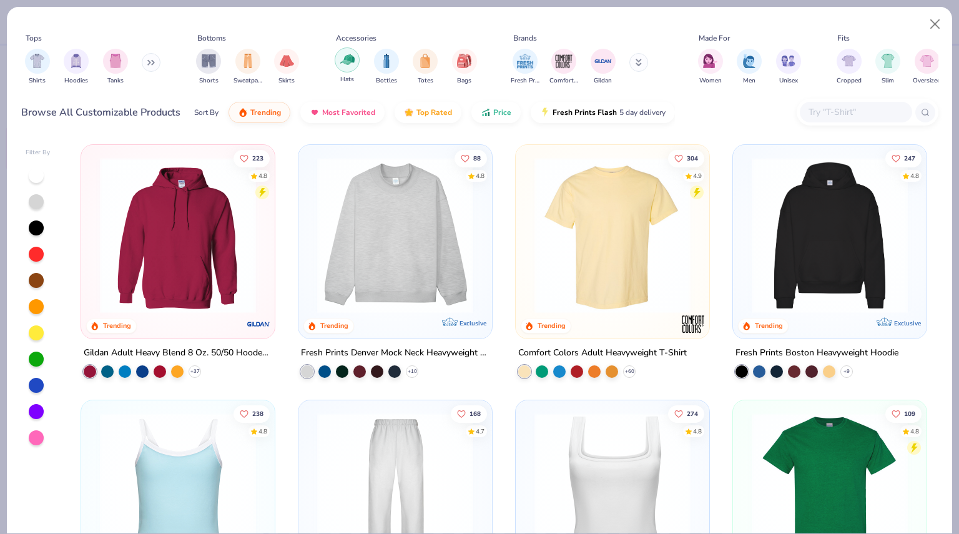
click at [348, 63] on img "filter for Hats" at bounding box center [347, 59] width 14 height 14
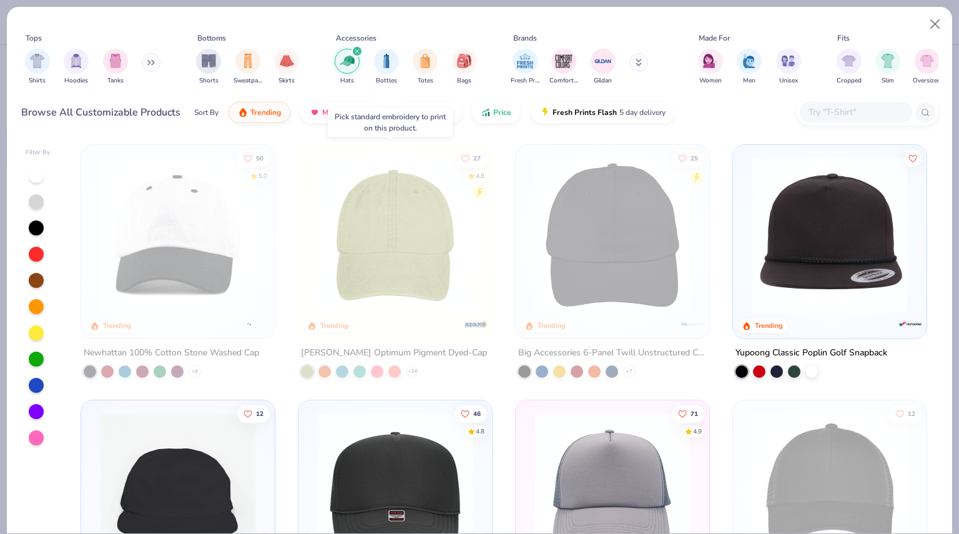
click at [386, 282] on img at bounding box center [395, 235] width 169 height 156
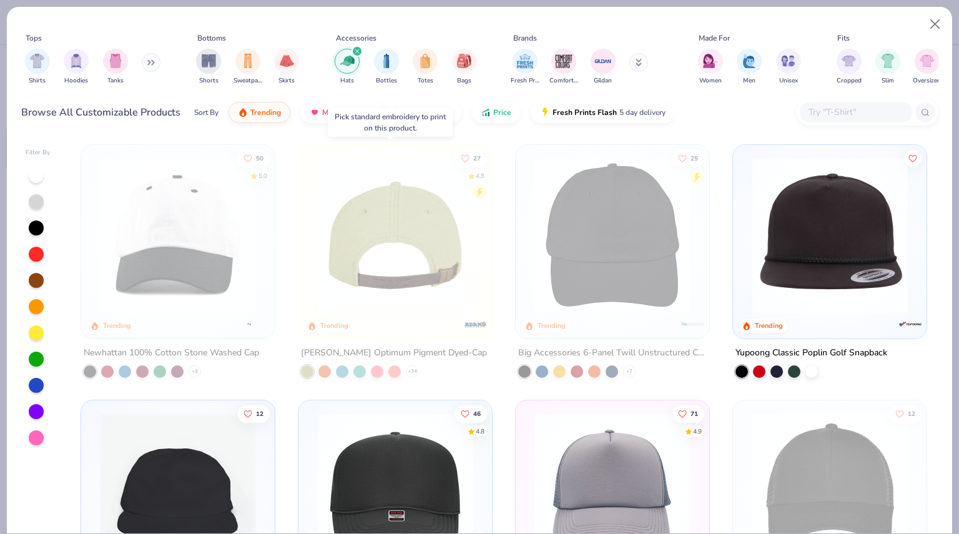
click at [393, 203] on div at bounding box center [394, 235] width 505 height 156
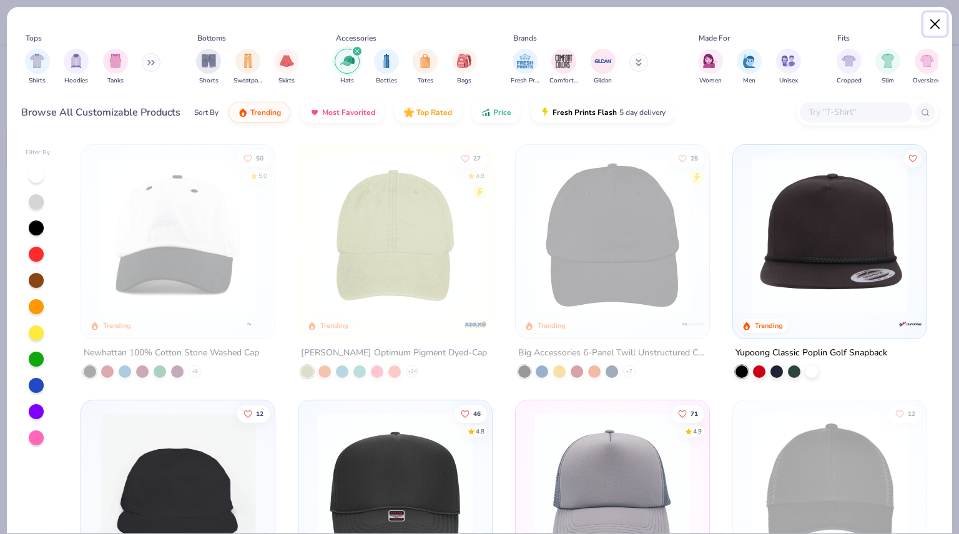
click at [934, 25] on button "Close" at bounding box center [936, 24] width 24 height 24
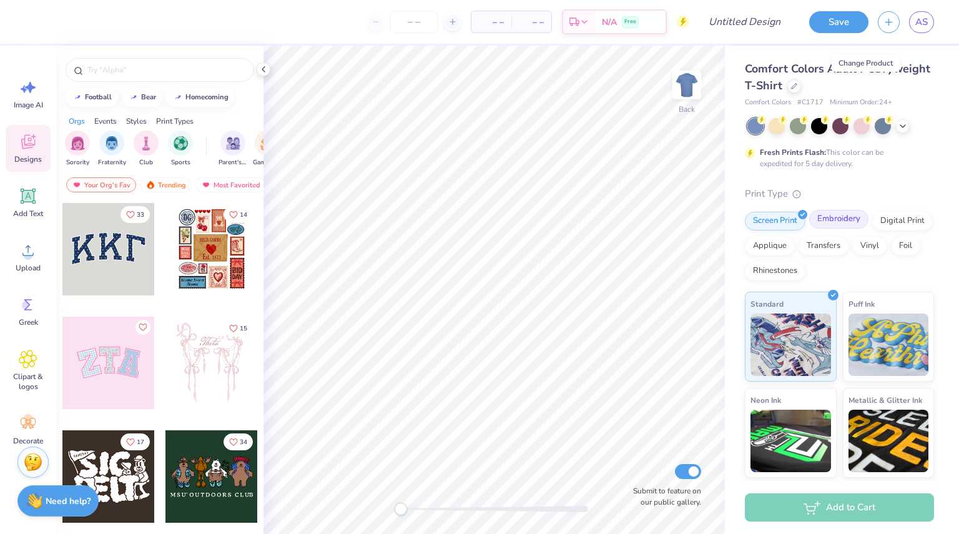
click at [826, 222] on div "Embroidery" at bounding box center [838, 219] width 59 height 19
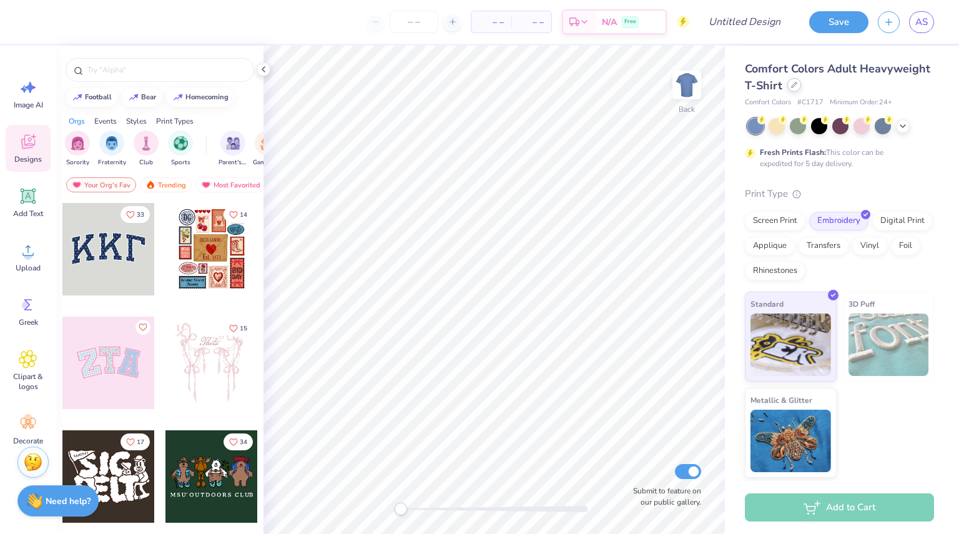
click at [799, 82] on div at bounding box center [794, 85] width 14 height 14
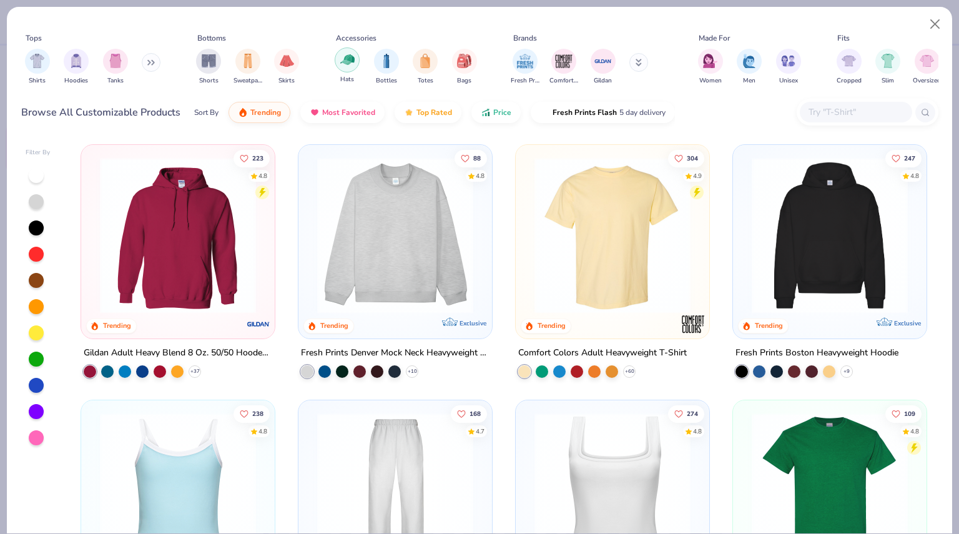
click at [342, 71] on div "filter for Hats" at bounding box center [347, 59] width 25 height 25
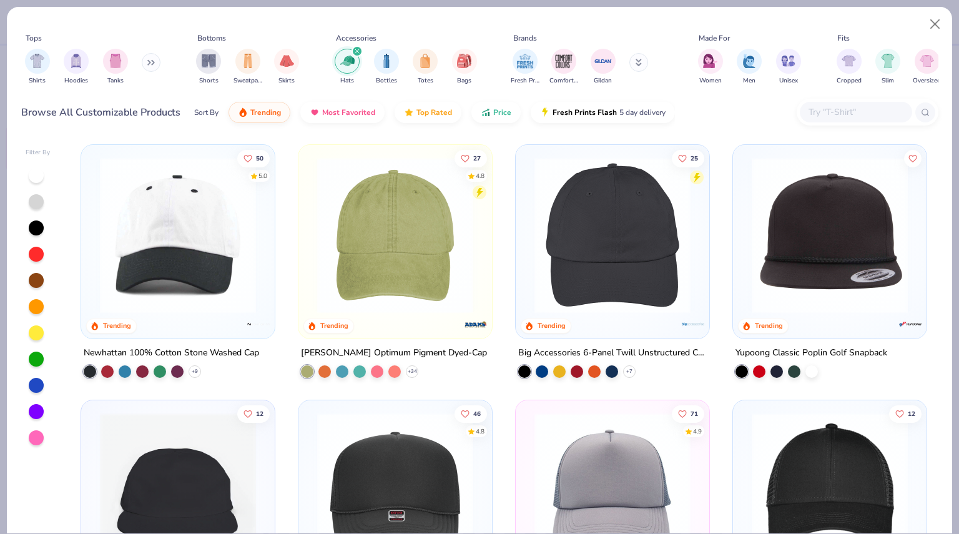
click at [414, 279] on img at bounding box center [395, 235] width 169 height 156
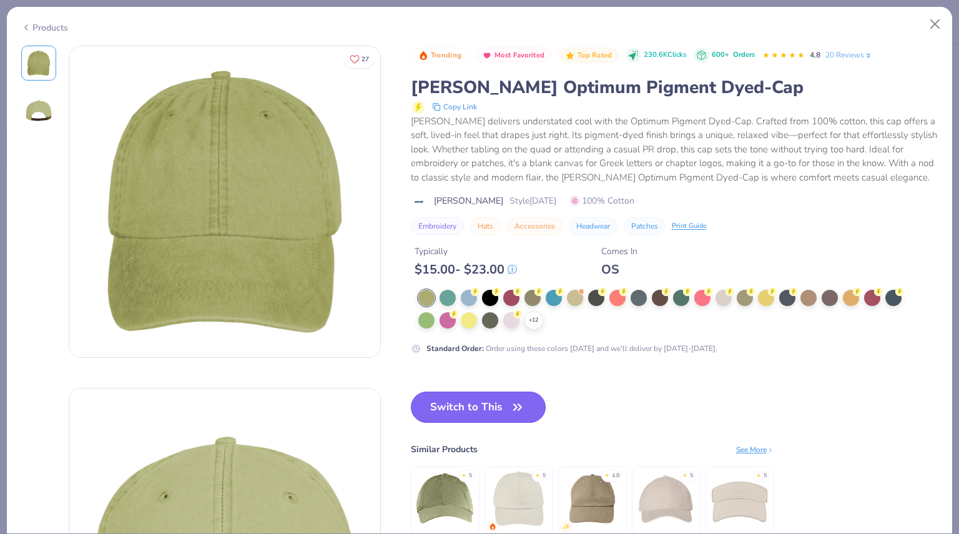
click at [472, 412] on button "Switch to This" at bounding box center [479, 407] width 136 height 31
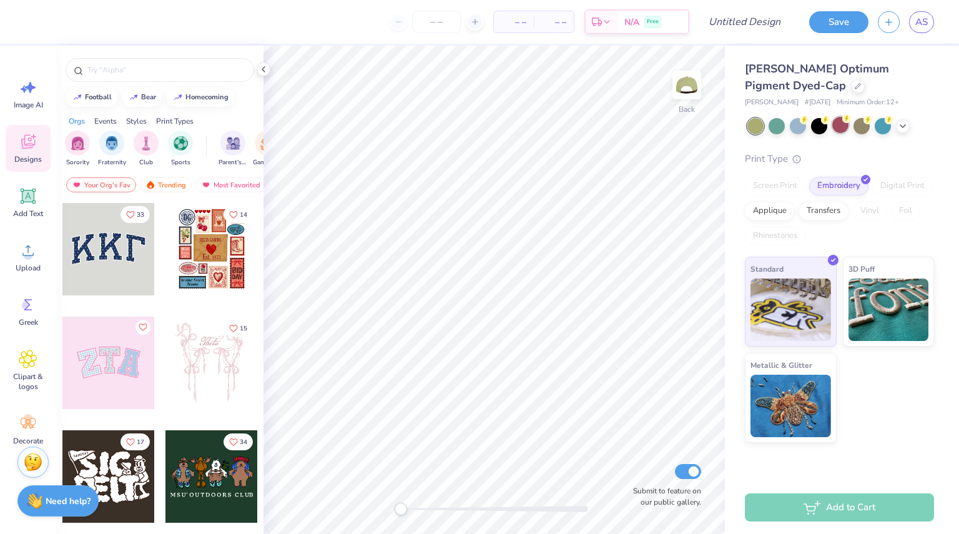
click at [842, 124] on div at bounding box center [840, 125] width 16 height 16
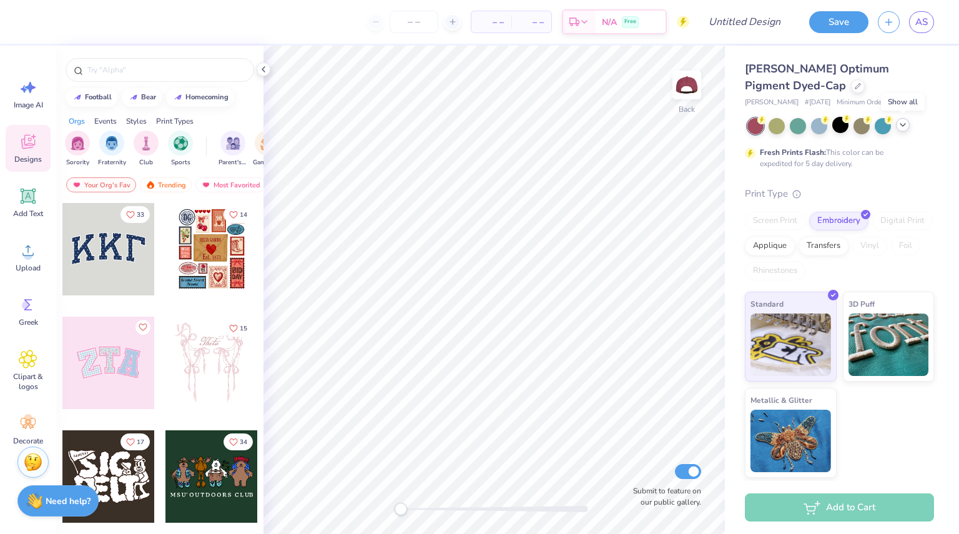
click at [897, 126] on div at bounding box center [903, 125] width 14 height 14
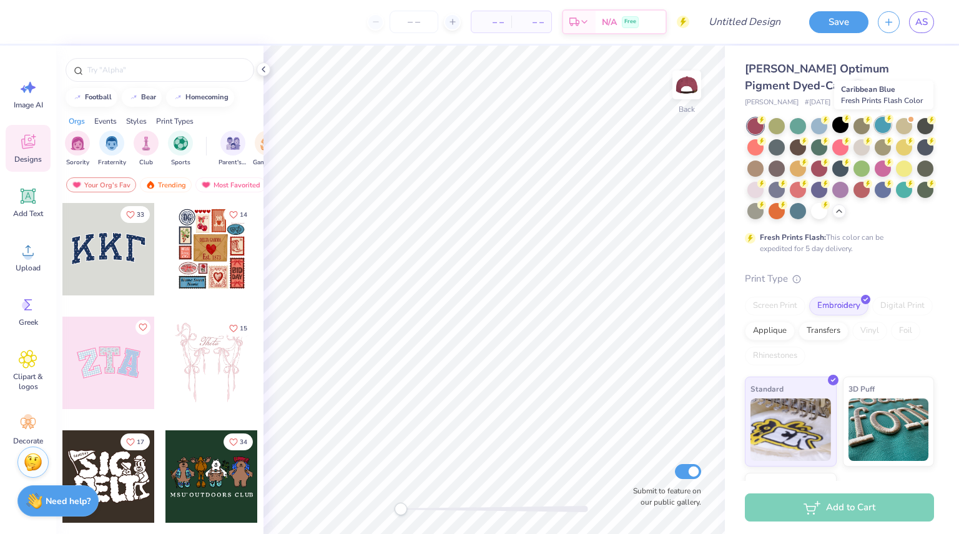
click at [883, 126] on div at bounding box center [883, 125] width 16 height 16
click at [827, 184] on div at bounding box center [819, 188] width 16 height 16
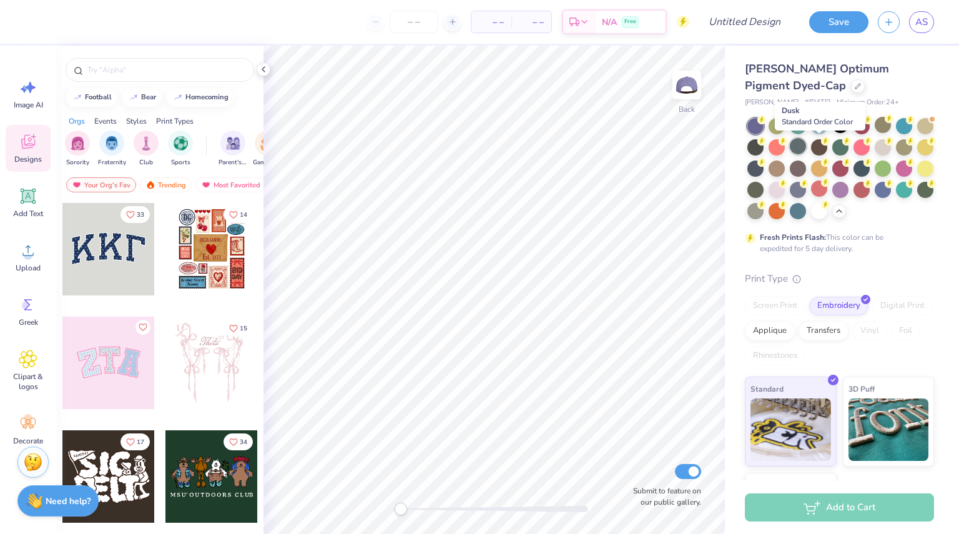
click at [806, 149] on div at bounding box center [798, 146] width 16 height 16
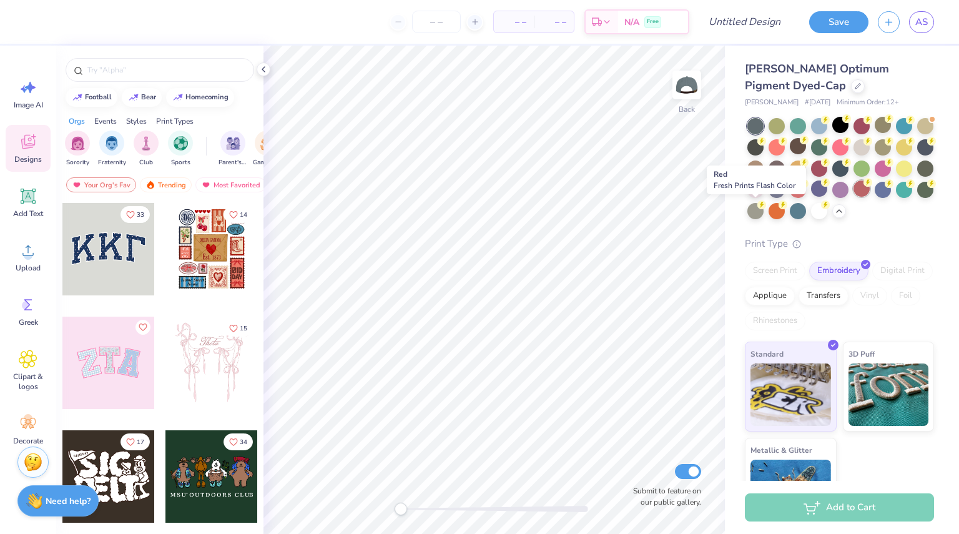
click at [854, 197] on div at bounding box center [862, 188] width 16 height 16
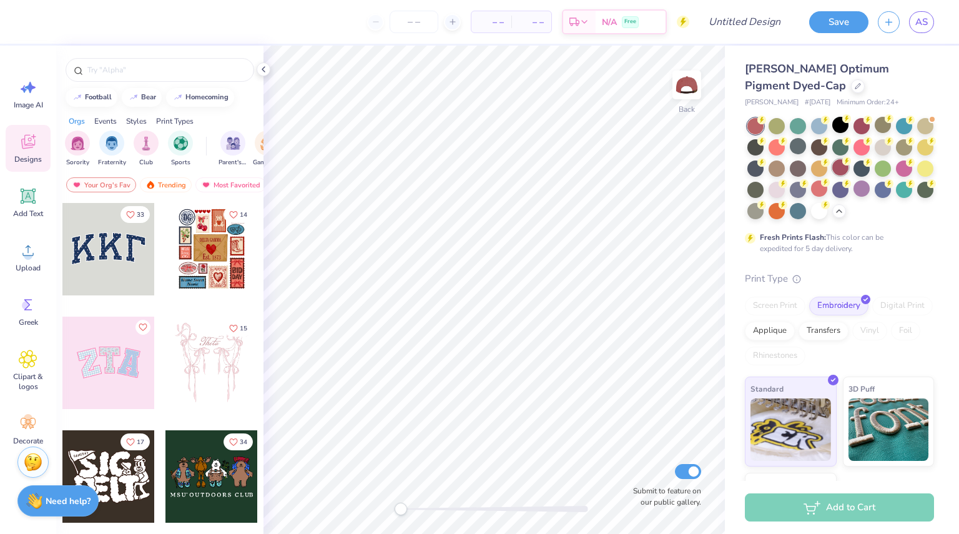
click at [849, 169] on div at bounding box center [840, 167] width 16 height 16
